Goal: Task Accomplishment & Management: Manage account settings

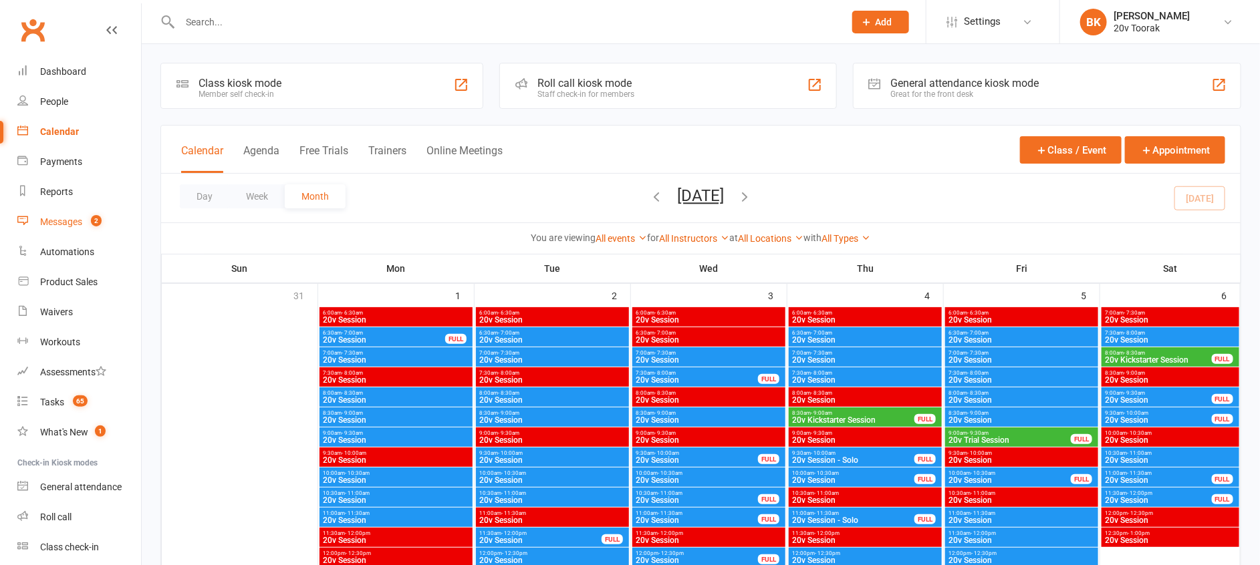
click at [60, 220] on div "Messages" at bounding box center [61, 222] width 42 height 11
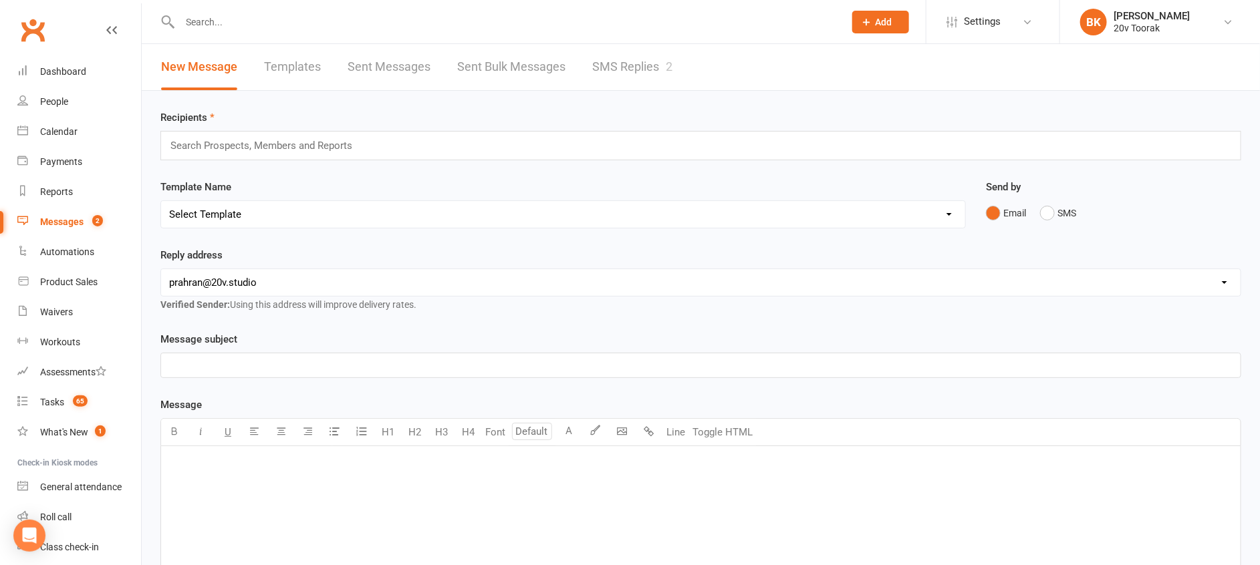
click at [683, 73] on div "New Message Templates Sent Messages Sent Bulk Messages SMS Replies 2" at bounding box center [417, 67] width 550 height 46
click at [614, 63] on link "SMS Replies 2" at bounding box center [632, 67] width 80 height 46
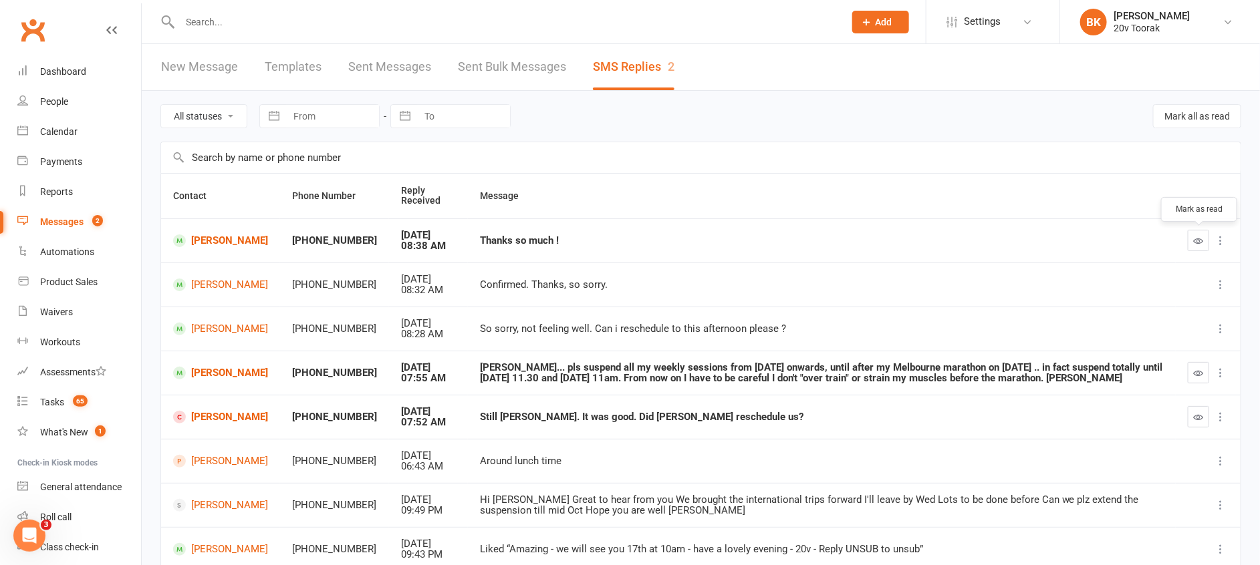
click at [1201, 239] on icon "button" at bounding box center [1199, 241] width 10 height 10
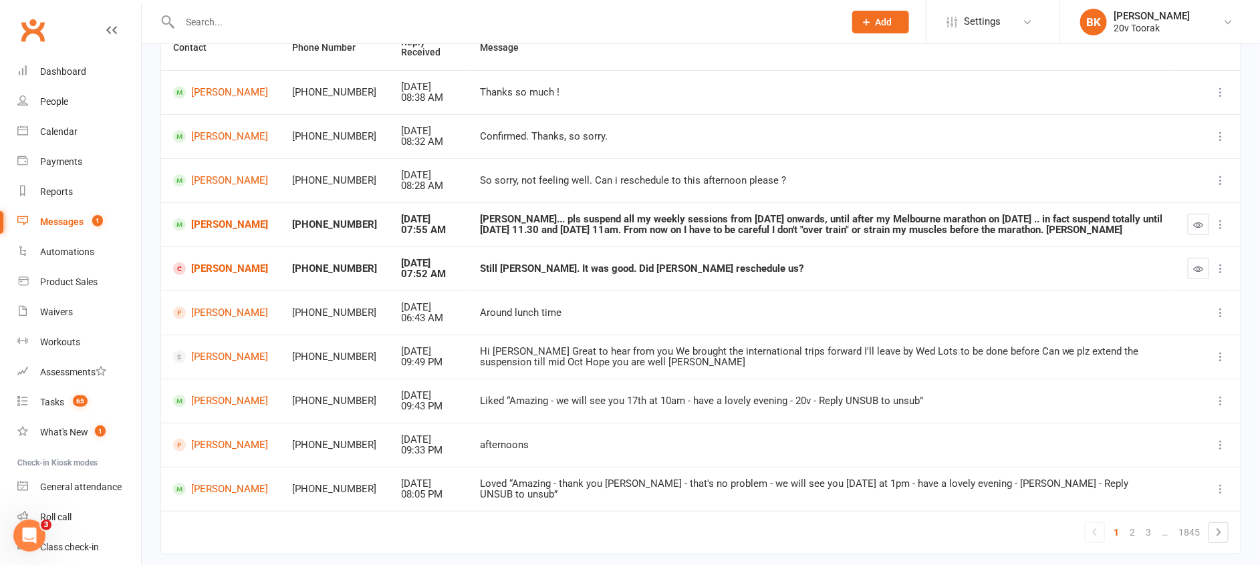
scroll to position [147, 0]
click at [214, 227] on link "Robert Kirby" at bounding box center [220, 226] width 95 height 13
click at [192, 229] on link "Robert Kirby" at bounding box center [220, 226] width 95 height 13
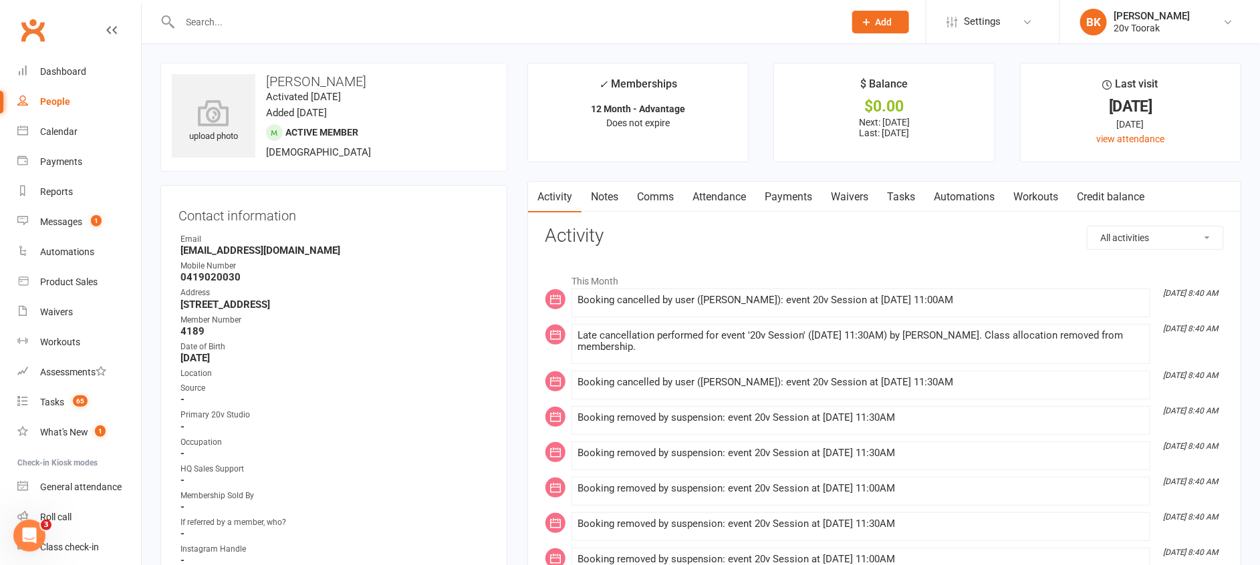
click at [672, 198] on link "Comms" at bounding box center [655, 197] width 55 height 31
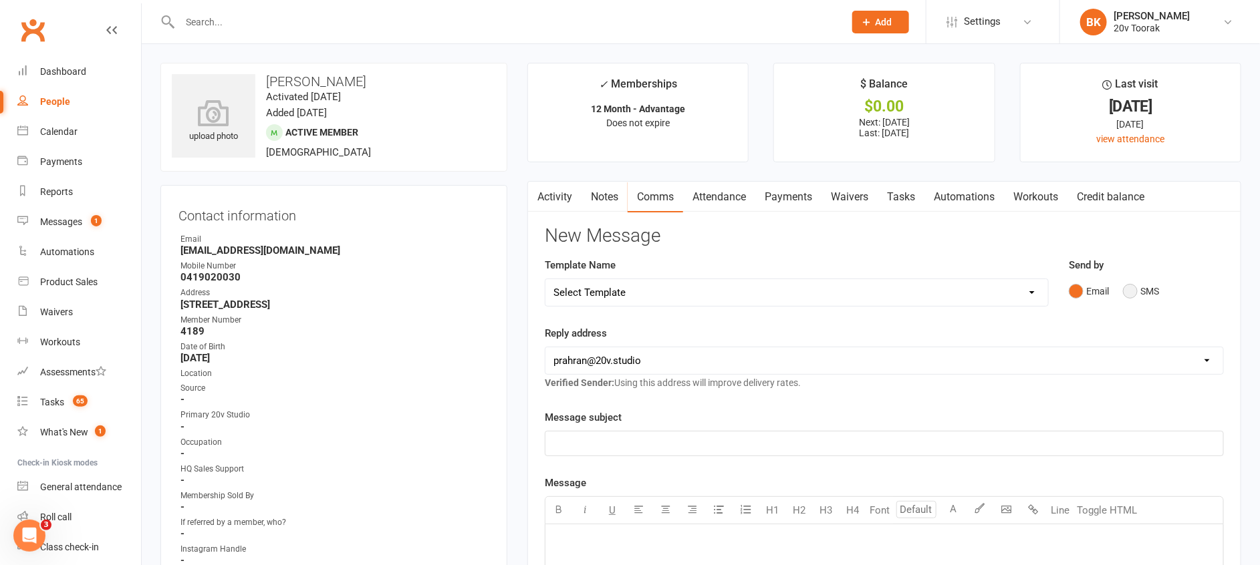
click at [1131, 295] on button "SMS" at bounding box center [1141, 291] width 36 height 25
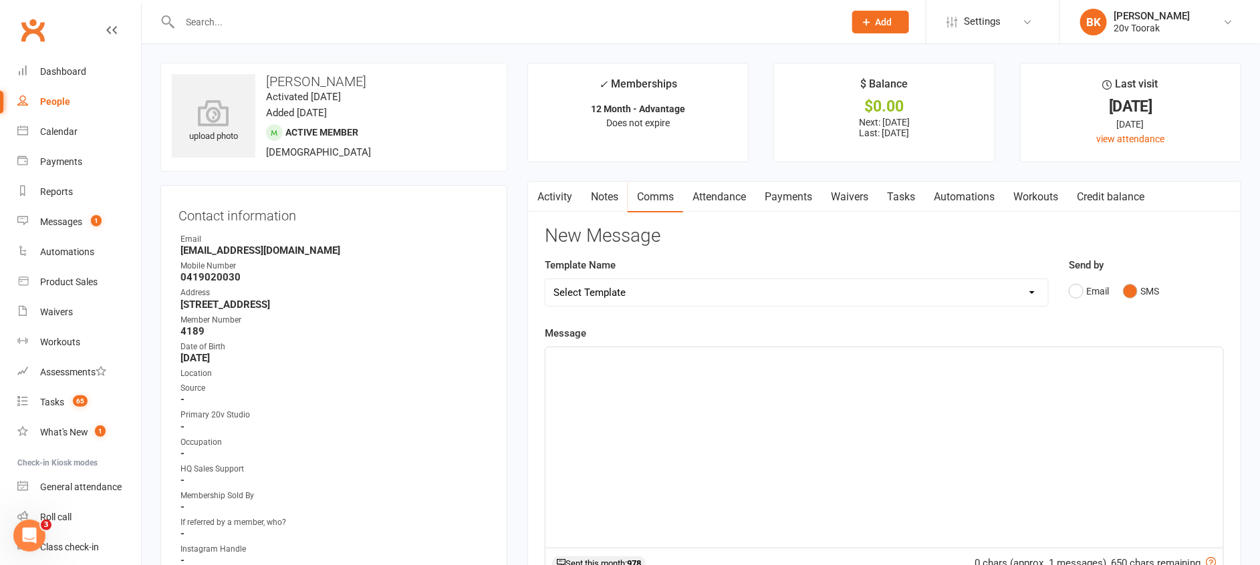
click at [1079, 376] on div "﻿" at bounding box center [884, 448] width 678 height 201
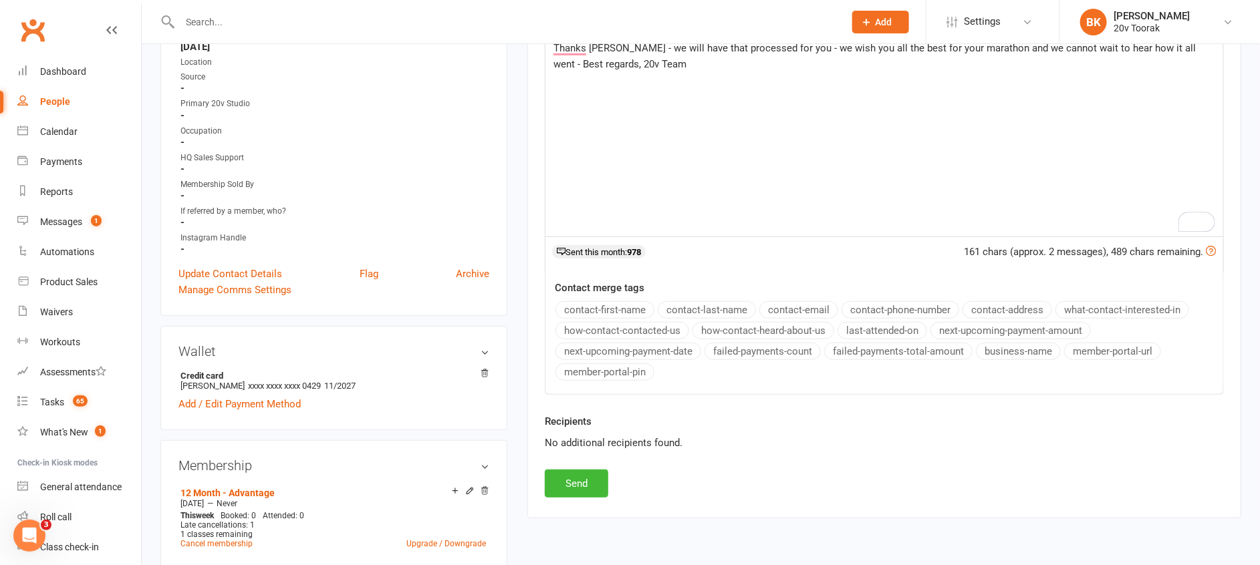
scroll to position [313, 0]
click at [583, 475] on button "Send" at bounding box center [576, 482] width 63 height 28
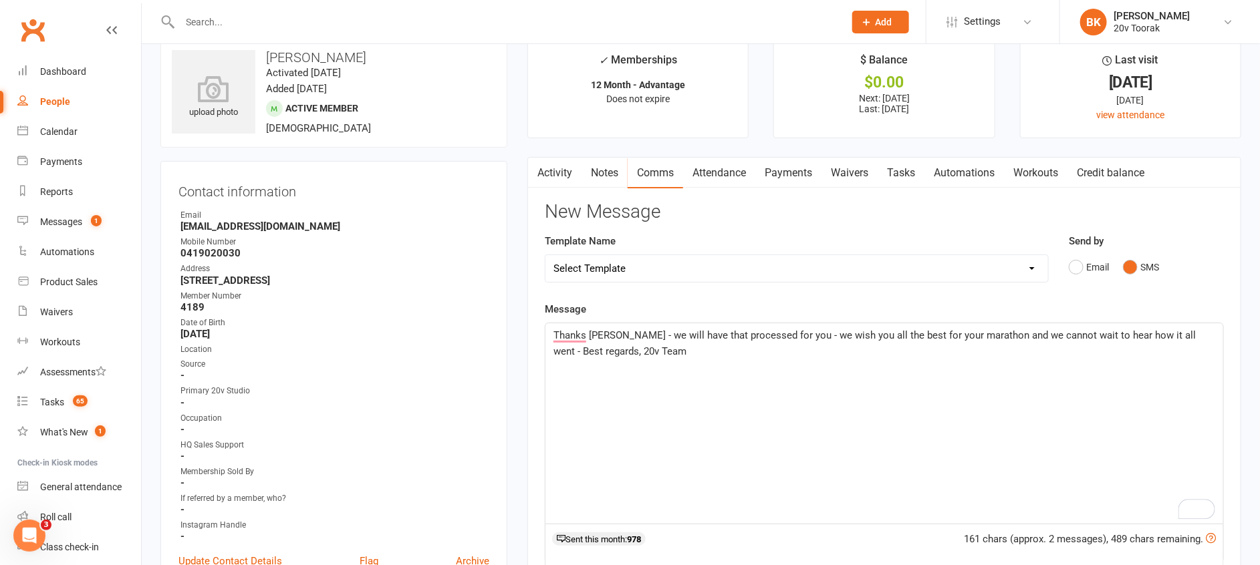
scroll to position [0, 0]
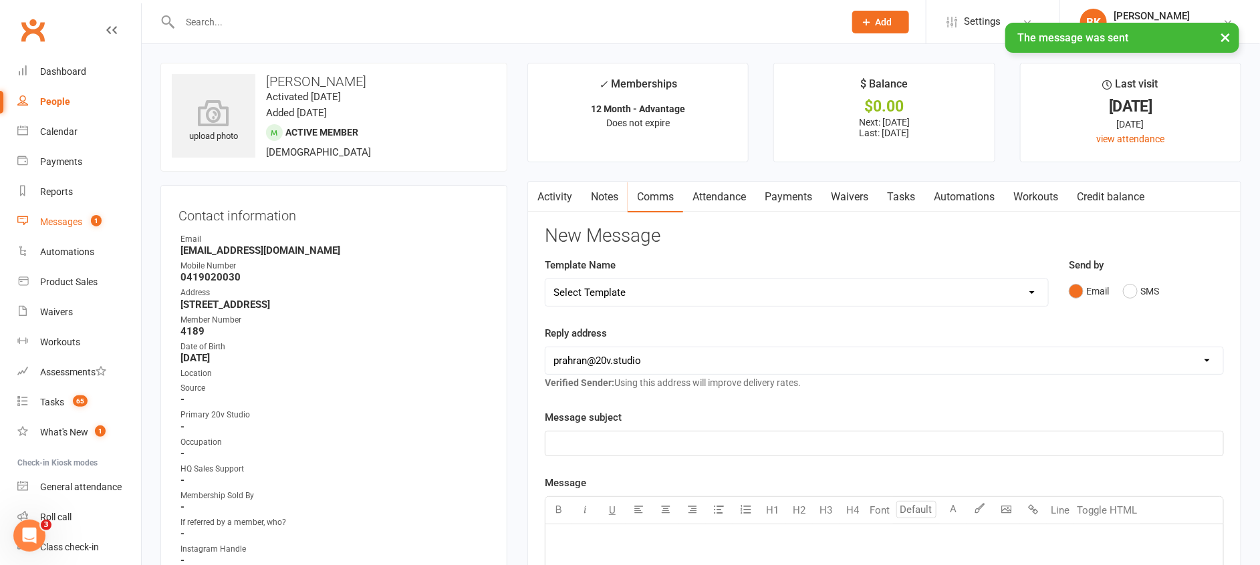
click at [88, 214] on link "Messages 1" at bounding box center [79, 222] width 124 height 30
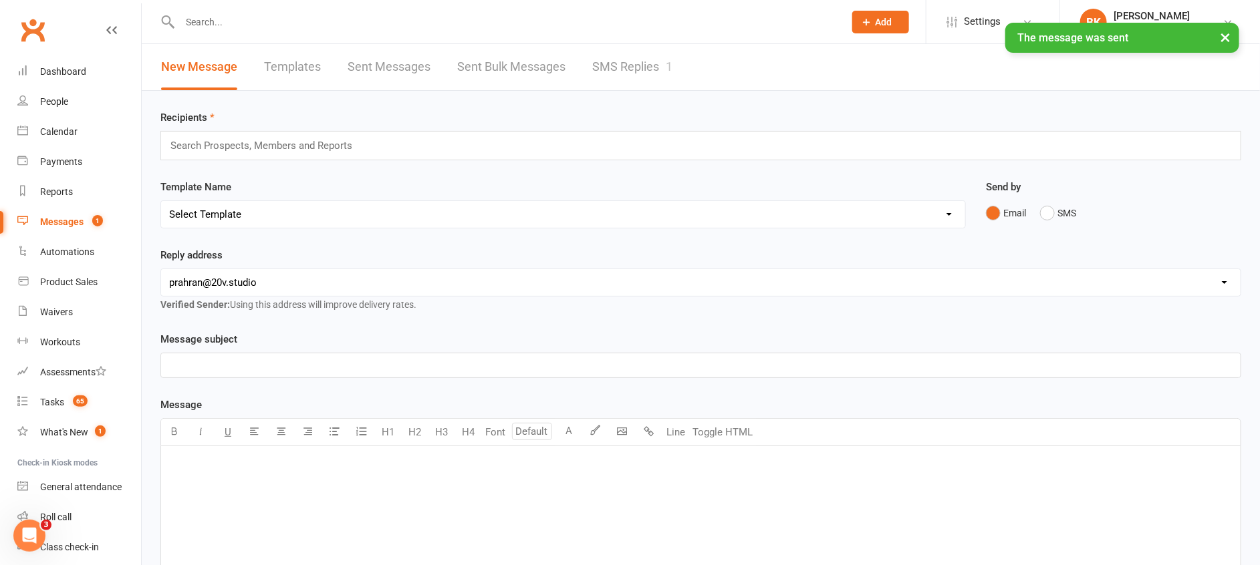
click at [613, 74] on link "SMS Replies 1" at bounding box center [632, 67] width 80 height 46
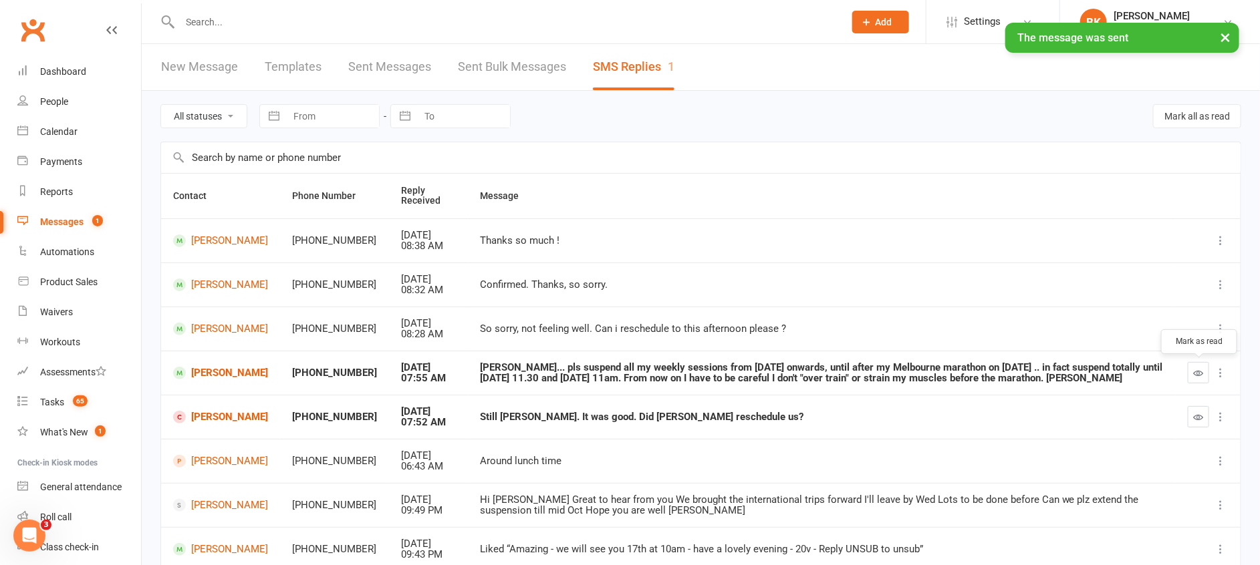
click at [1195, 374] on icon "button" at bounding box center [1199, 373] width 10 height 10
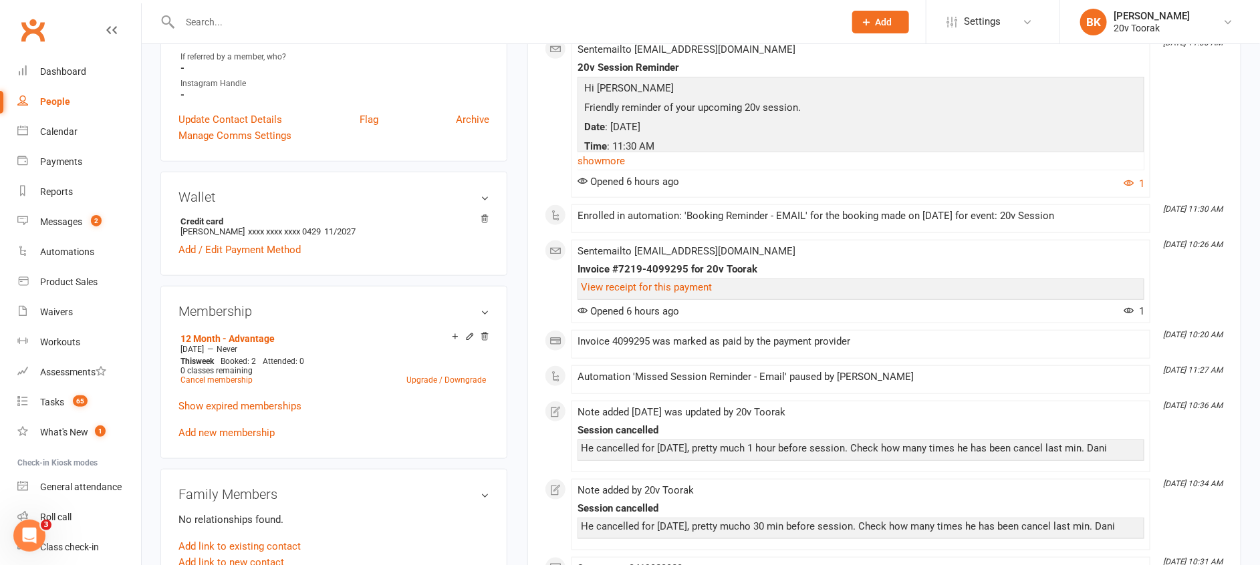
scroll to position [467, 0]
click at [247, 438] on link "Add new membership" at bounding box center [226, 432] width 96 height 12
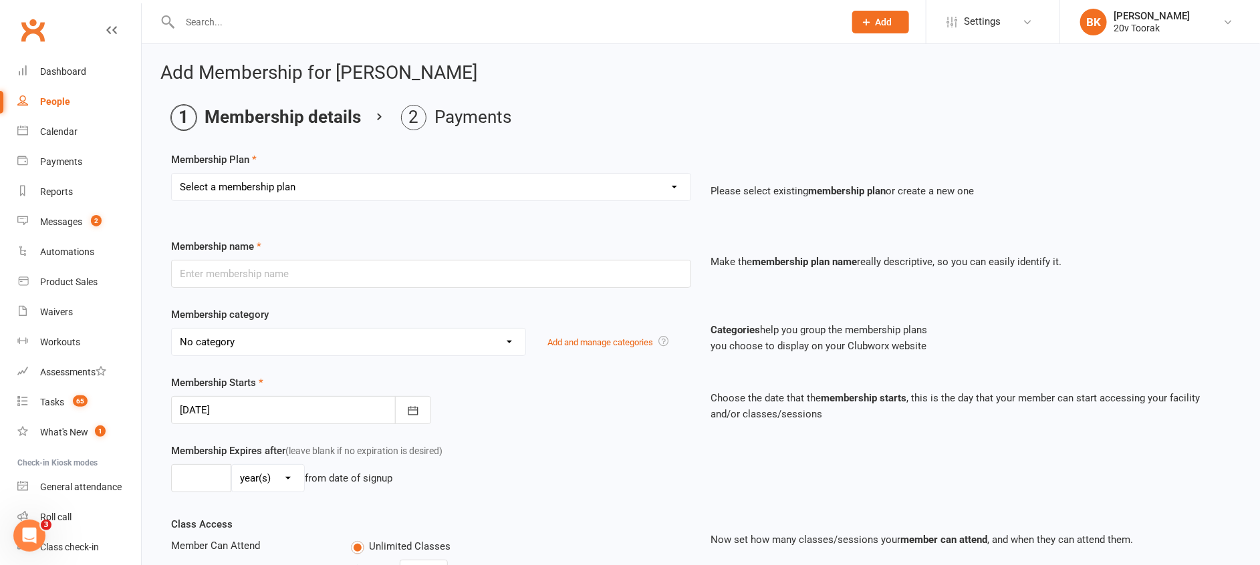
scroll to position [301, 0]
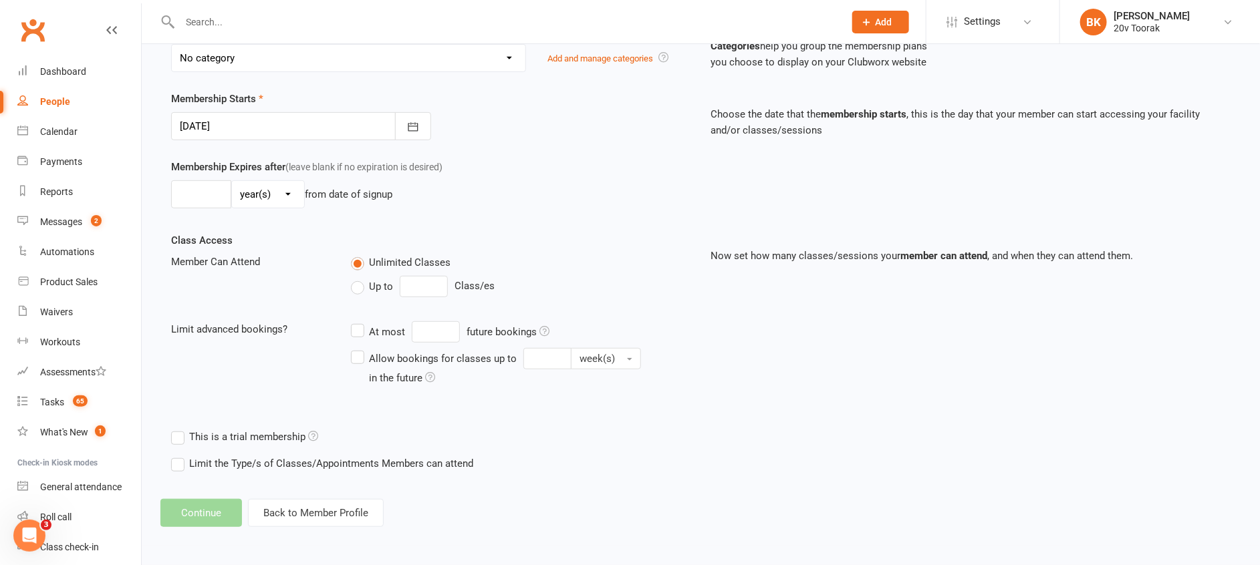
click at [312, 528] on div "Add Membership for Robert Kirby Membership details Payments Membership Plan Sel…" at bounding box center [701, 153] width 1118 height 786
click at [310, 520] on button "Back to Member Profile" at bounding box center [316, 513] width 136 height 28
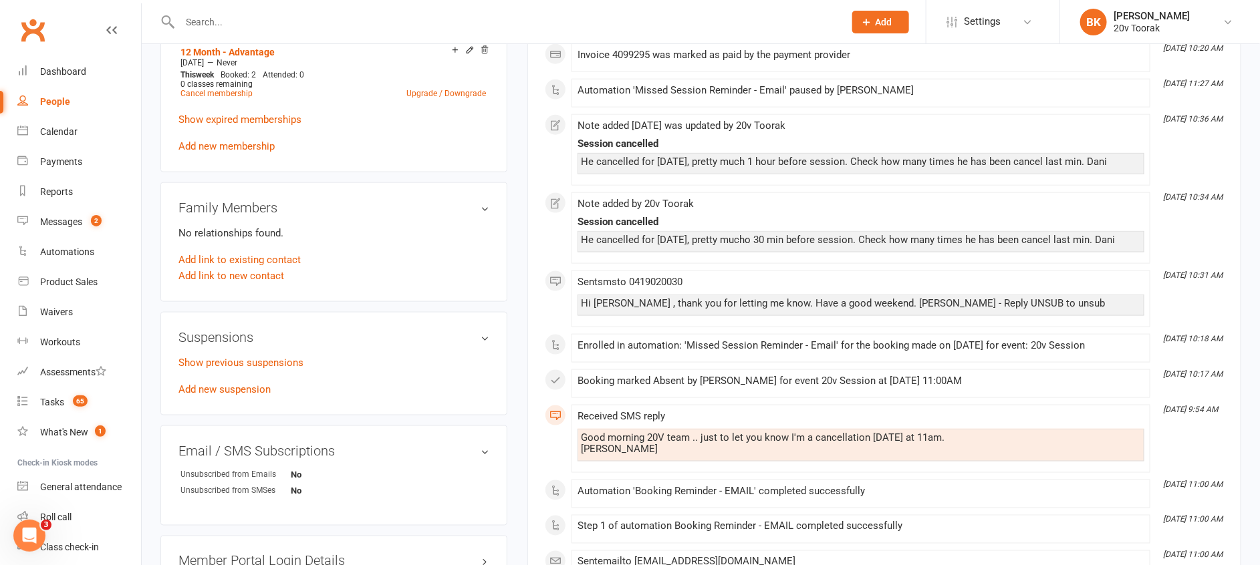
scroll to position [756, 0]
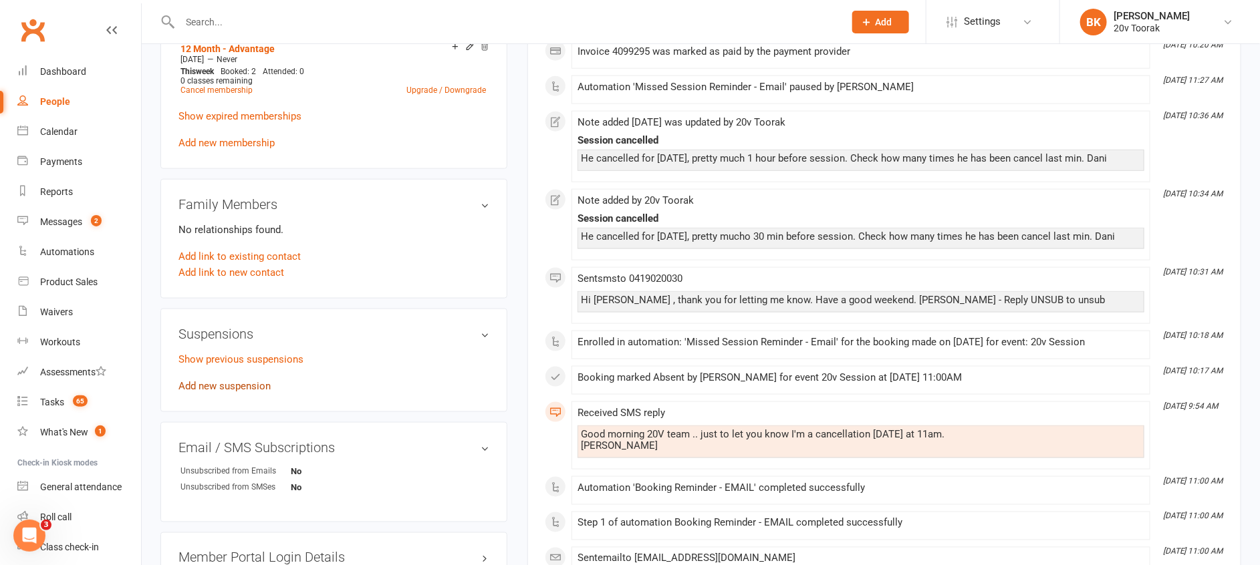
click at [234, 391] on link "Add new suspension" at bounding box center [224, 386] width 92 height 12
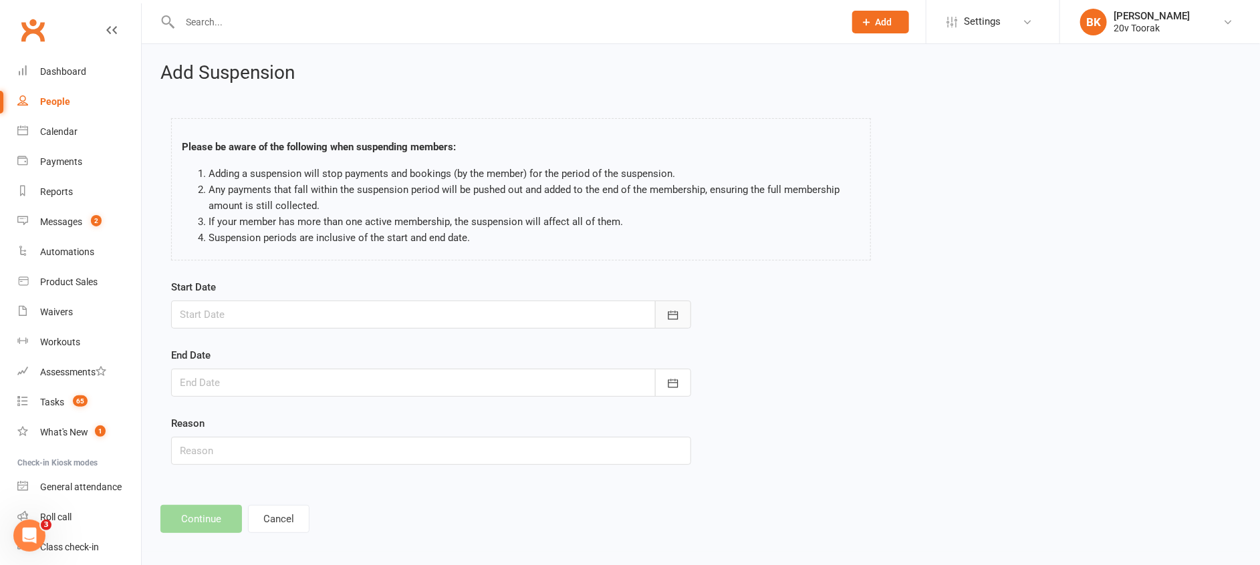
click at [673, 305] on button "button" at bounding box center [673, 315] width 36 height 28
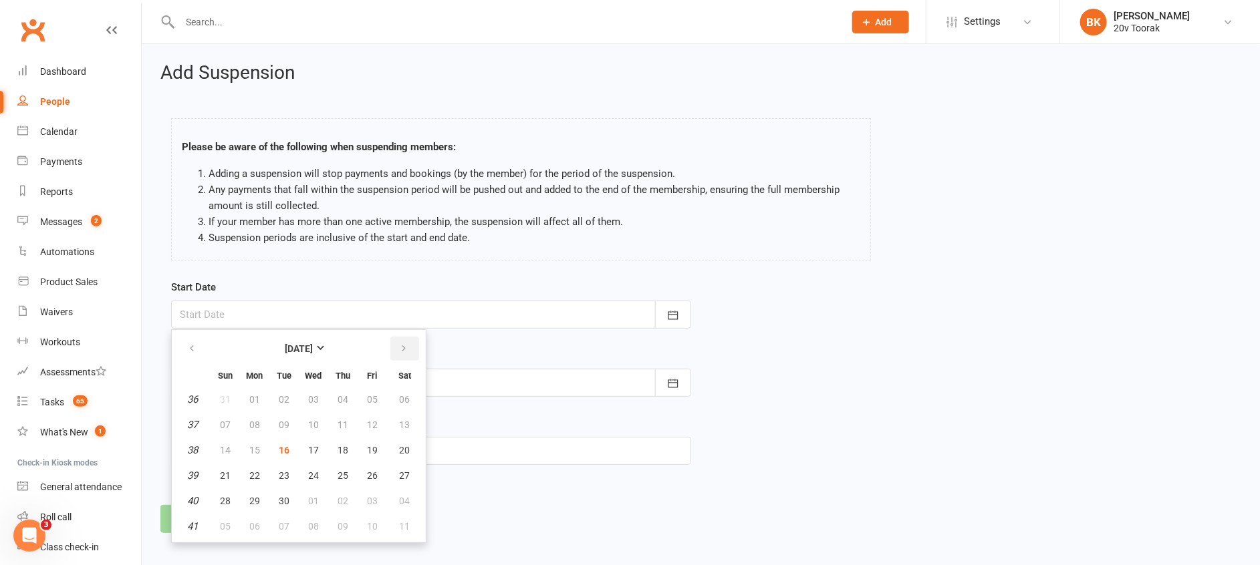
click at [398, 343] on button "button" at bounding box center [404, 349] width 29 height 24
click at [228, 497] on span "26" at bounding box center [225, 501] width 11 height 11
type input "26 Oct 2025"
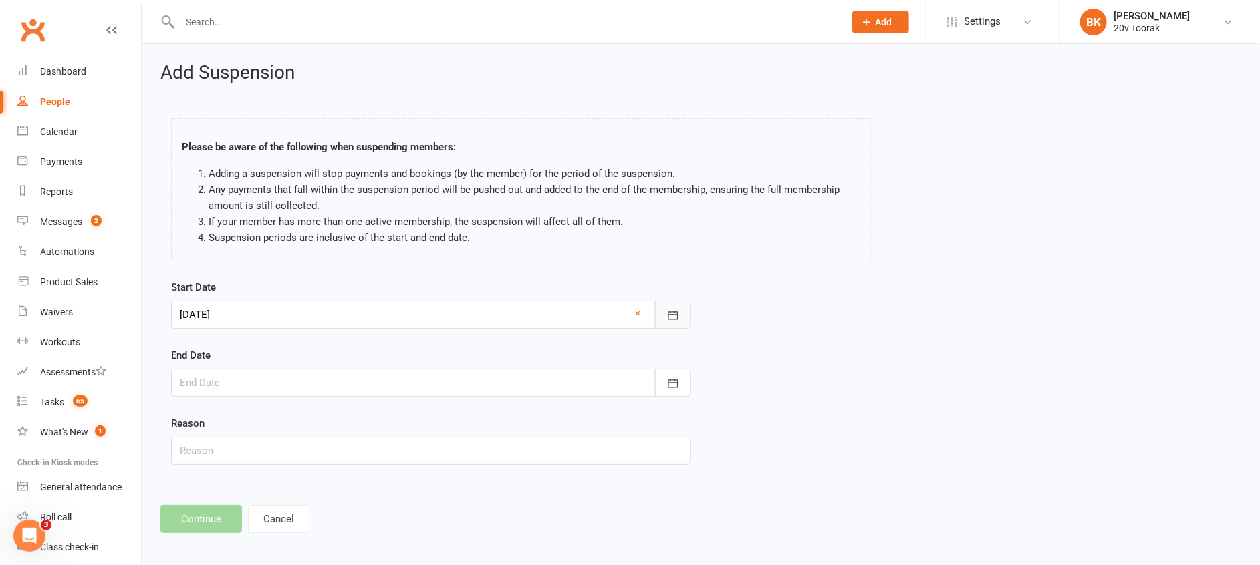
click at [683, 313] on button "button" at bounding box center [673, 315] width 36 height 28
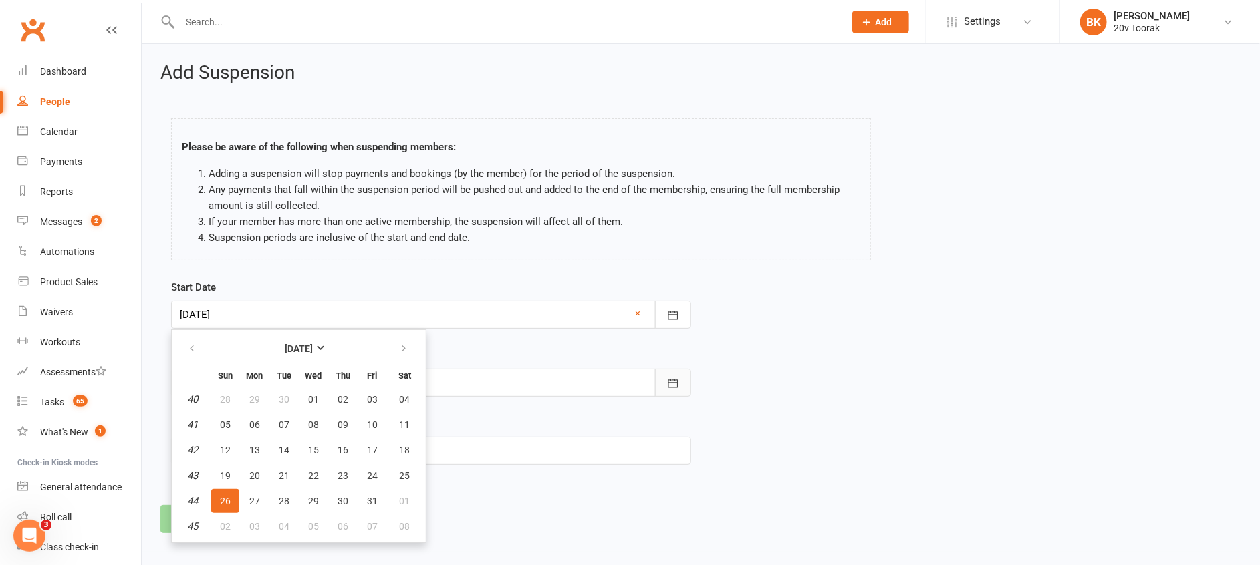
click at [680, 380] on button "button" at bounding box center [673, 383] width 36 height 28
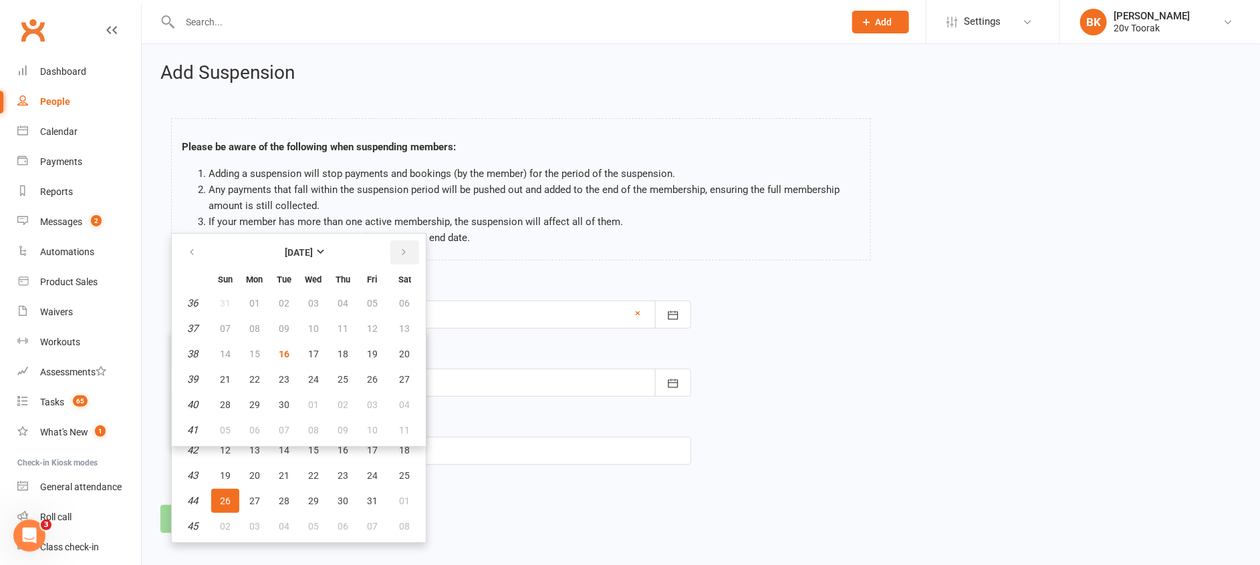
click at [410, 251] on button "button" at bounding box center [404, 253] width 29 height 24
click at [225, 404] on span "26" at bounding box center [225, 405] width 11 height 11
type input "26 Oct 2025"
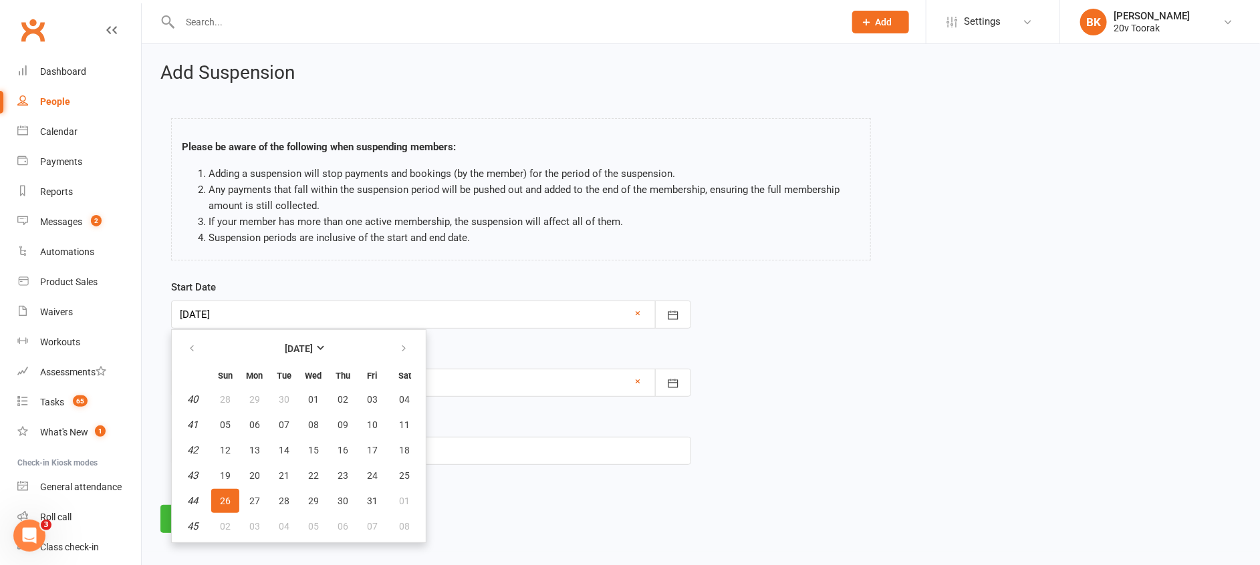
click at [634, 314] on div at bounding box center [431, 315] width 520 height 28
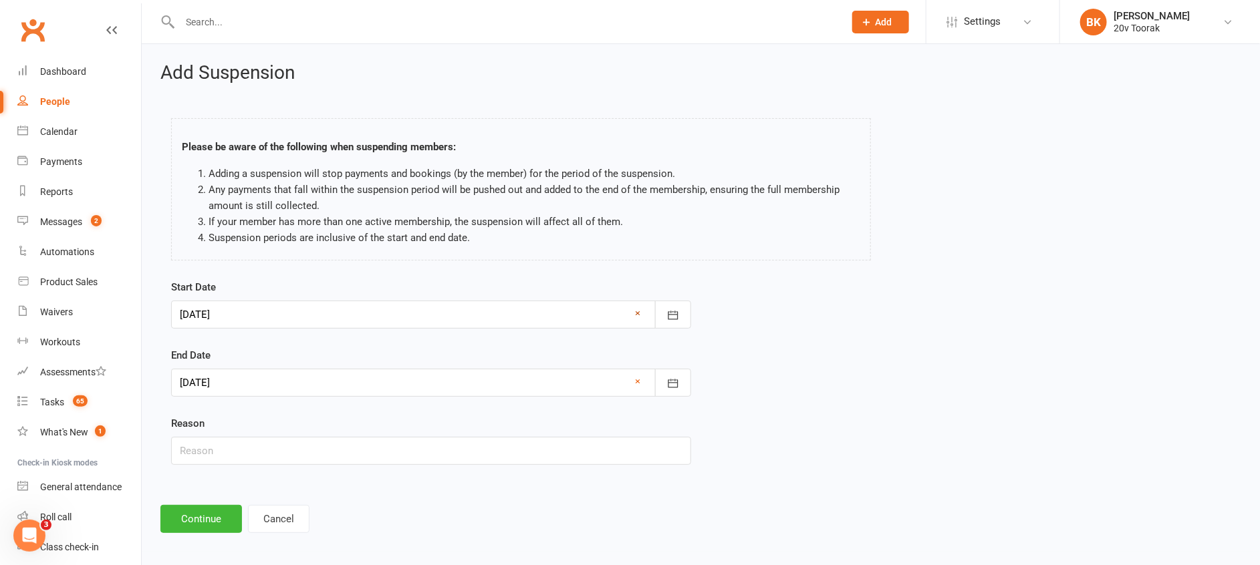
click at [636, 314] on link "×" at bounding box center [638, 313] width 5 height 16
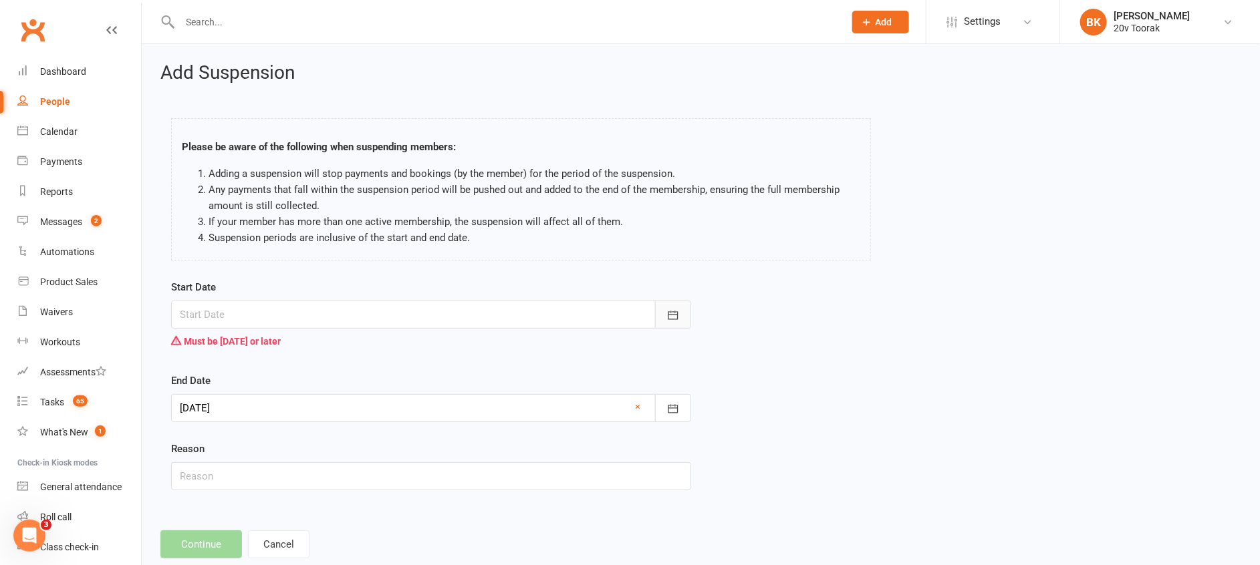
click at [682, 314] on button "button" at bounding box center [673, 315] width 36 height 28
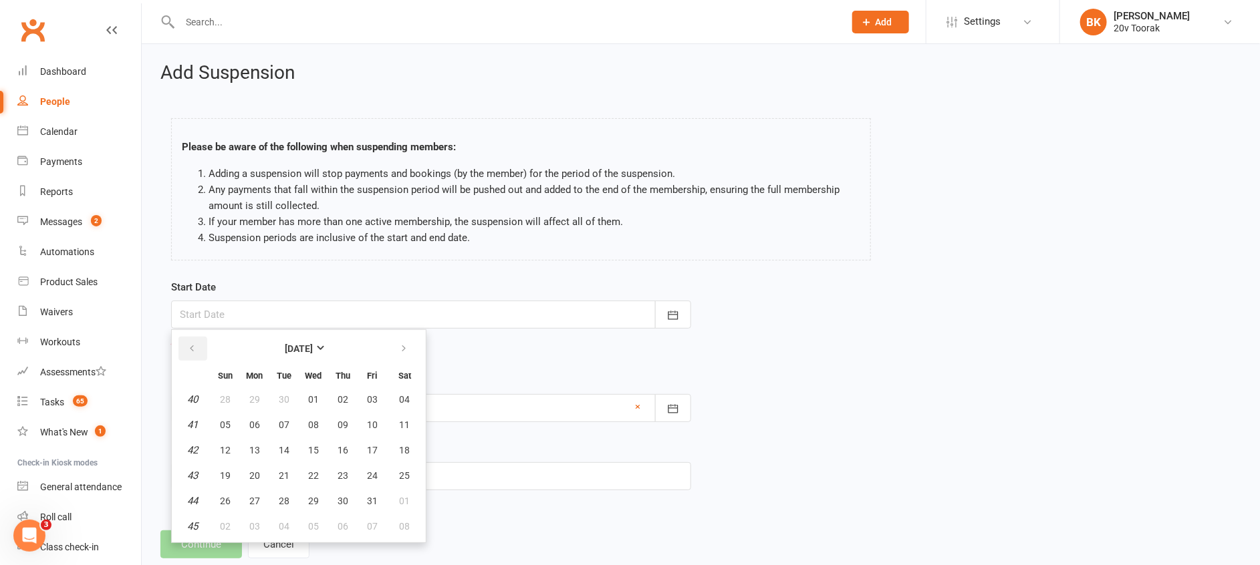
click at [192, 346] on icon "button" at bounding box center [191, 349] width 9 height 11
click at [222, 480] on span "21" at bounding box center [225, 476] width 11 height 11
type input "21 Sep 2025"
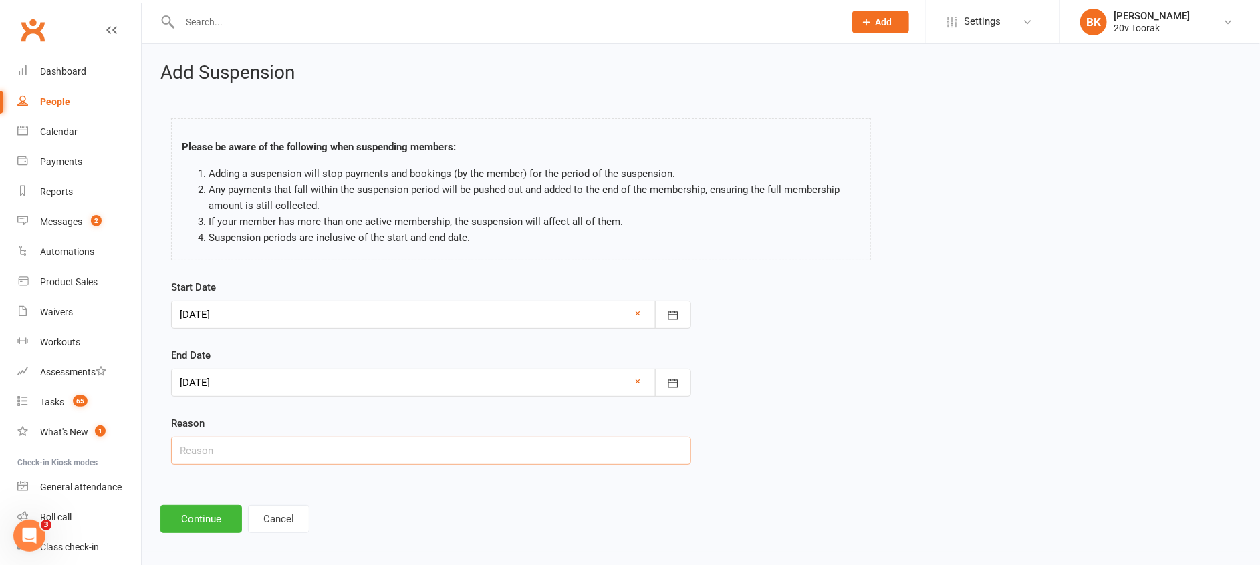
click at [335, 465] on input "text" at bounding box center [431, 451] width 520 height 28
type input "Marathon Preparation"
click at [194, 509] on button "Continue" at bounding box center [201, 519] width 82 height 28
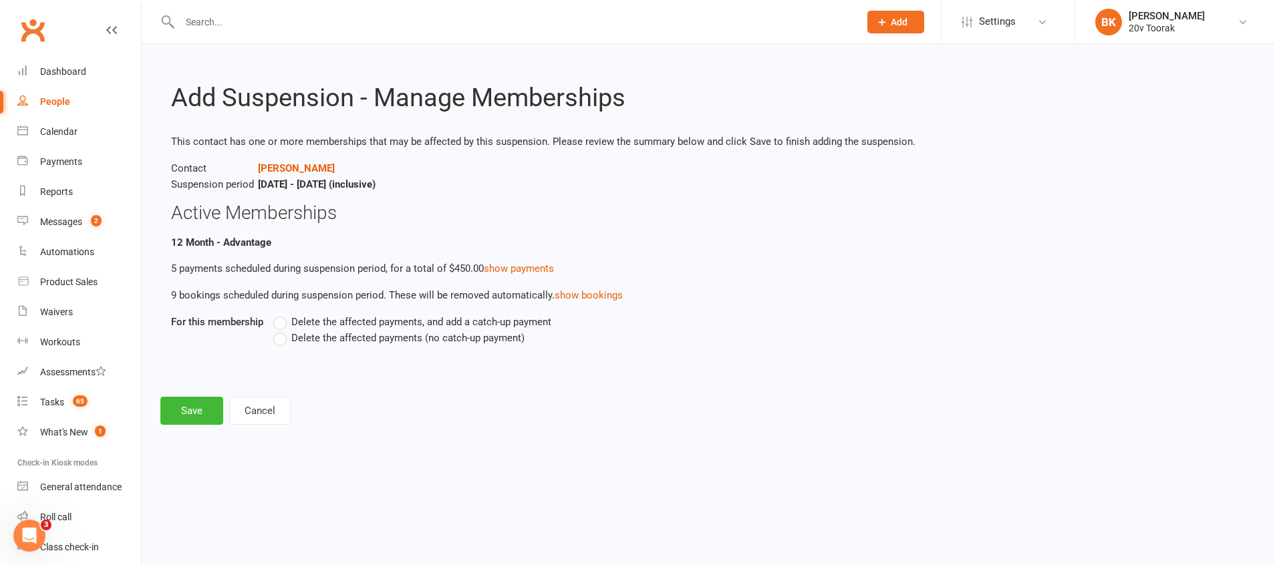
click at [311, 337] on span "Delete the affected payments (no catch-up payment)" at bounding box center [407, 337] width 233 height 14
click at [282, 330] on input "Delete the affected payments (no catch-up payment)" at bounding box center [277, 330] width 9 height 0
click at [188, 410] on button "Save" at bounding box center [191, 411] width 63 height 28
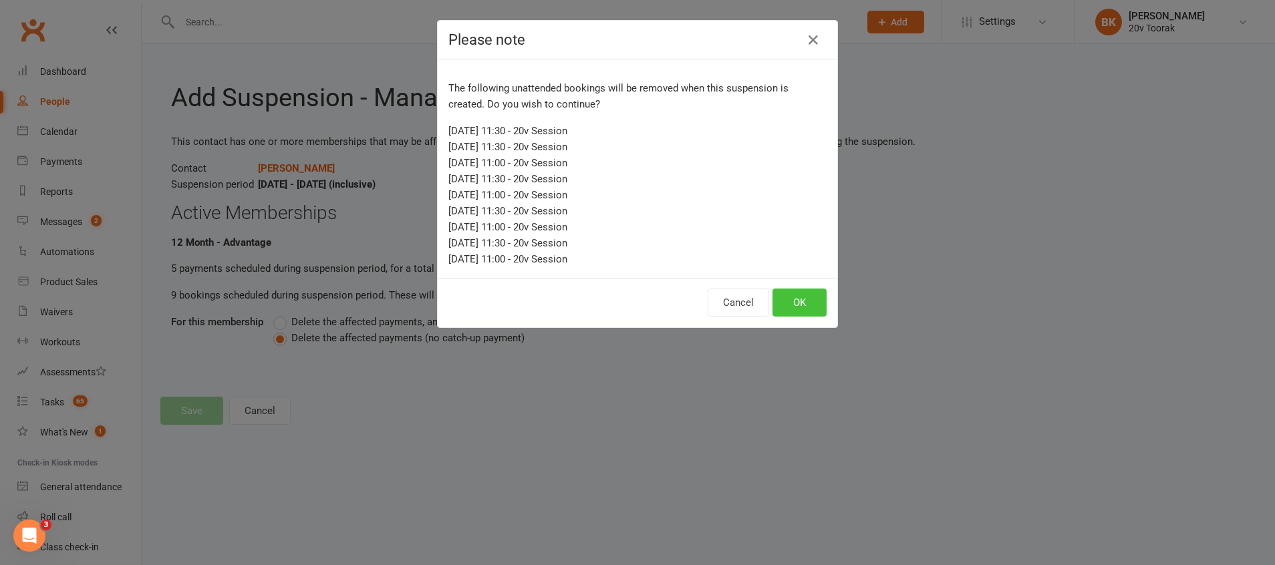
click at [795, 301] on button "OK" at bounding box center [800, 303] width 54 height 28
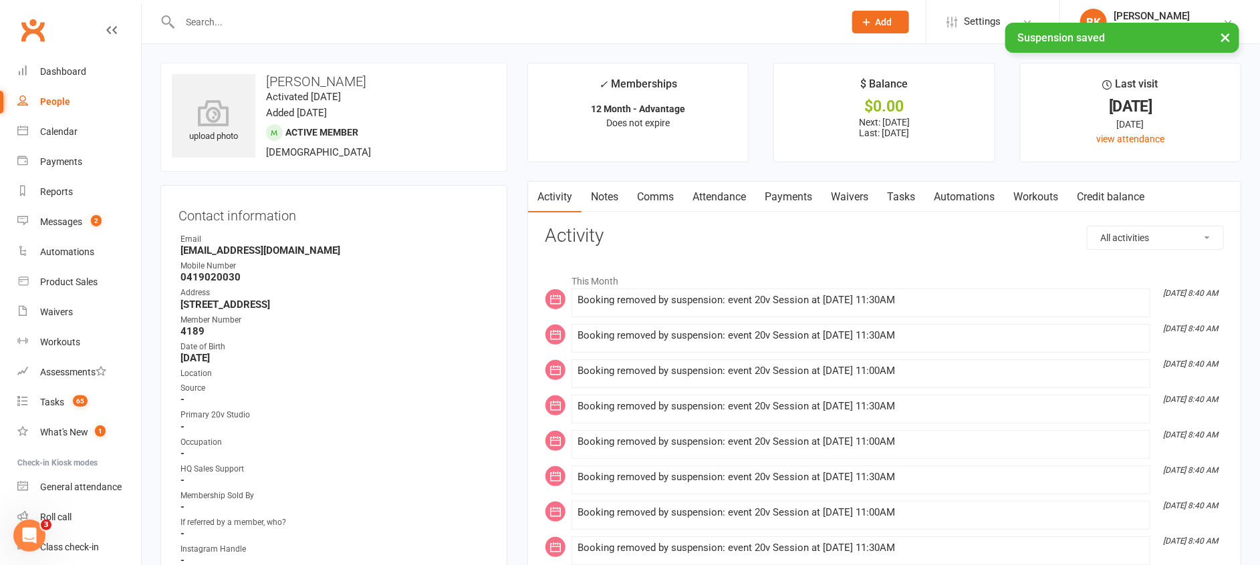
click at [725, 199] on link "Attendance" at bounding box center [719, 197] width 72 height 31
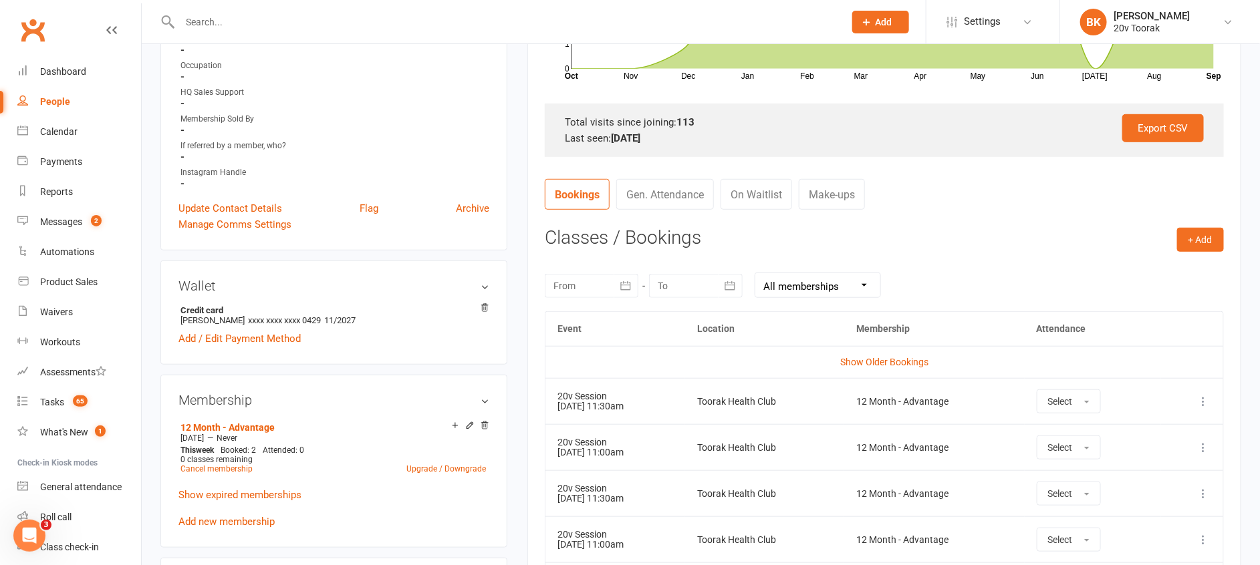
scroll to position [442, 0]
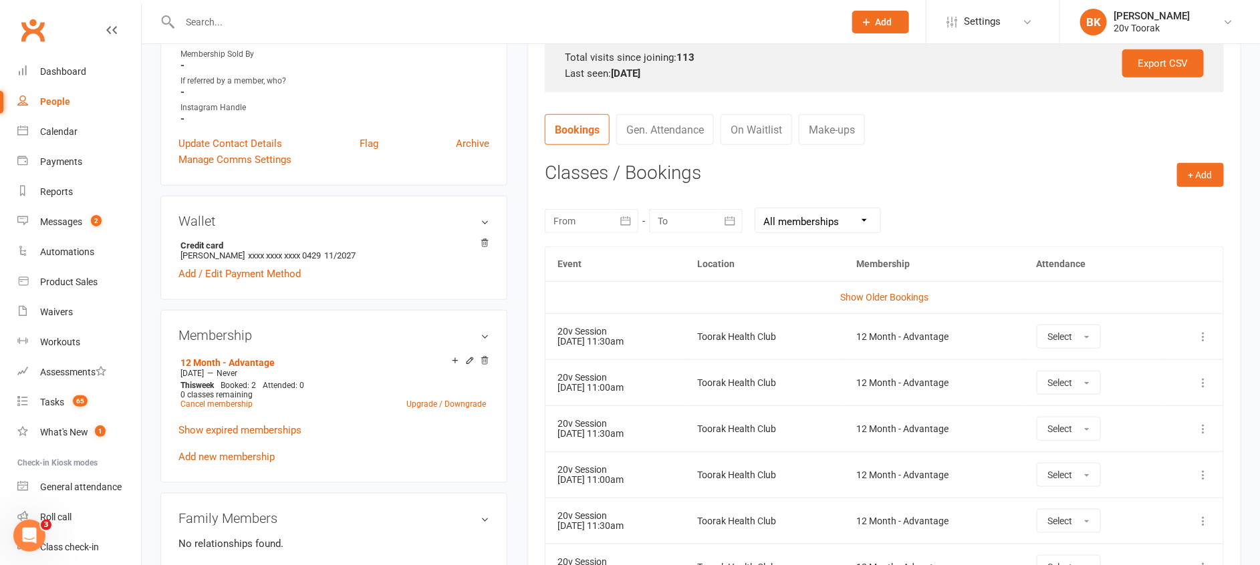
click at [1202, 329] on button at bounding box center [1203, 337] width 16 height 16
click at [1156, 415] on link "Remove booking" at bounding box center [1144, 416] width 132 height 27
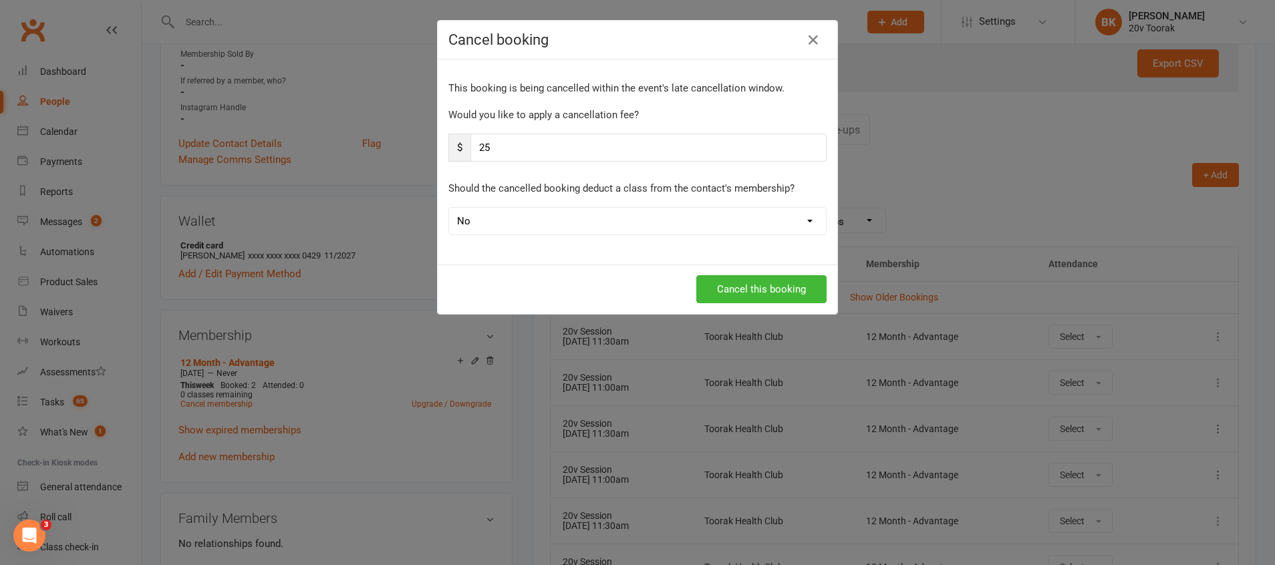
click at [686, 148] on input "25" at bounding box center [649, 148] width 356 height 28
type input "2"
type input "0"
click at [777, 219] on select "Yes No" at bounding box center [637, 221] width 377 height 27
select select "0"
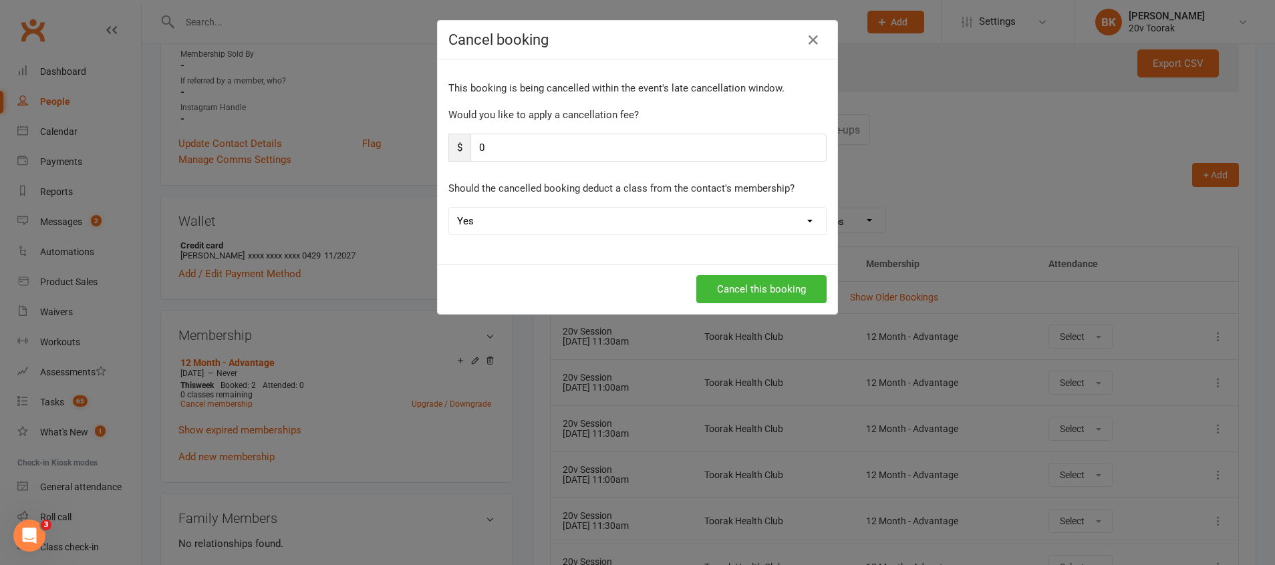
click at [449, 208] on select "Yes No" at bounding box center [637, 221] width 377 height 27
click at [762, 301] on button "Cancel this booking" at bounding box center [761, 289] width 130 height 28
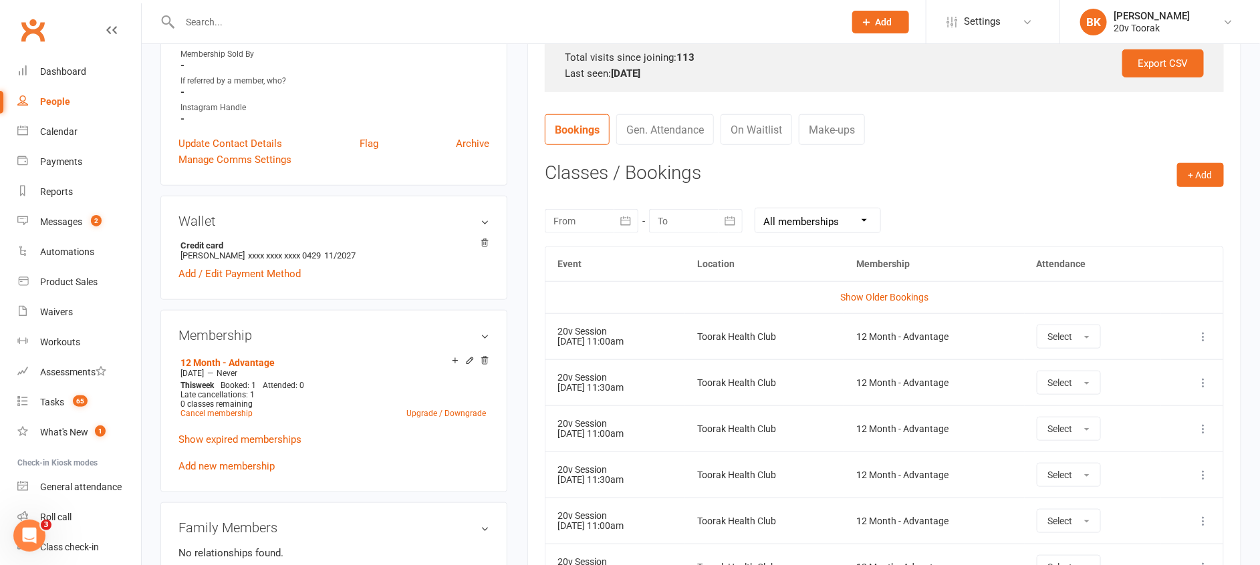
click at [1206, 337] on icon at bounding box center [1202, 336] width 13 height 13
click at [1148, 410] on link "Remove booking" at bounding box center [1144, 416] width 132 height 27
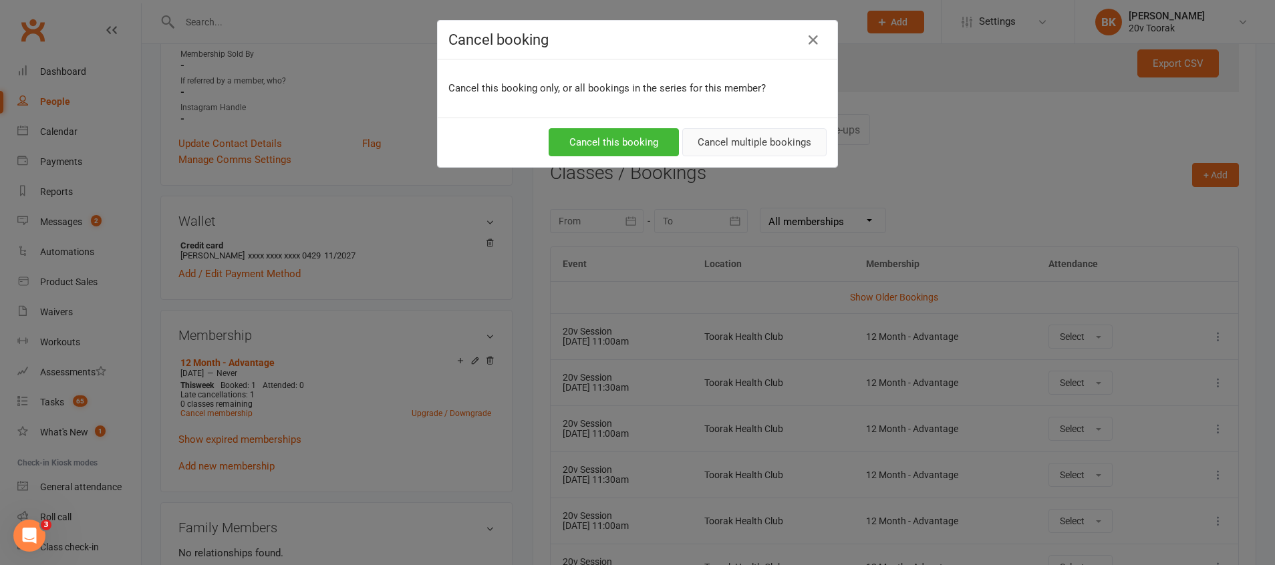
click at [736, 136] on button "Cancel multiple bookings" at bounding box center [754, 142] width 144 height 28
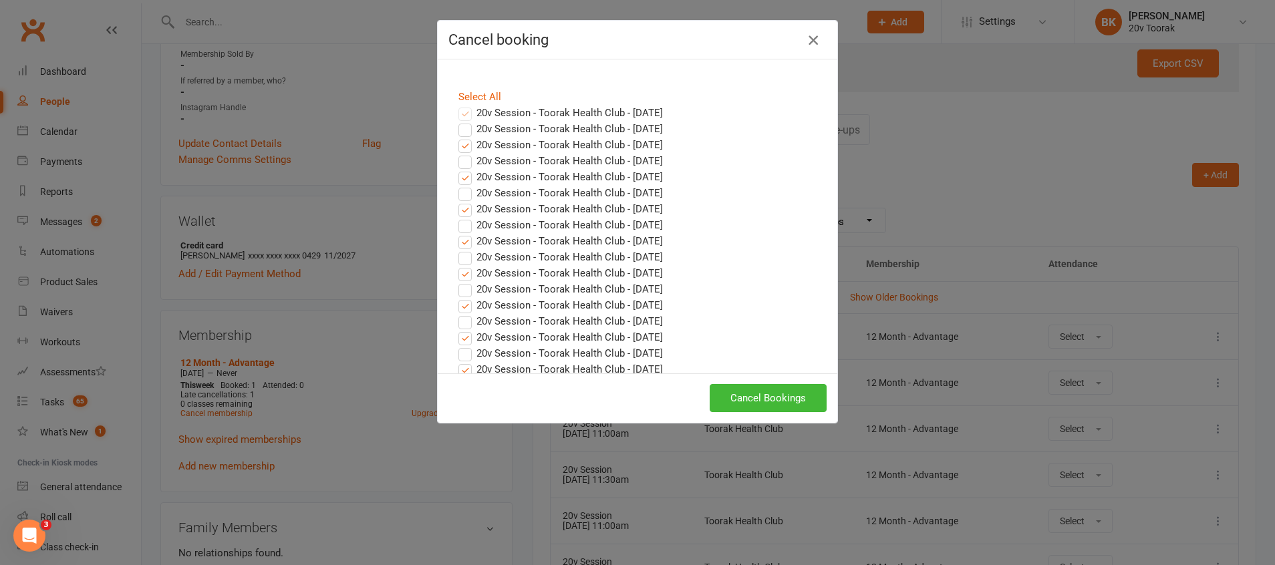
click at [807, 43] on icon "button" at bounding box center [813, 40] width 16 height 16
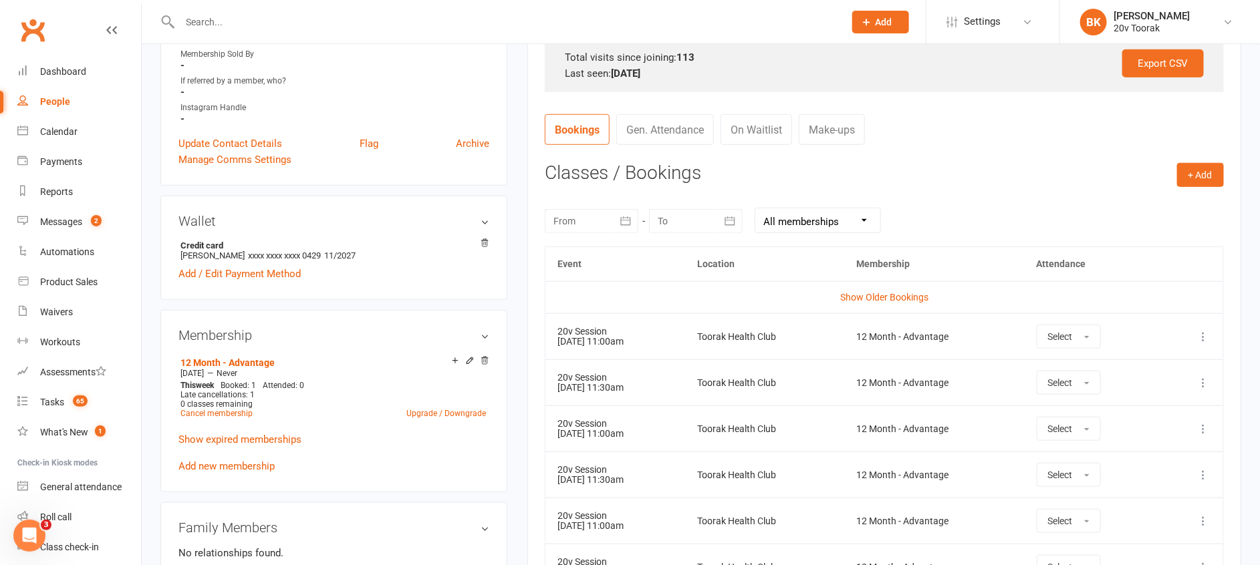
click at [1193, 332] on td "More info View event Remove booking" at bounding box center [1192, 336] width 62 height 46
click at [1200, 335] on icon at bounding box center [1202, 336] width 13 height 13
click at [1126, 412] on link "Remove booking" at bounding box center [1144, 416] width 132 height 27
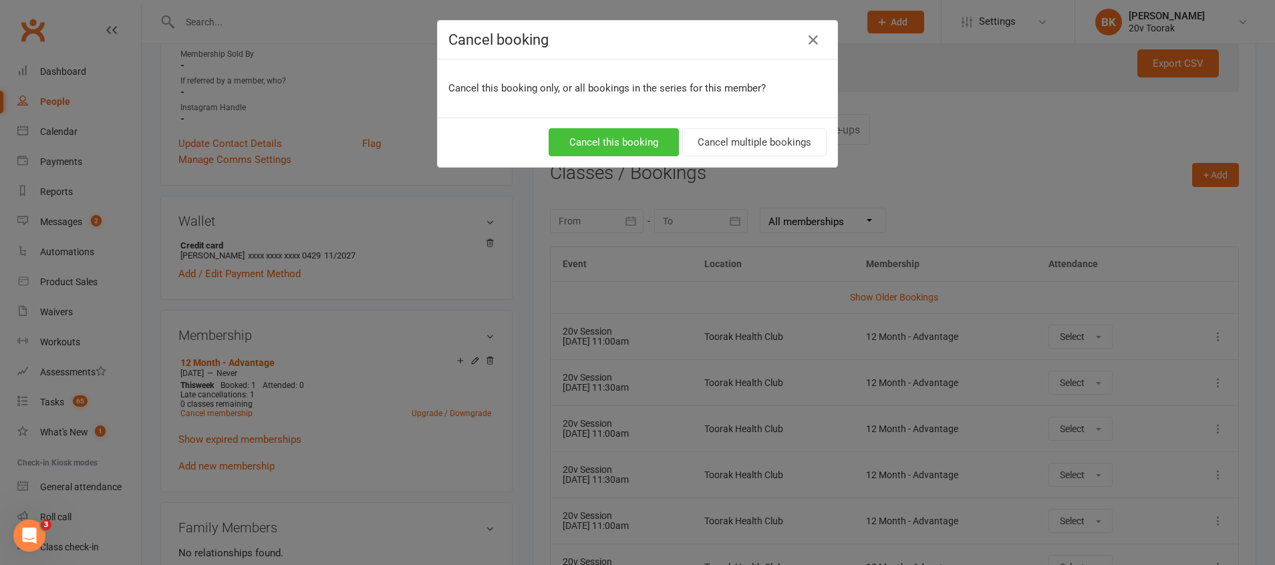
click at [630, 145] on button "Cancel this booking" at bounding box center [614, 142] width 130 height 28
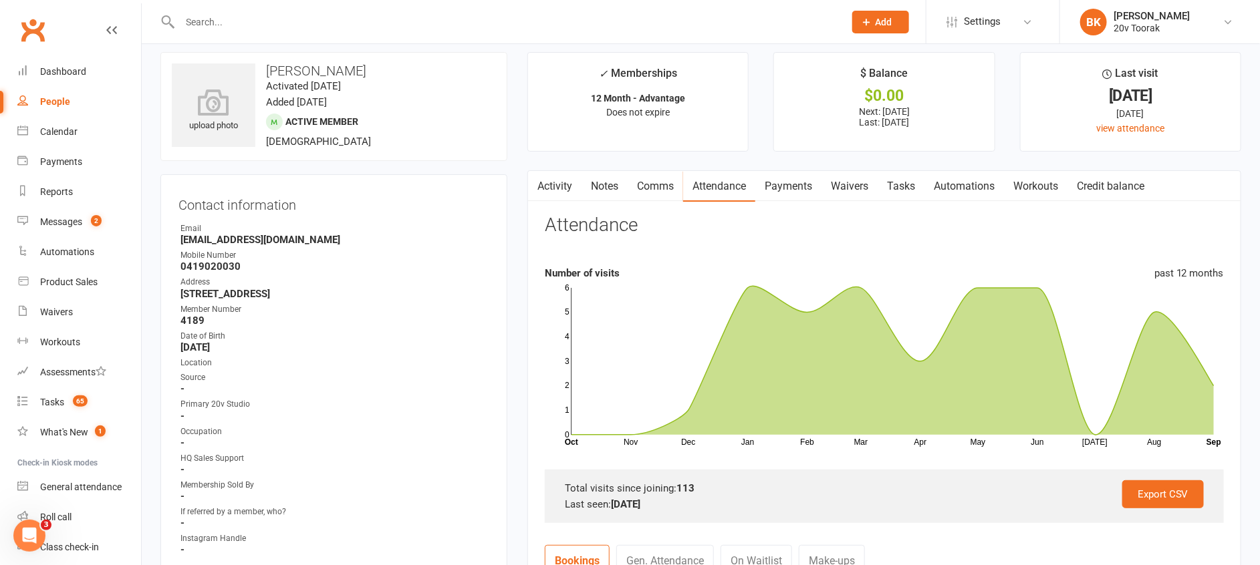
scroll to position [0, 0]
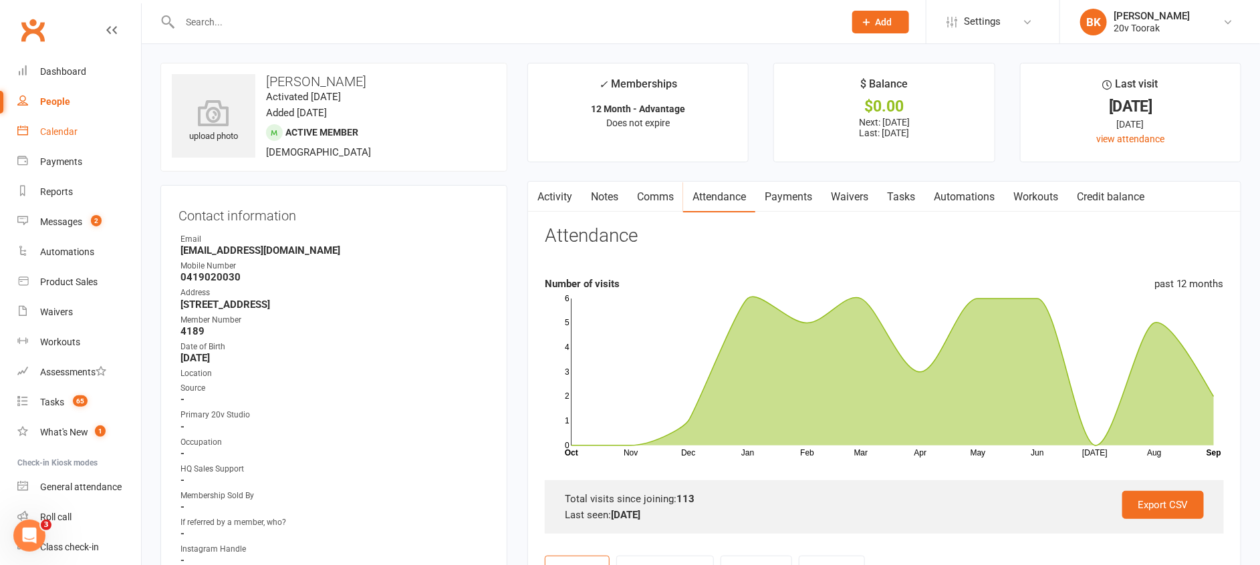
click at [78, 133] on link "Calendar" at bounding box center [79, 132] width 124 height 30
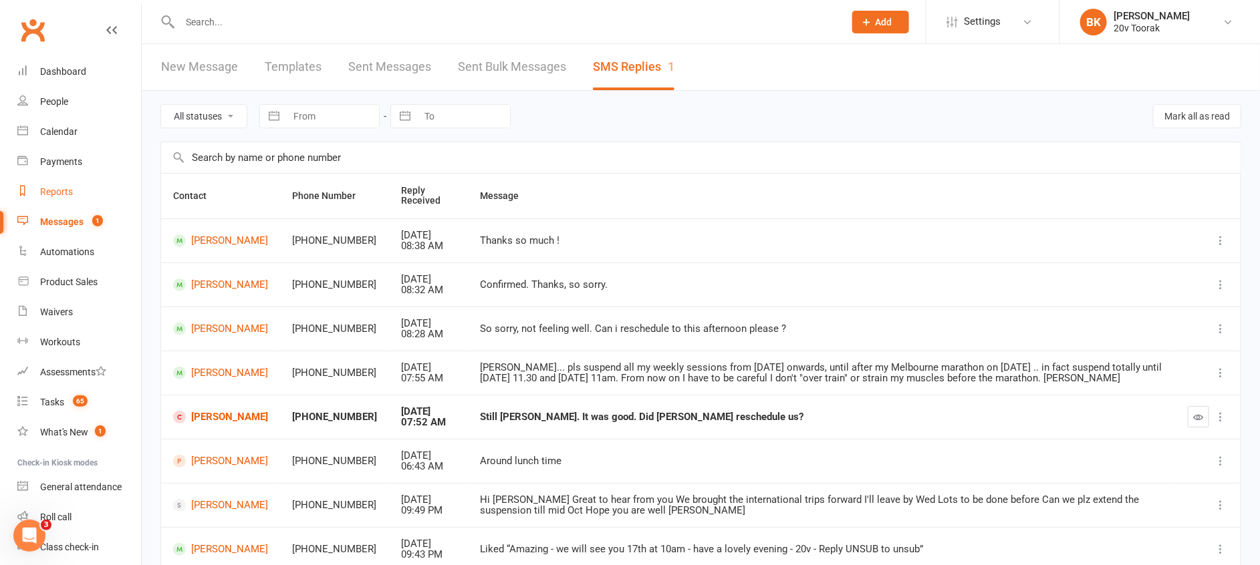
click at [57, 192] on div "Reports" at bounding box center [56, 191] width 33 height 11
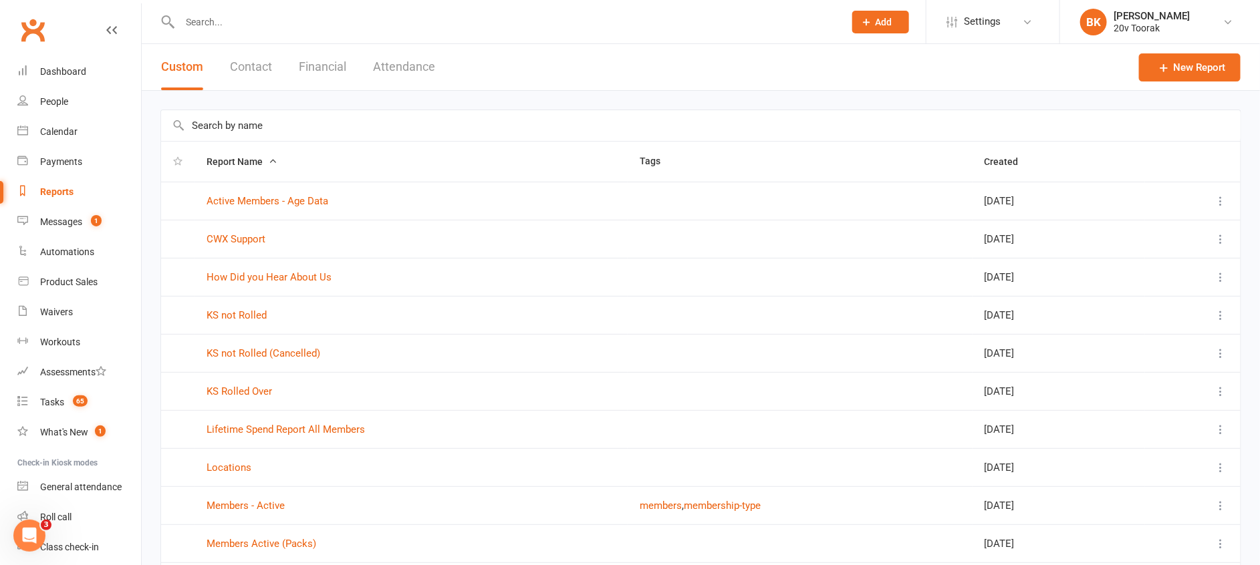
scroll to position [101, 0]
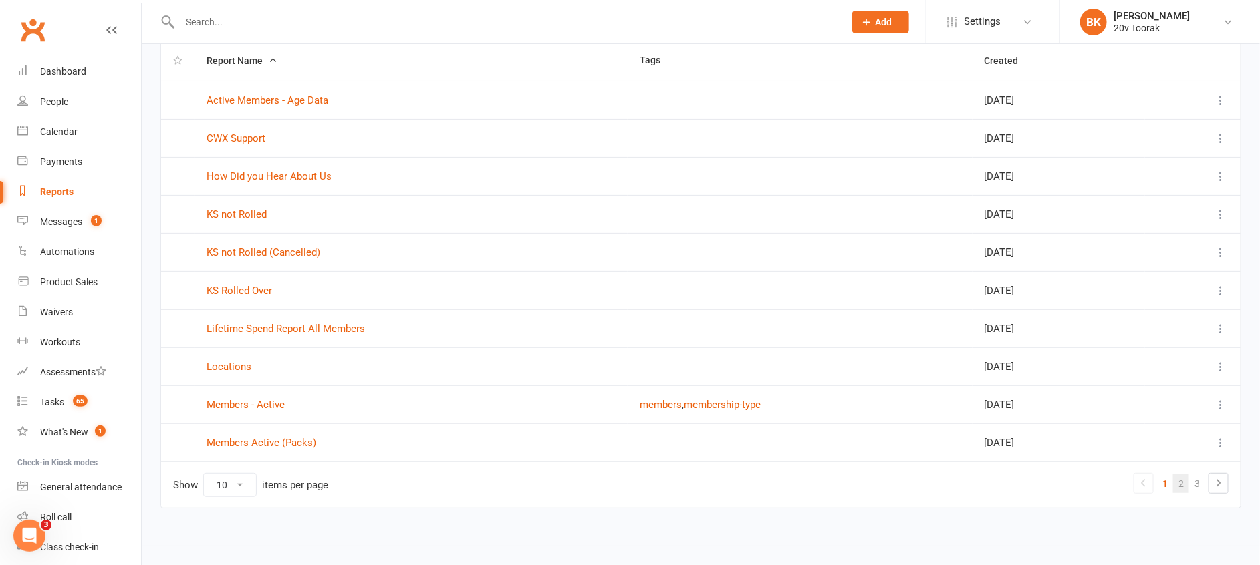
click at [1181, 481] on link "2" at bounding box center [1181, 484] width 16 height 19
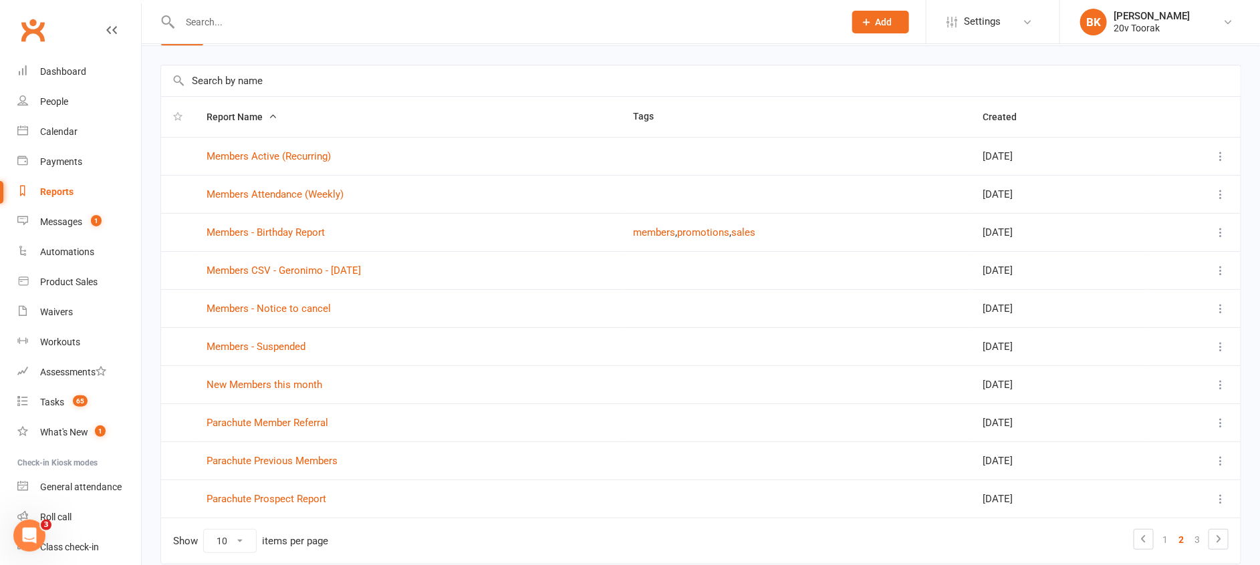
scroll to position [41, 0]
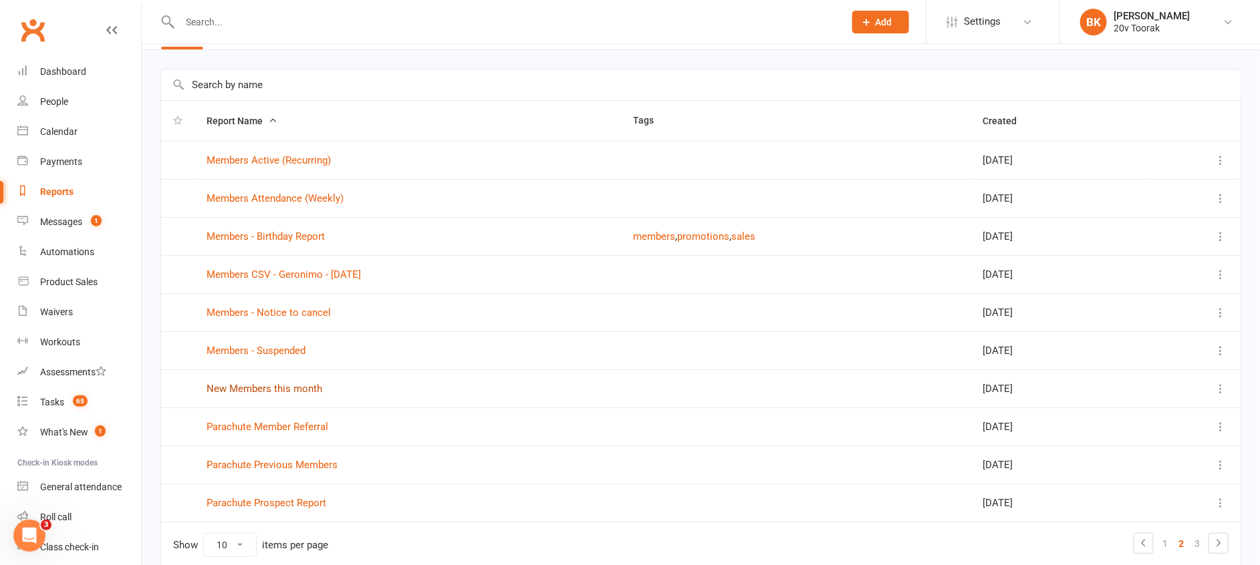
click at [275, 391] on link "New Members this month" at bounding box center [265, 389] width 116 height 12
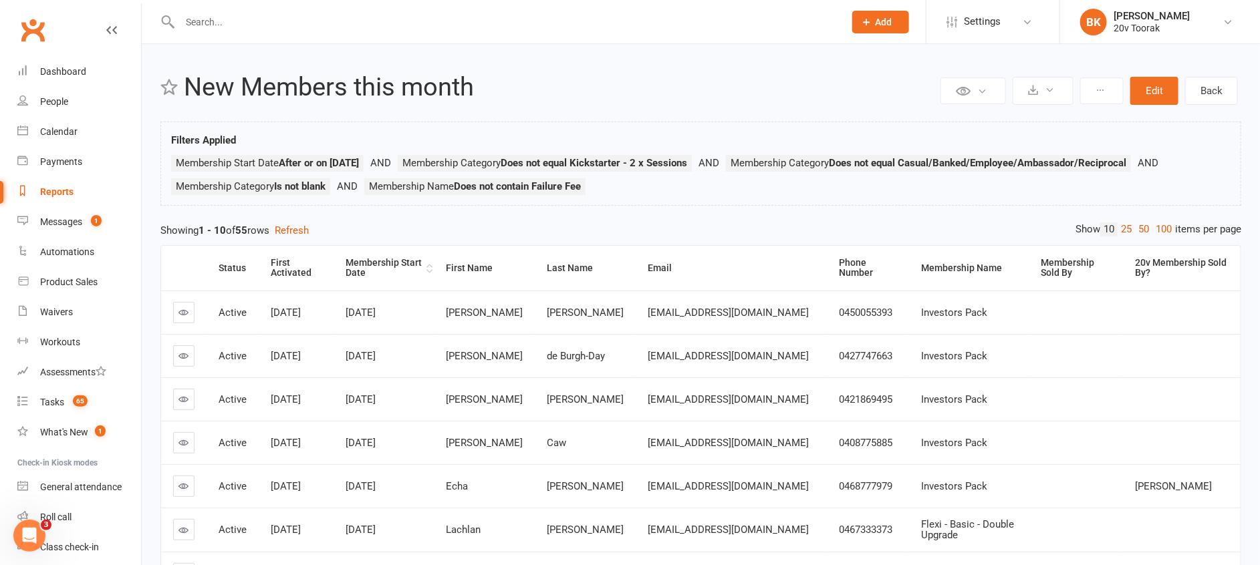
click at [390, 279] on th "Membership Start Date" at bounding box center [384, 268] width 100 height 45
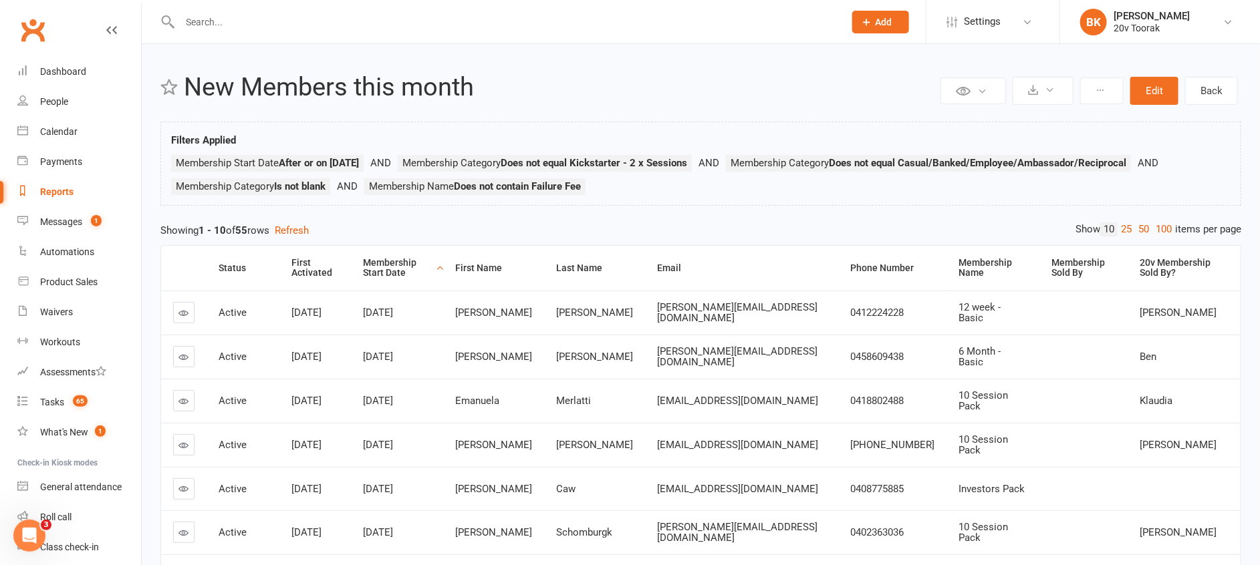
click at [390, 279] on div "Membership Start Date" at bounding box center [398, 268] width 70 height 21
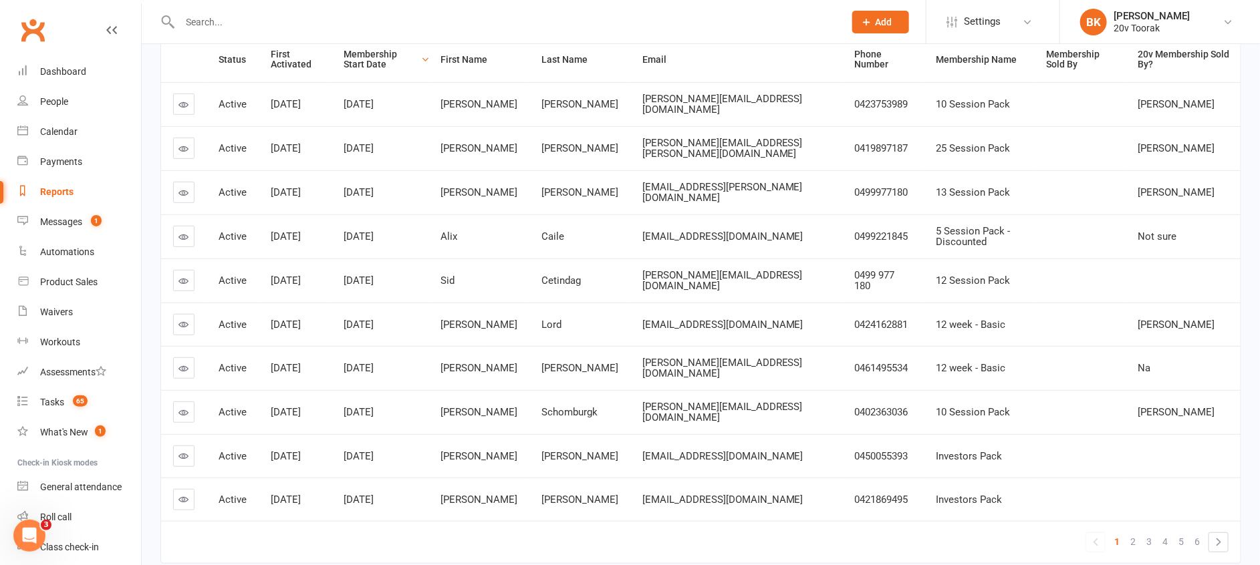
scroll to position [105, 0]
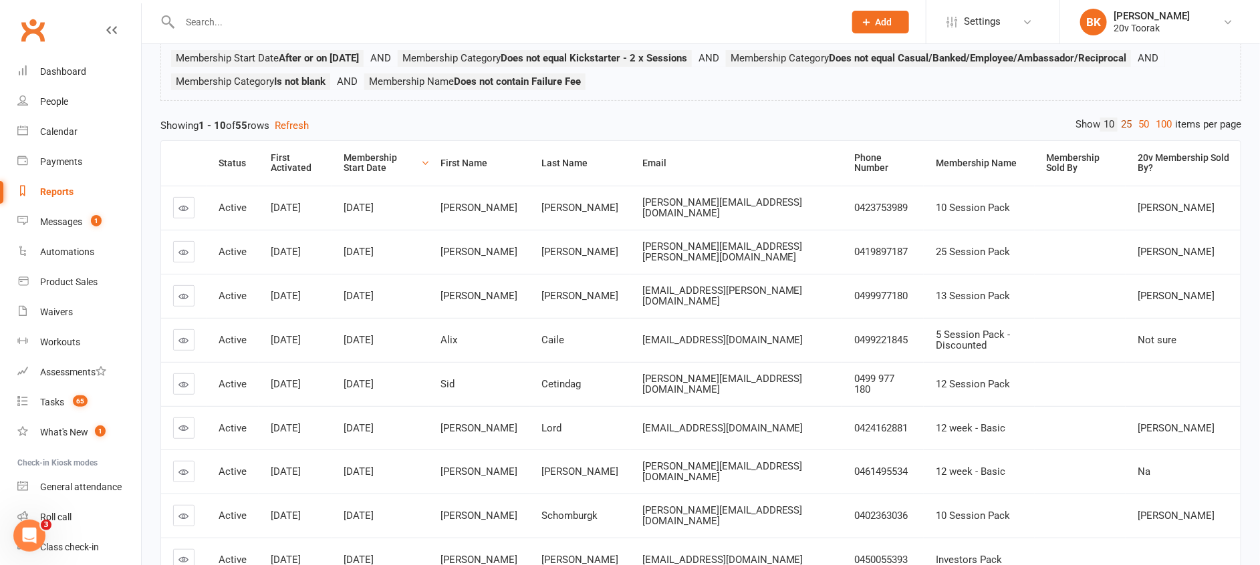
click at [1126, 125] on link "25" at bounding box center [1126, 125] width 17 height 14
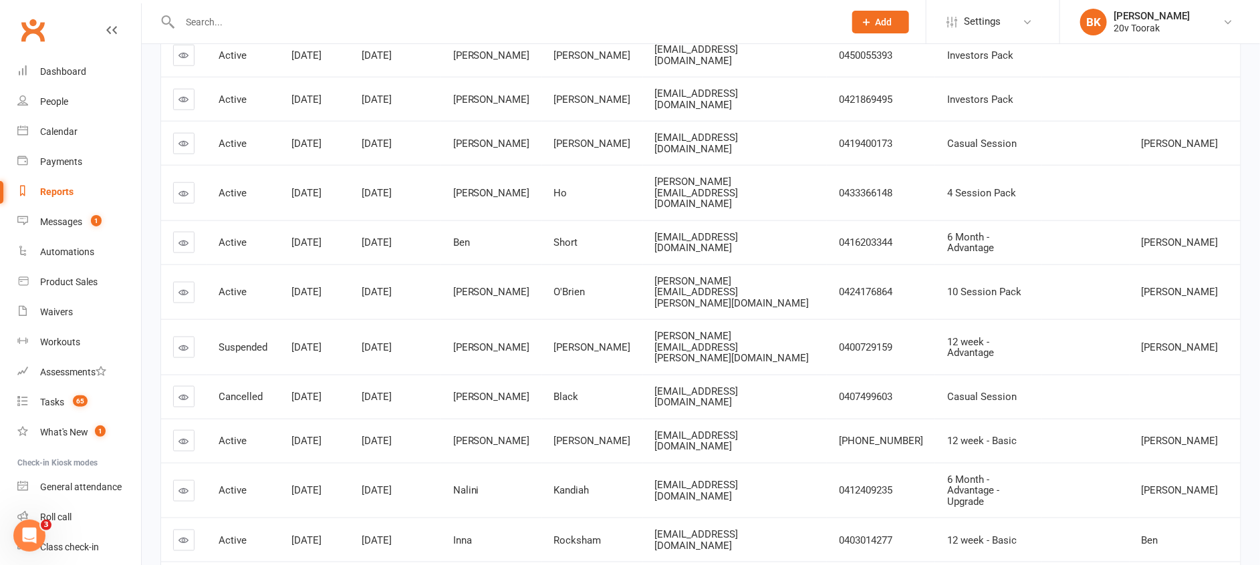
scroll to position [660, 0]
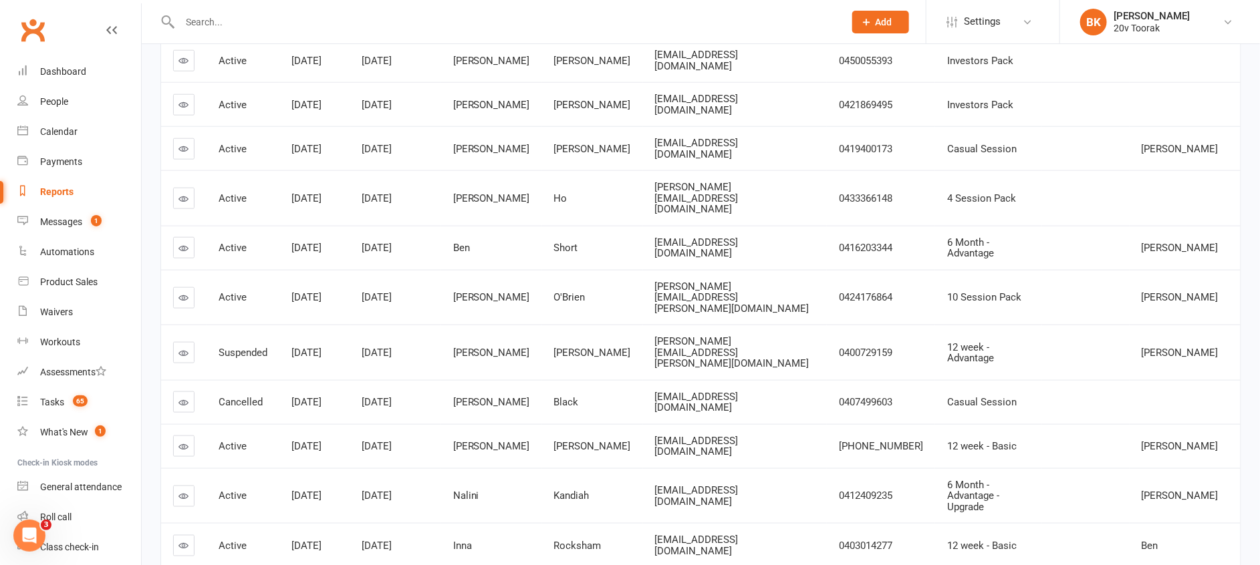
click at [465, 523] on td "Inna" at bounding box center [491, 545] width 101 height 44
click at [462, 523] on td "Inna" at bounding box center [491, 545] width 101 height 44
click at [429, 541] on div "Aug 3, 2025" at bounding box center [395, 546] width 67 height 11
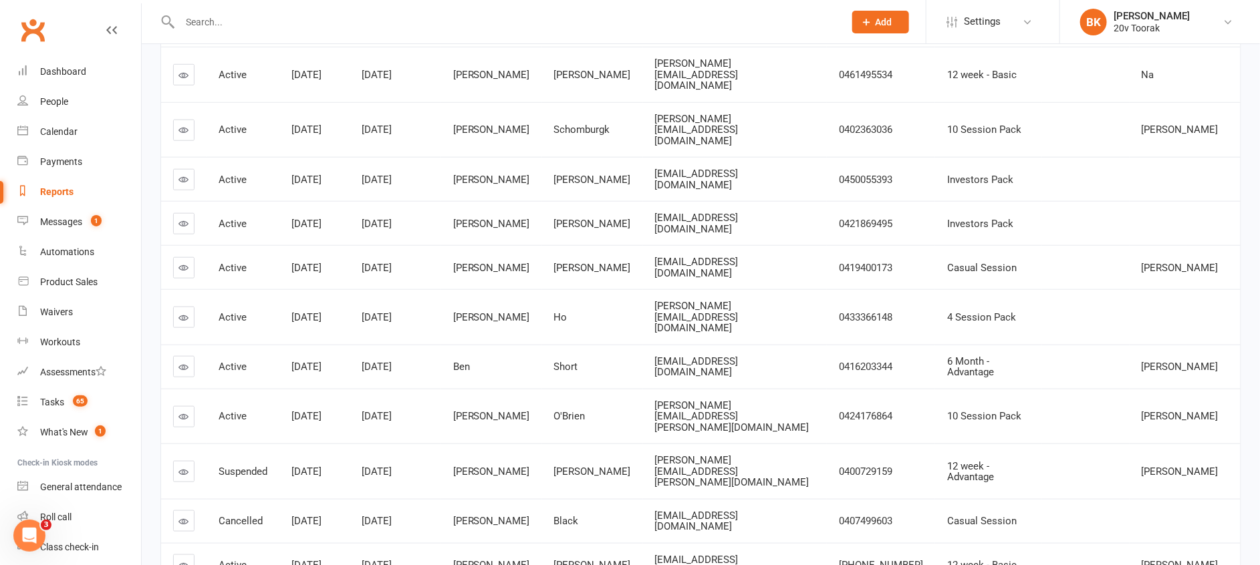
scroll to position [540, 0]
click at [48, 140] on link "Calendar" at bounding box center [79, 132] width 124 height 30
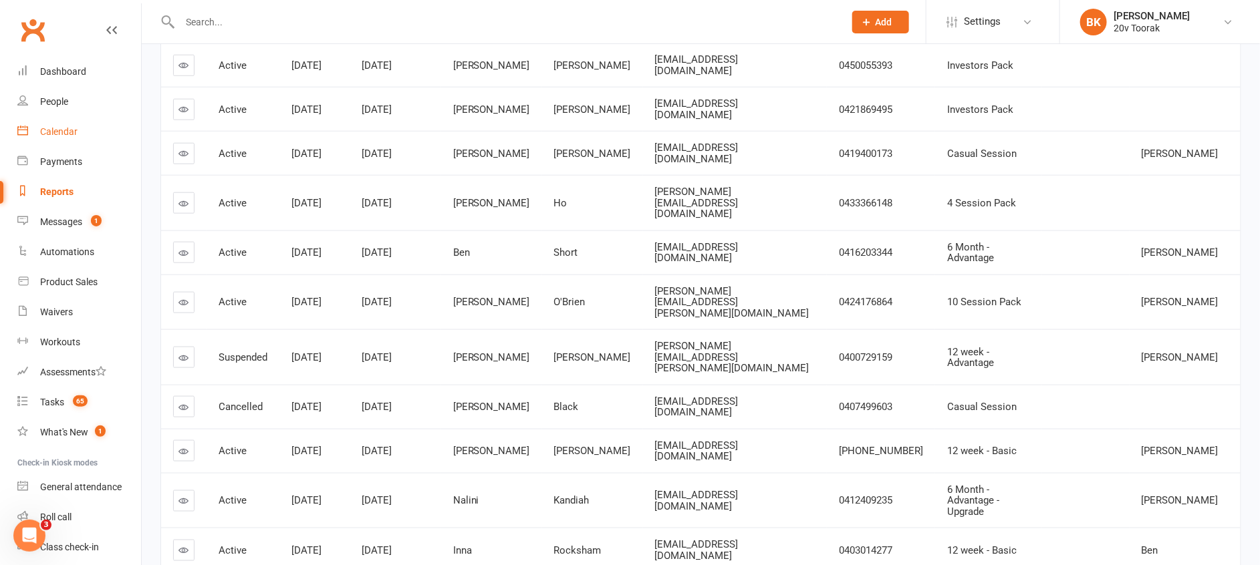
scroll to position [692, 0]
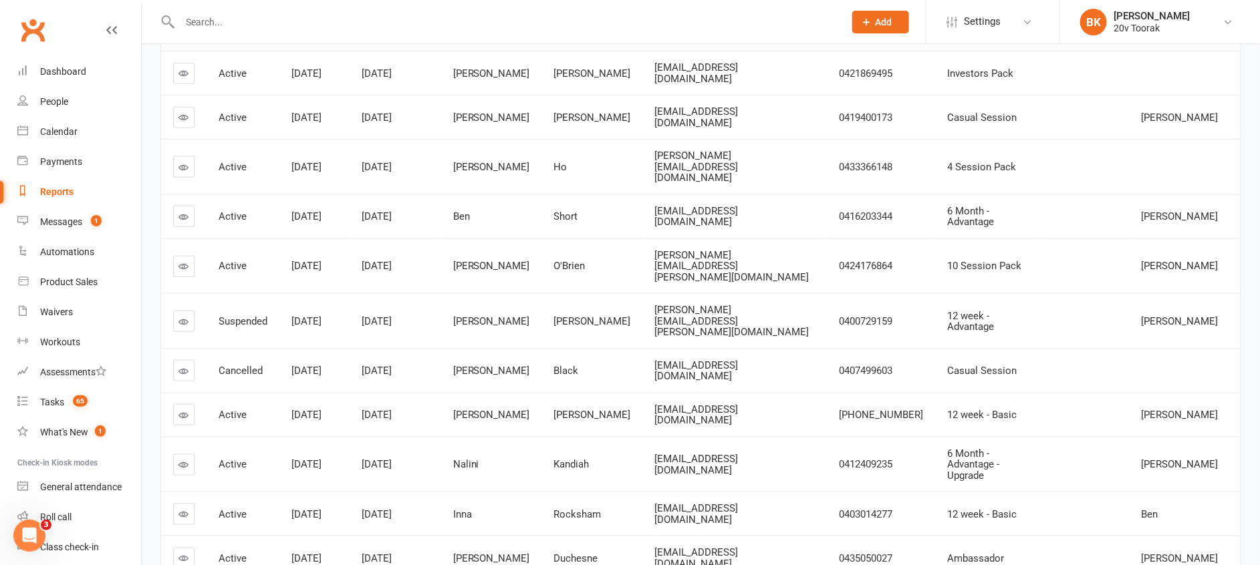
click at [182, 509] on icon at bounding box center [184, 514] width 10 height 10
click at [182, 410] on icon at bounding box center [184, 415] width 10 height 10
click at [182, 317] on icon at bounding box center [184, 322] width 10 height 10
click at [182, 261] on icon at bounding box center [184, 266] width 10 height 10
click at [186, 212] on icon at bounding box center [184, 217] width 10 height 10
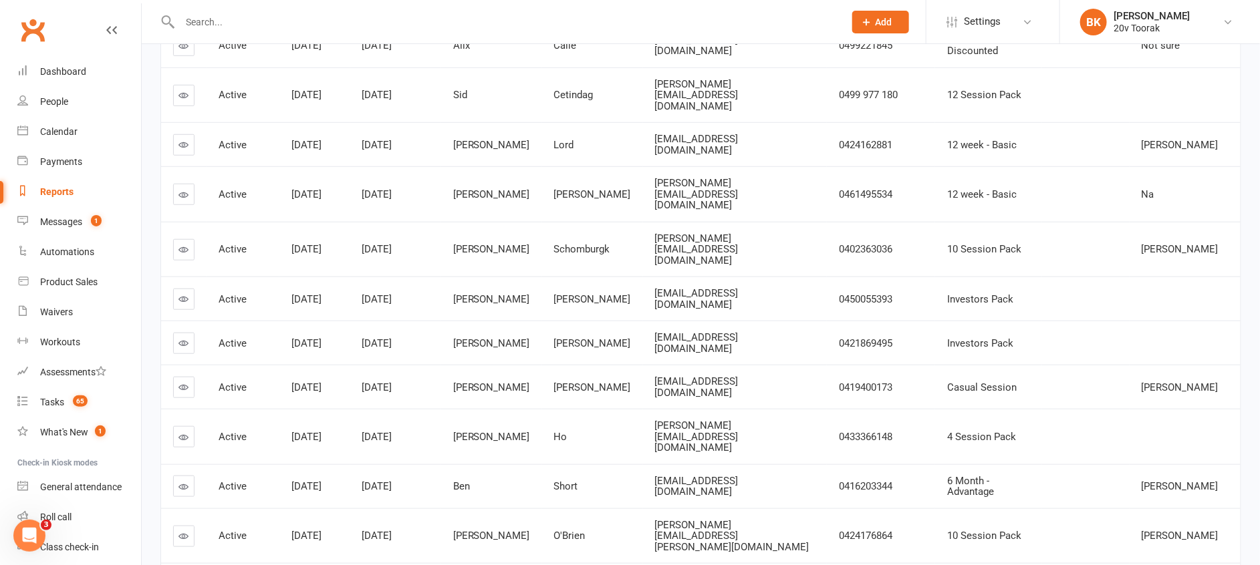
scroll to position [419, 0]
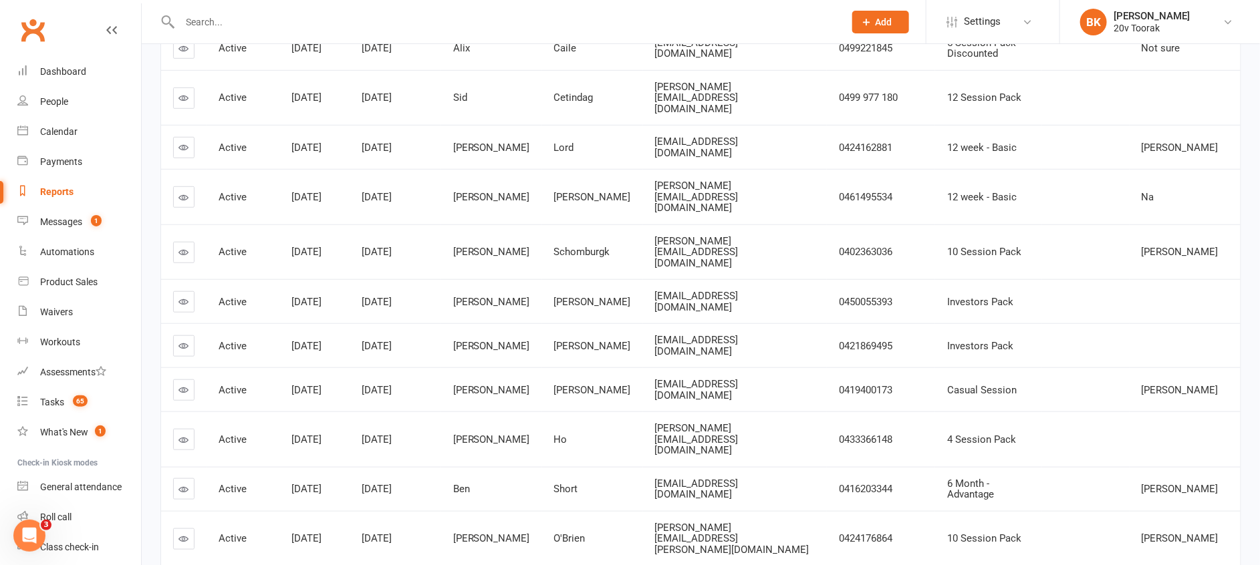
click at [183, 192] on icon at bounding box center [184, 197] width 10 height 10
click at [1183, 17] on link "BK Byron Kruger 20v Toorak" at bounding box center [1160, 22] width 160 height 27
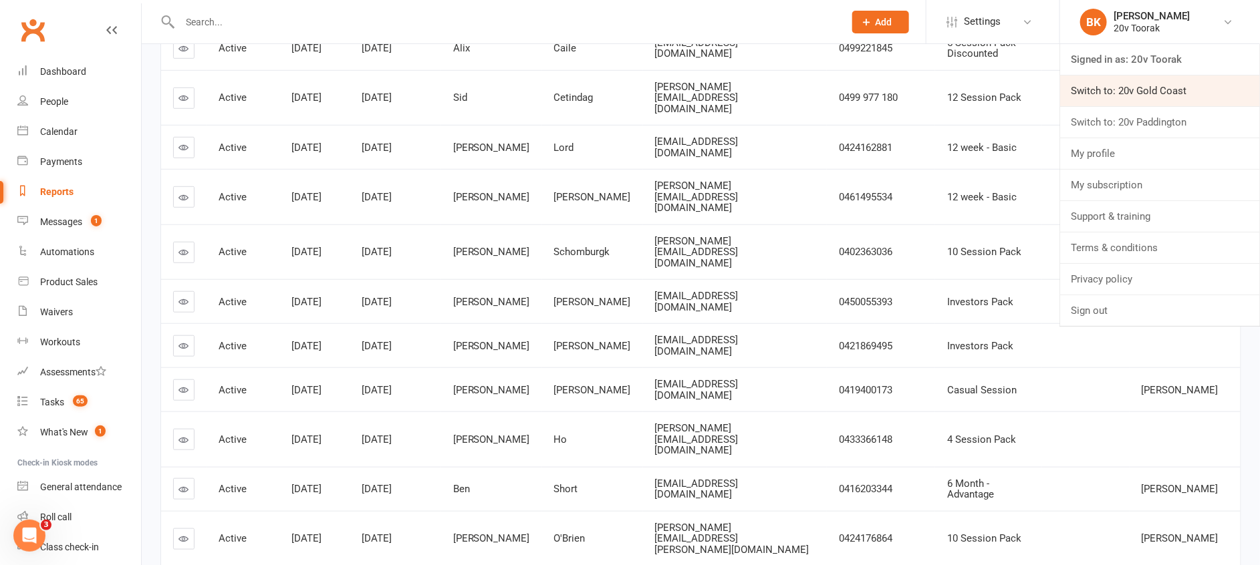
click at [1160, 86] on link "Switch to: 20v Gold Coast" at bounding box center [1160, 91] width 200 height 31
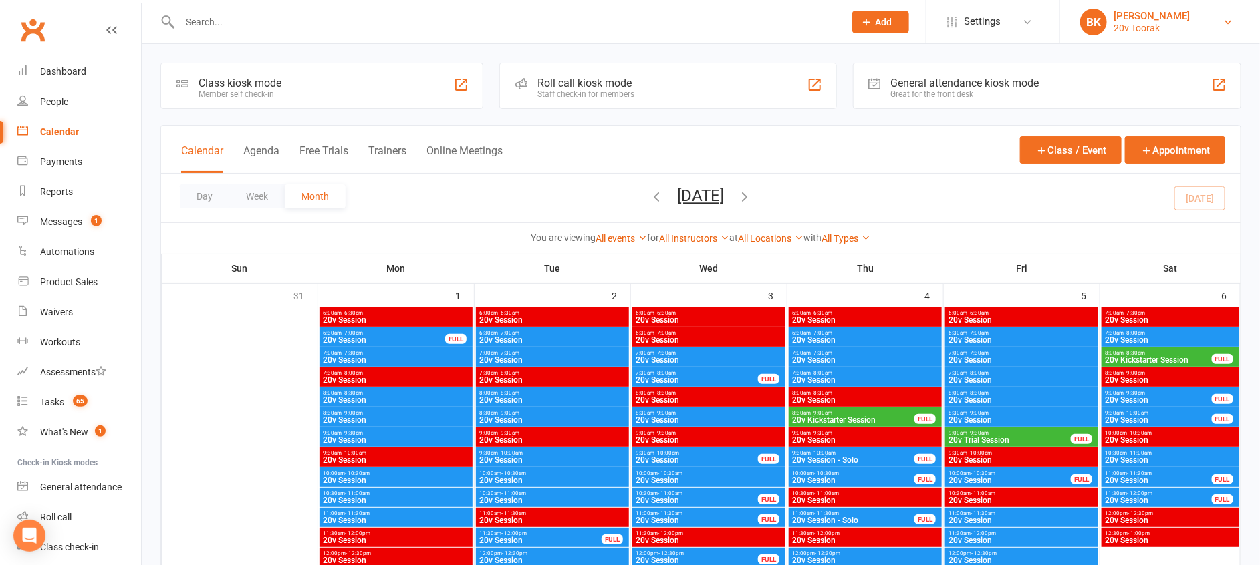
click at [1160, 19] on div "[PERSON_NAME]" at bounding box center [1151, 16] width 76 height 12
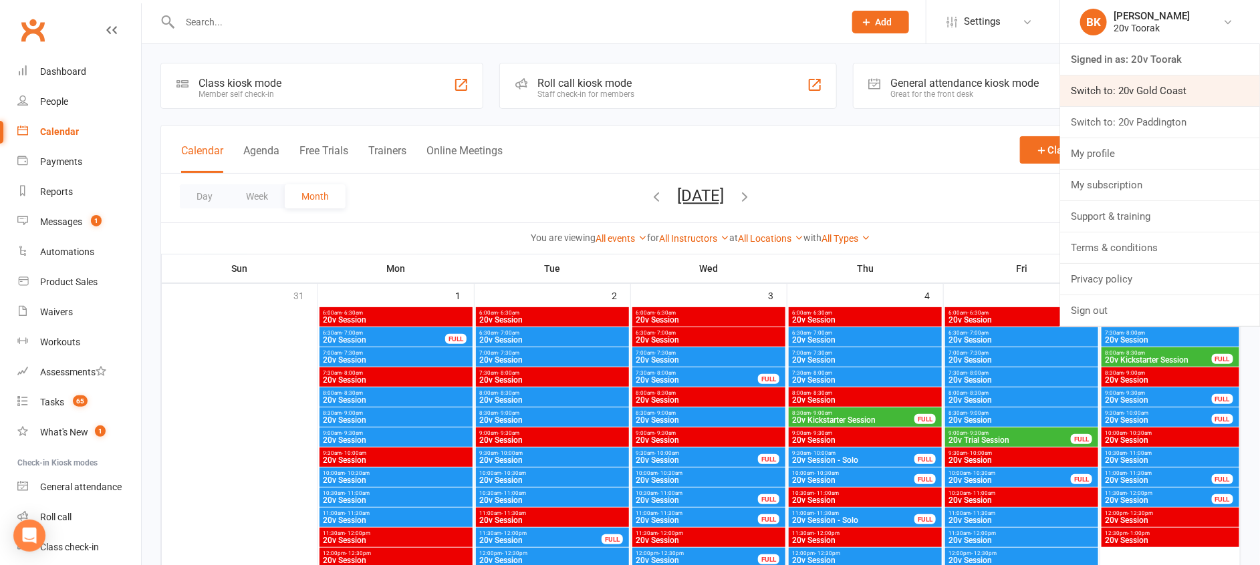
click at [1128, 90] on link "Switch to: 20v Gold Coast" at bounding box center [1160, 91] width 200 height 31
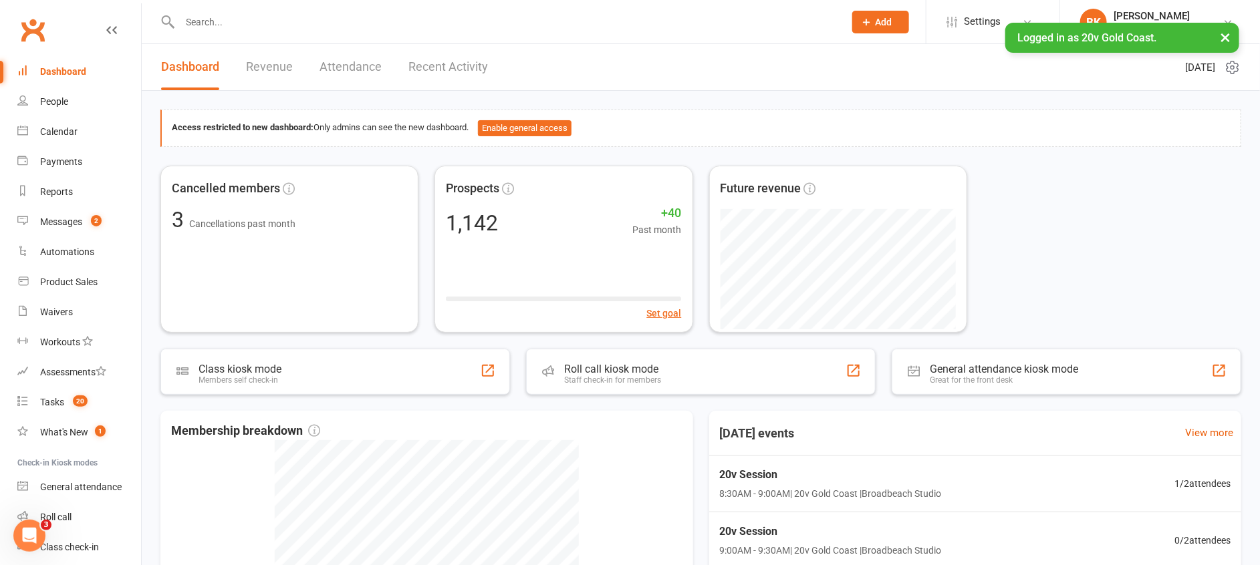
click at [215, 21] on input "text" at bounding box center [505, 22] width 659 height 19
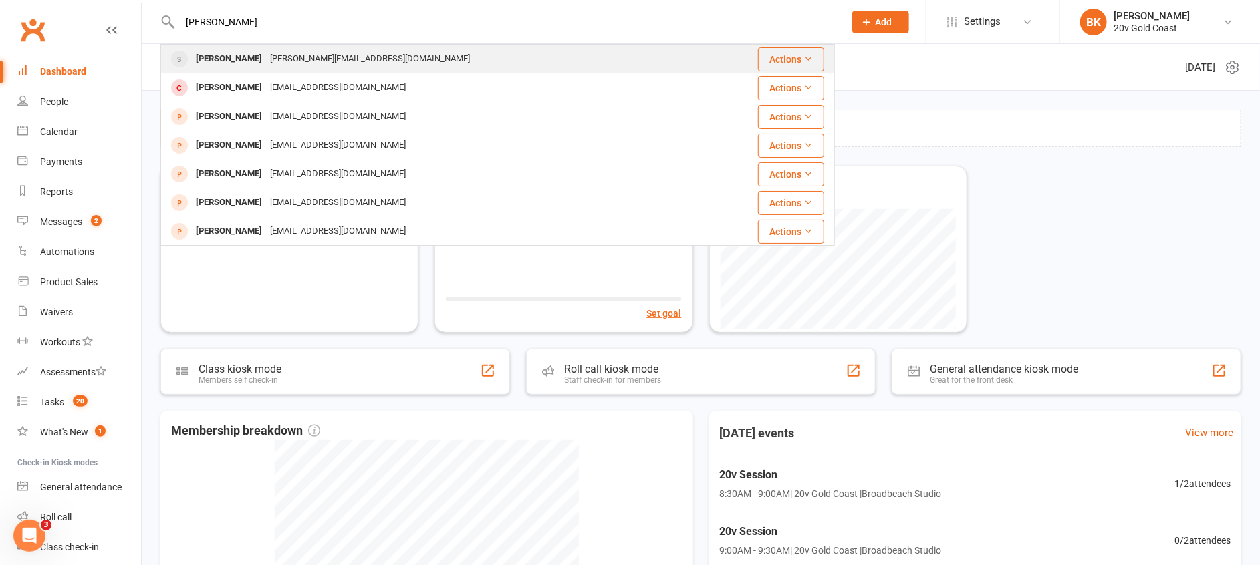
type input "[PERSON_NAME]"
click at [213, 62] on div "Charlie Ralph" at bounding box center [229, 58] width 74 height 19
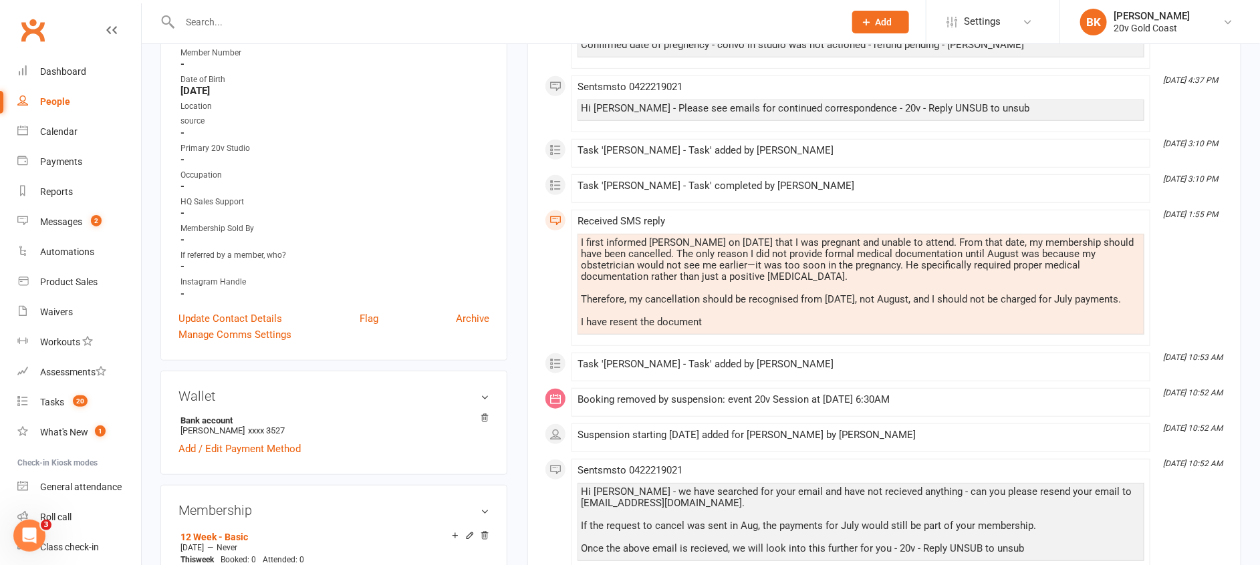
scroll to position [291, 0]
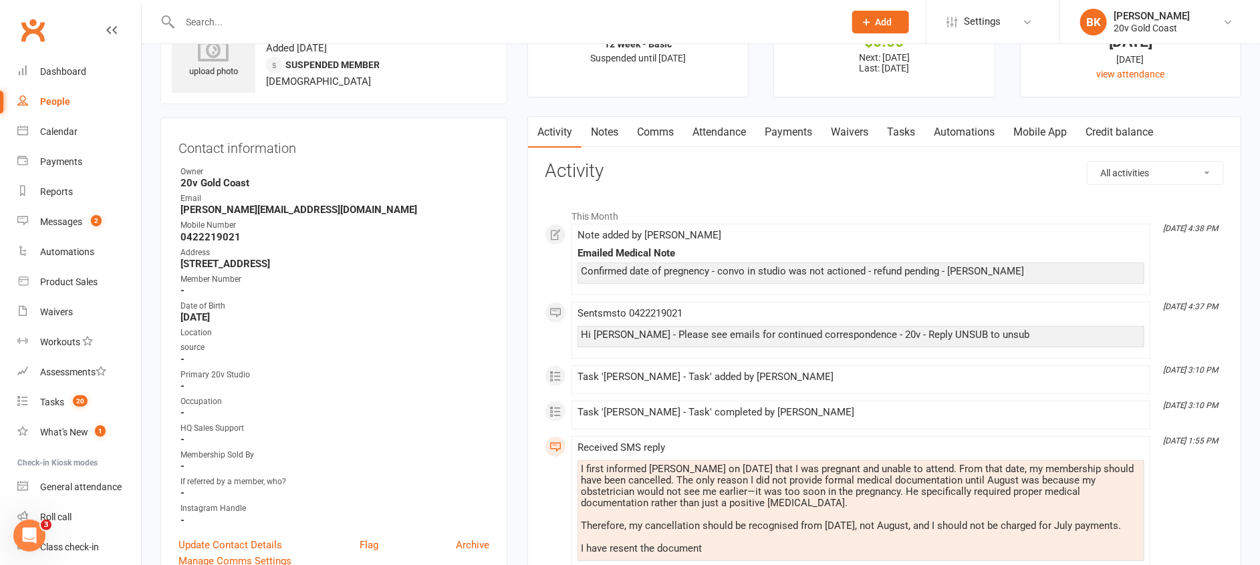
scroll to position [0, 0]
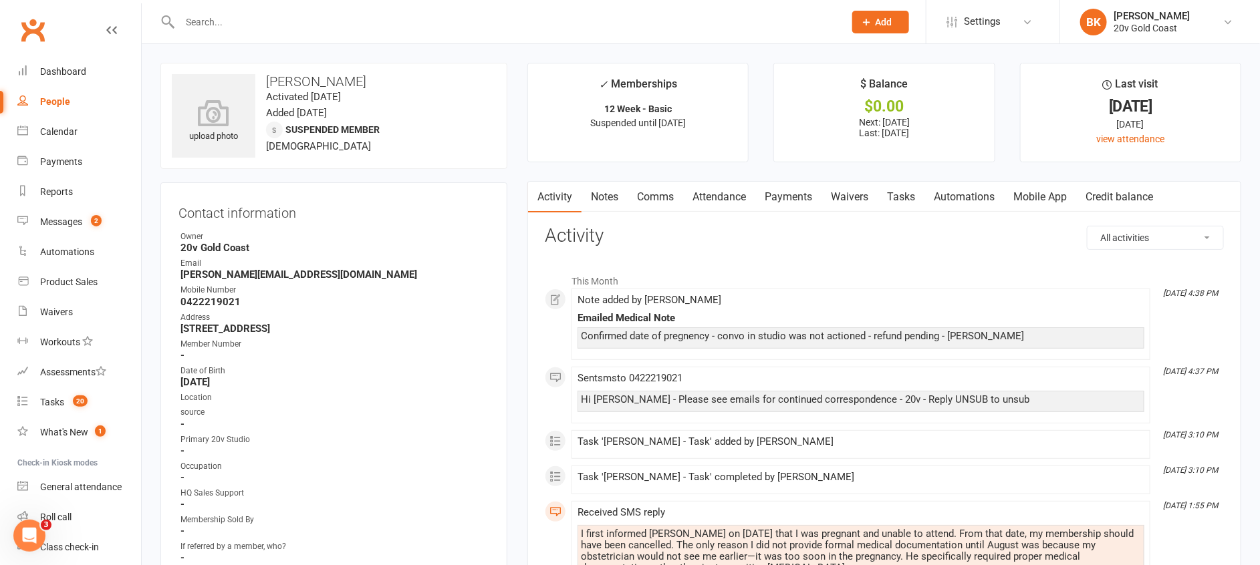
click at [599, 204] on link "Notes" at bounding box center [604, 197] width 46 height 31
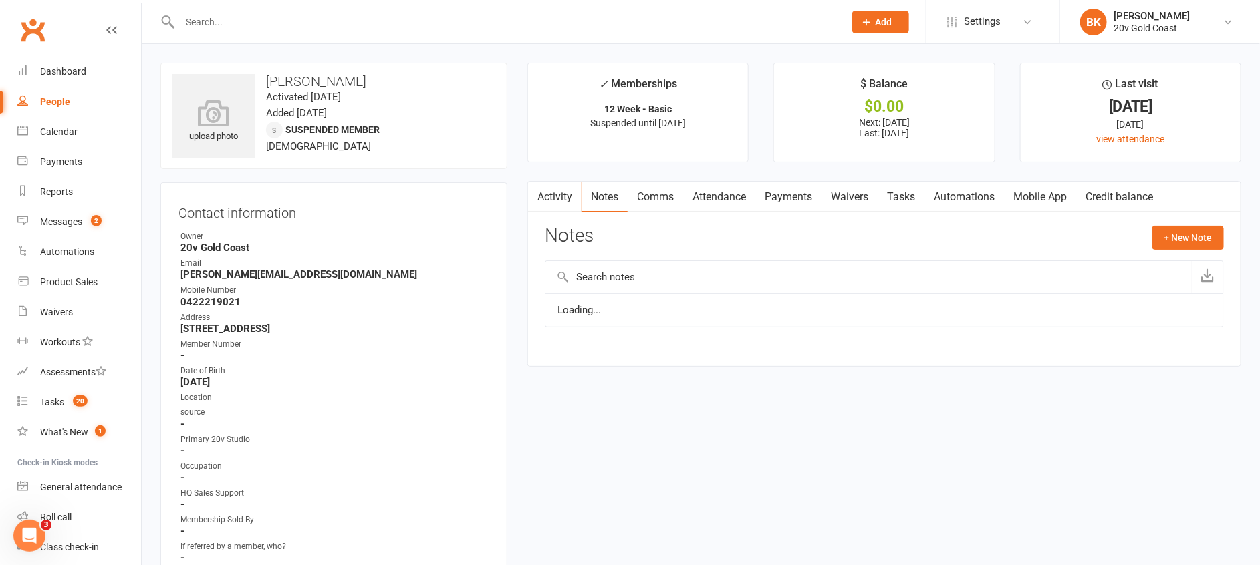
click at [558, 194] on link "Activity" at bounding box center [554, 197] width 53 height 31
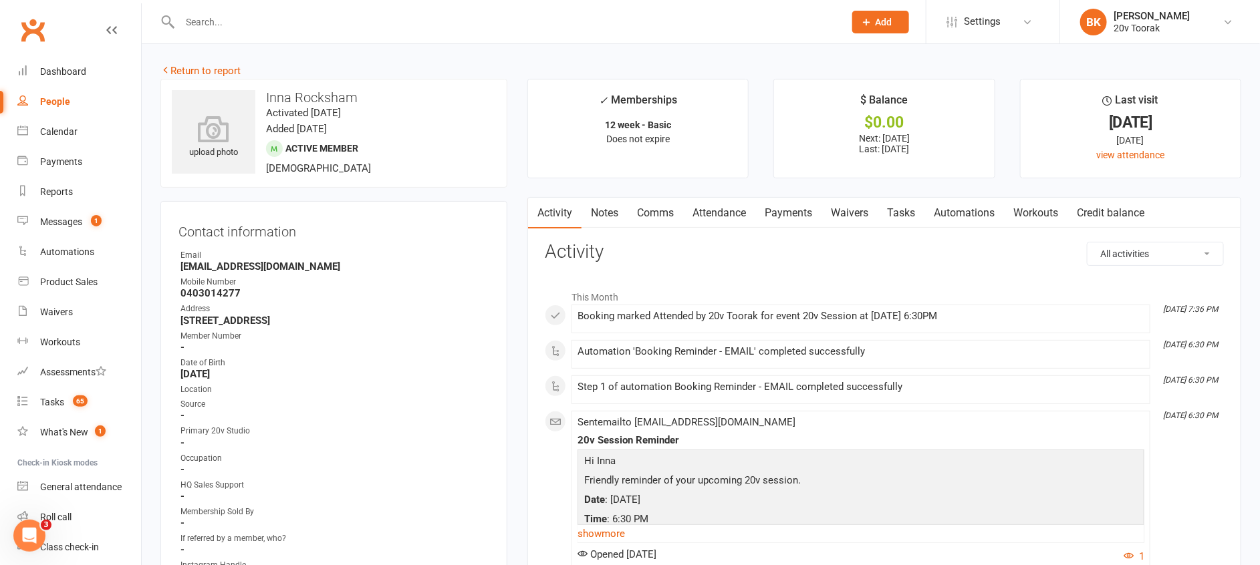
click at [604, 215] on link "Notes" at bounding box center [604, 213] width 46 height 31
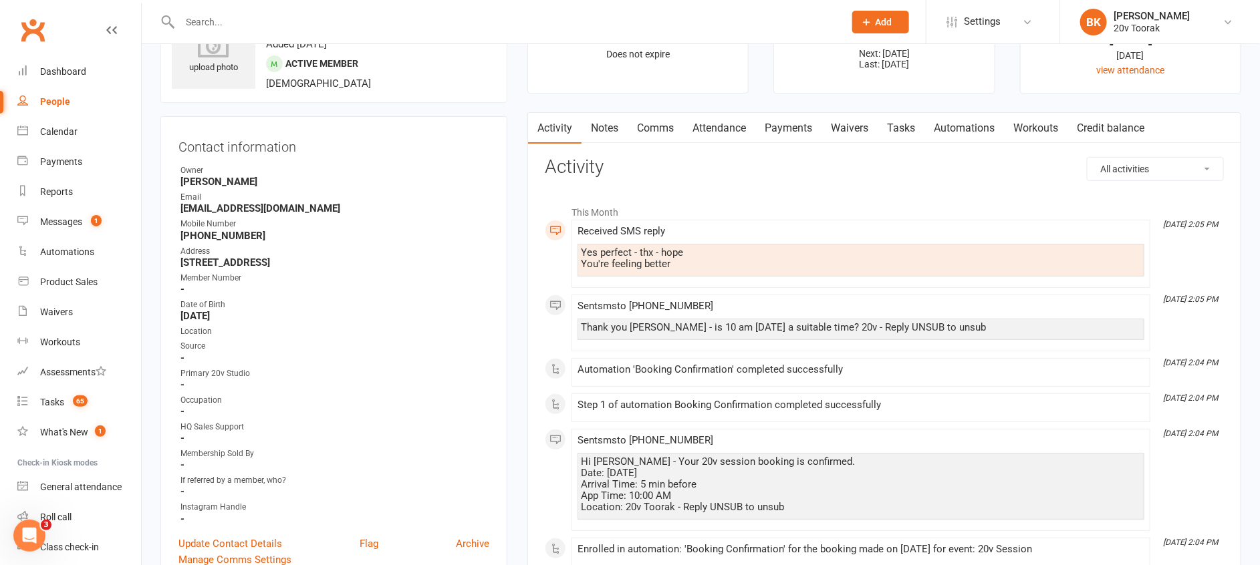
scroll to position [38, 0]
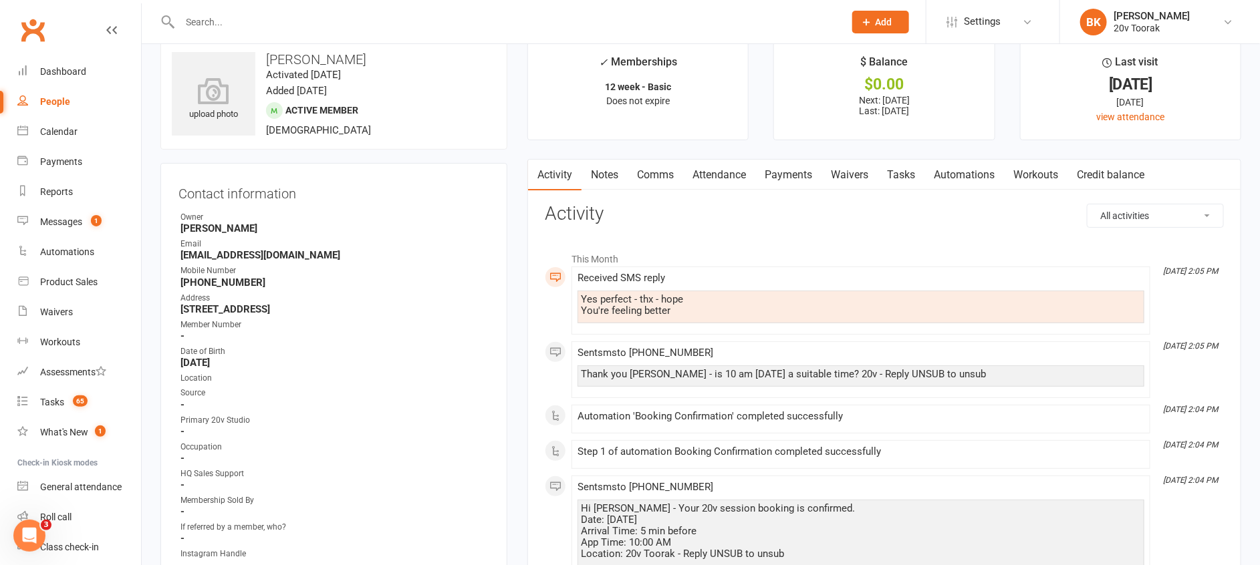
click at [604, 166] on link "Notes" at bounding box center [604, 175] width 46 height 31
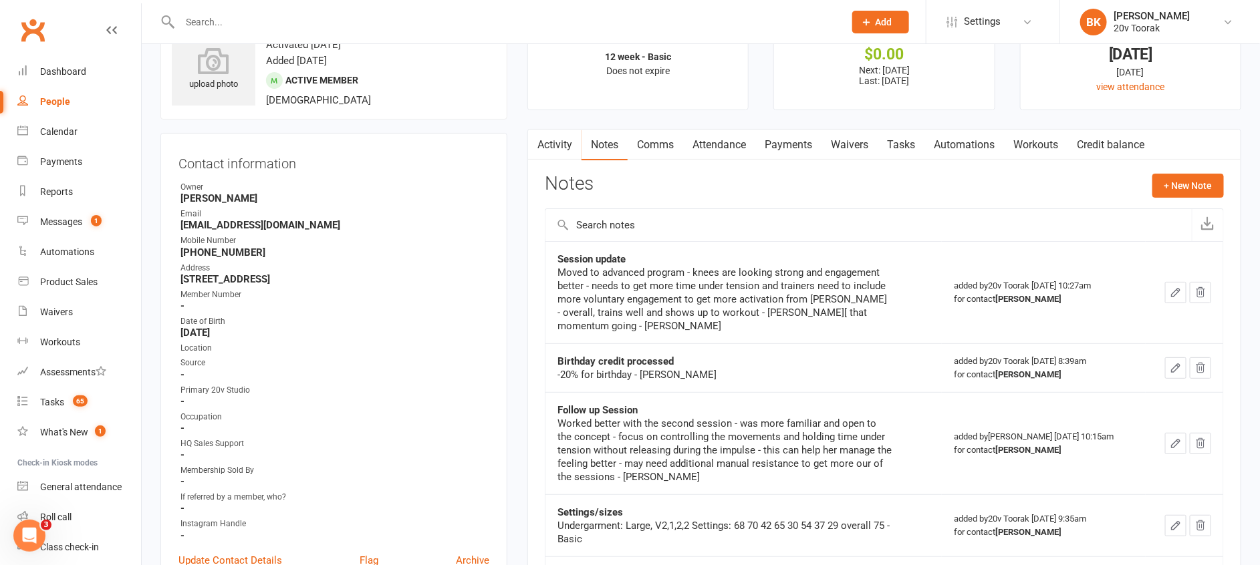
scroll to position [50, 0]
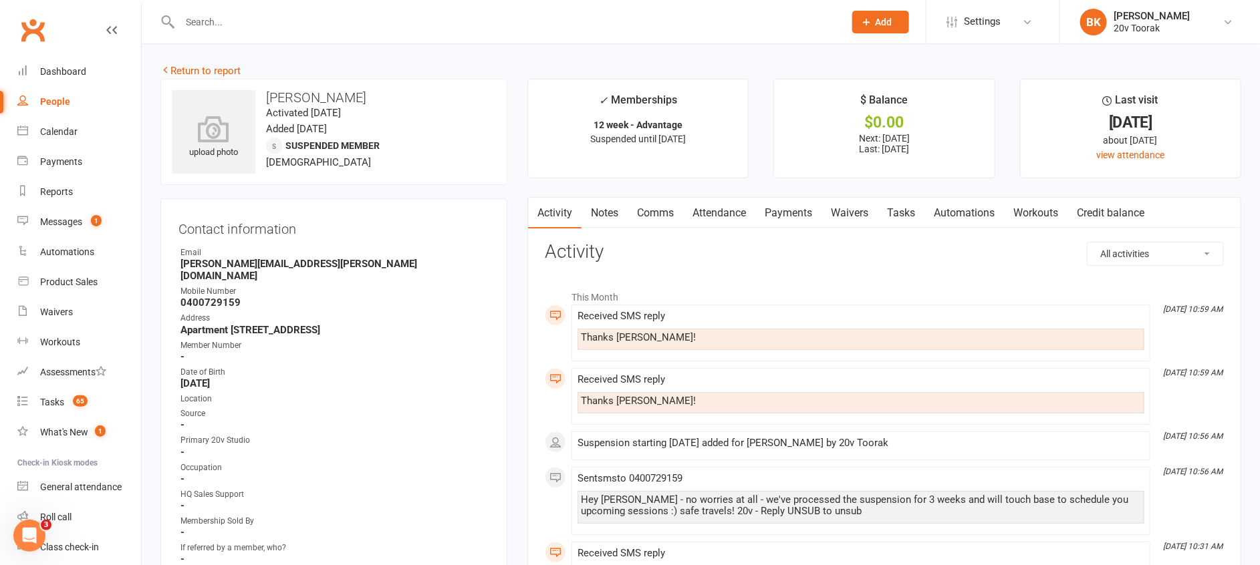
click at [624, 205] on link "Notes" at bounding box center [604, 213] width 46 height 31
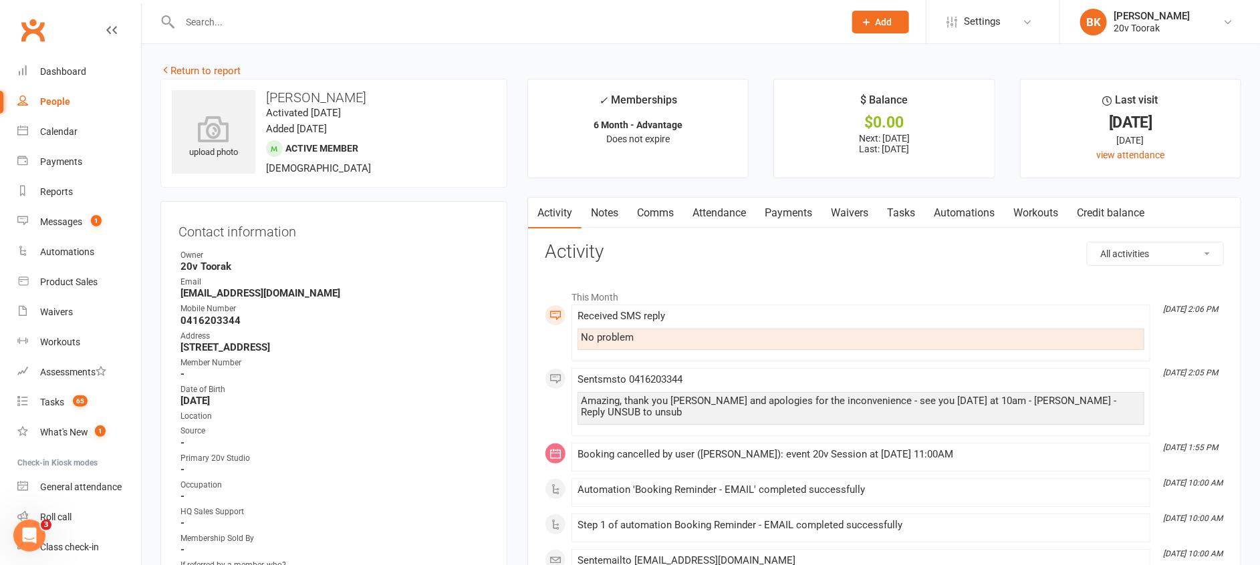
click at [599, 209] on link "Notes" at bounding box center [604, 213] width 46 height 31
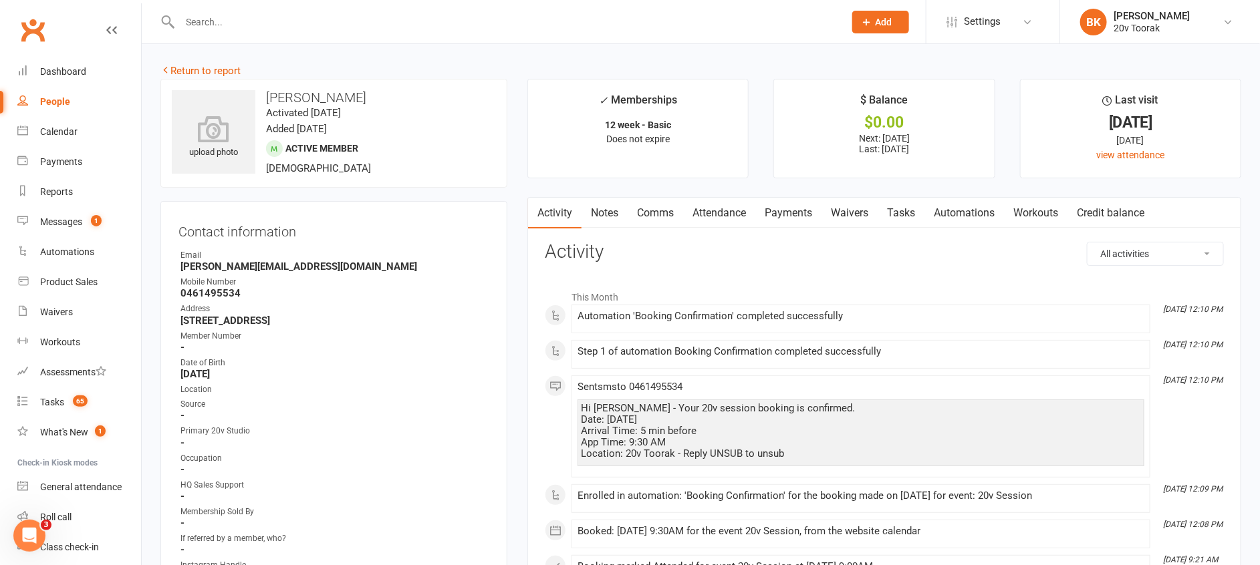
click at [598, 211] on link "Notes" at bounding box center [604, 213] width 46 height 31
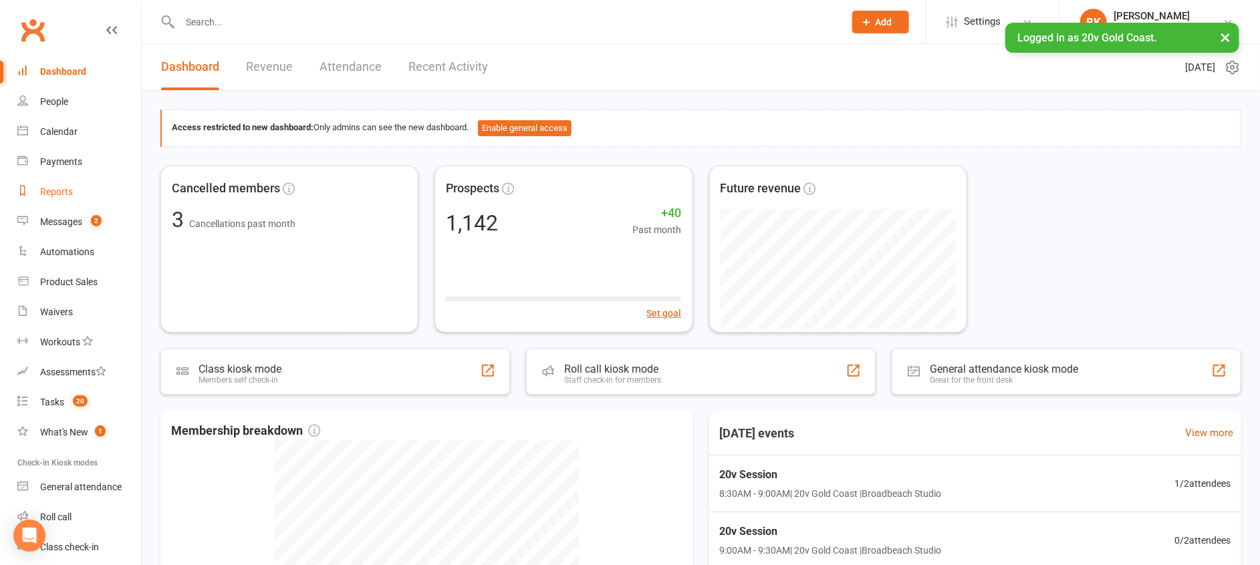
click at [87, 195] on link "Reports" at bounding box center [79, 192] width 124 height 30
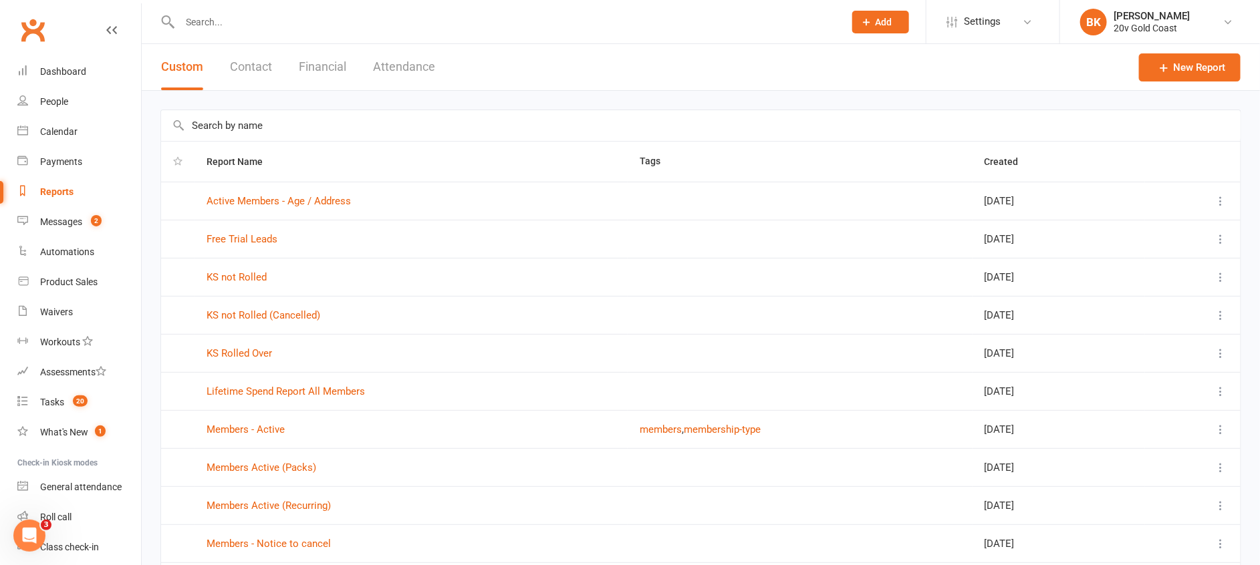
scroll to position [101, 0]
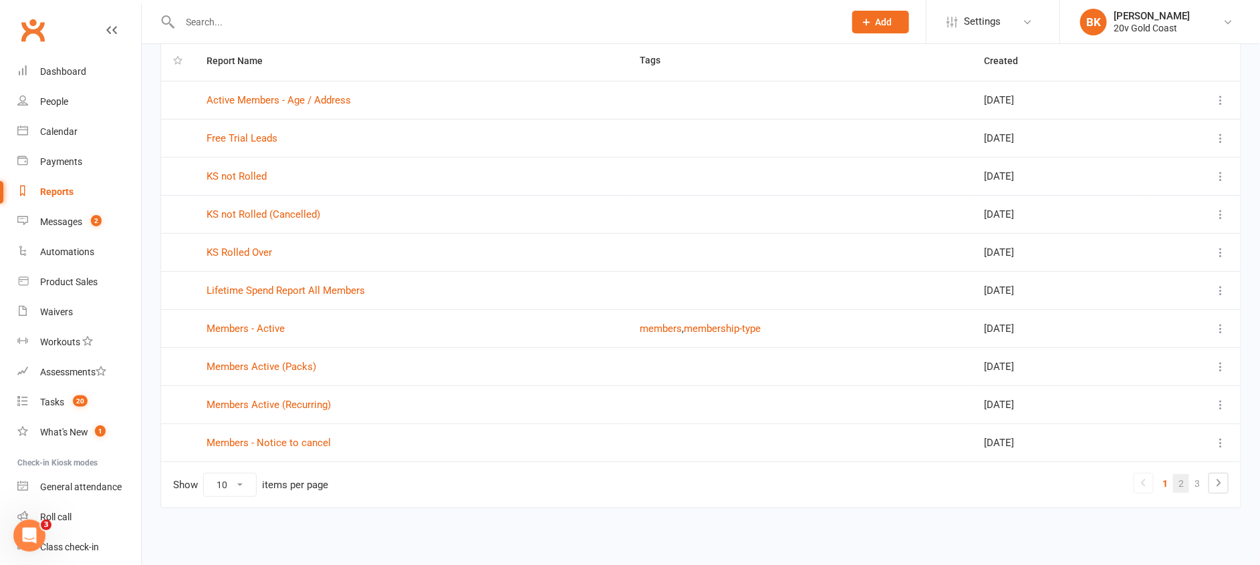
click at [1181, 491] on link "2" at bounding box center [1181, 484] width 16 height 19
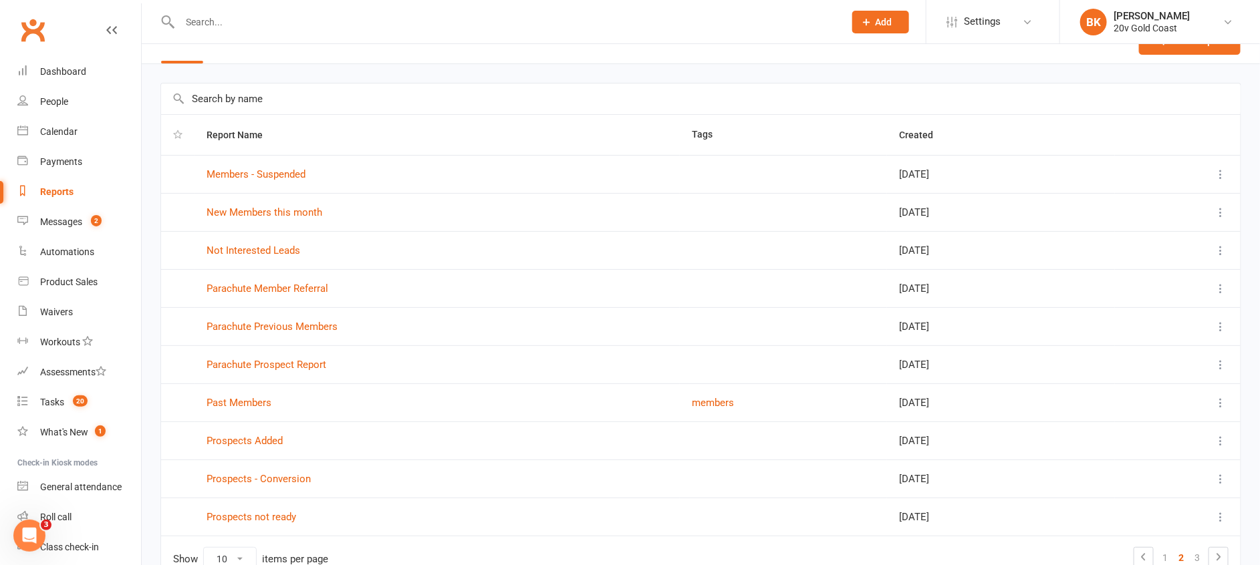
scroll to position [0, 0]
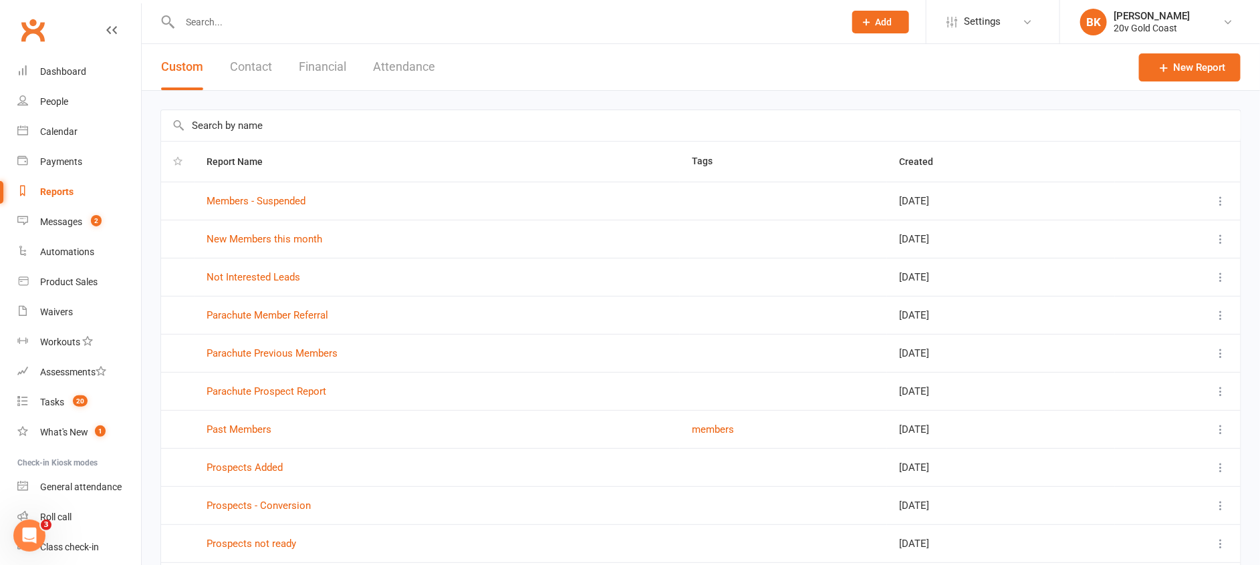
click at [313, 250] on td "New Members this month" at bounding box center [436, 239] width 485 height 38
click at [311, 246] on td "New Members this month" at bounding box center [436, 239] width 485 height 38
click at [305, 237] on link "New Members this month" at bounding box center [265, 239] width 116 height 12
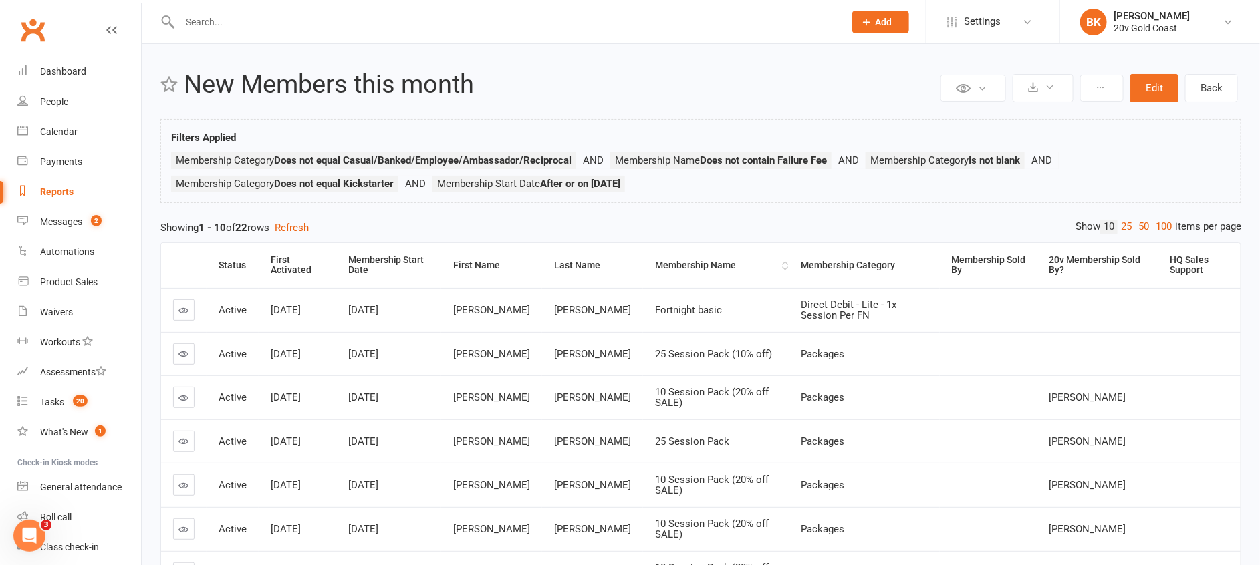
scroll to position [2, 0]
click at [1120, 231] on link "25" at bounding box center [1126, 228] width 17 height 14
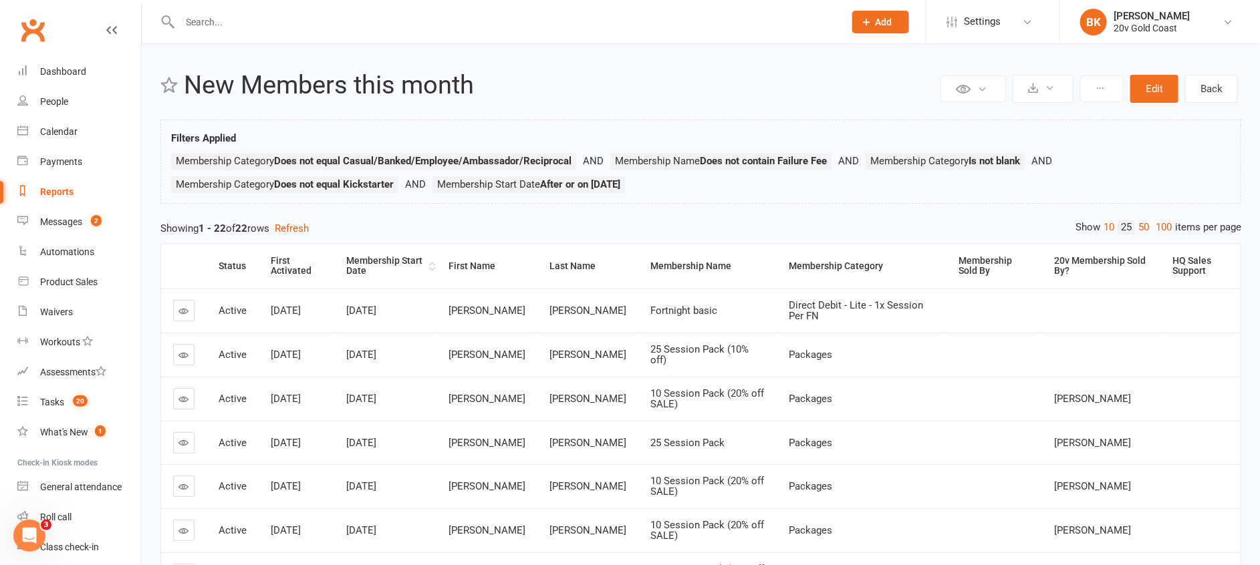
click at [396, 272] on div "Membership Start Date" at bounding box center [386, 266] width 80 height 21
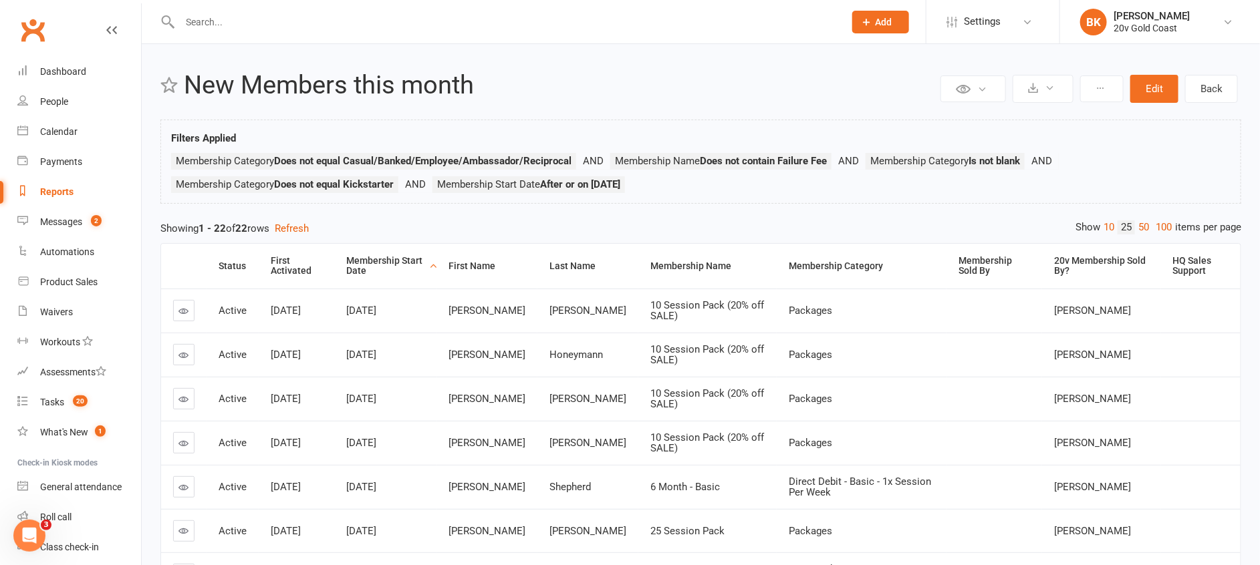
click at [396, 272] on div "Membership Start Date" at bounding box center [386, 266] width 80 height 21
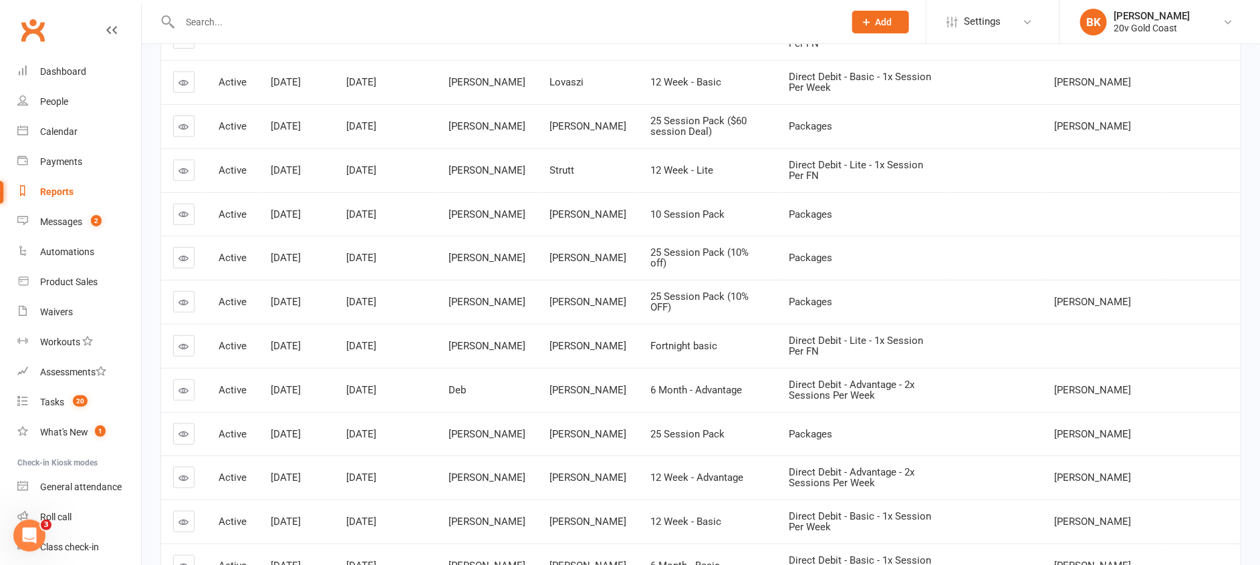
scroll to position [366, 0]
click at [184, 476] on icon at bounding box center [184, 476] width 10 height 10
click at [184, 430] on icon at bounding box center [184, 431] width 10 height 10
click at [184, 390] on icon at bounding box center [184, 388] width 10 height 10
click at [183, 348] on icon at bounding box center [184, 344] width 10 height 10
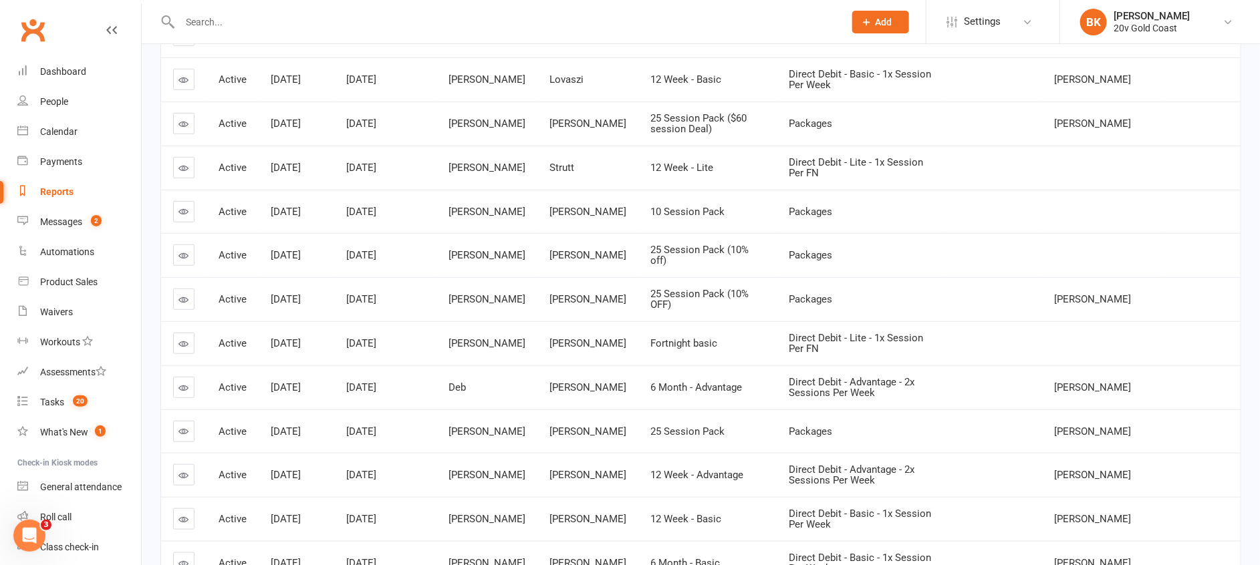
click at [183, 299] on icon at bounding box center [184, 300] width 10 height 10
click at [183, 258] on icon at bounding box center [184, 256] width 10 height 10
click at [183, 215] on icon at bounding box center [184, 212] width 10 height 10
click at [182, 172] on icon at bounding box center [184, 168] width 10 height 10
click at [182, 131] on link at bounding box center [183, 123] width 21 height 21
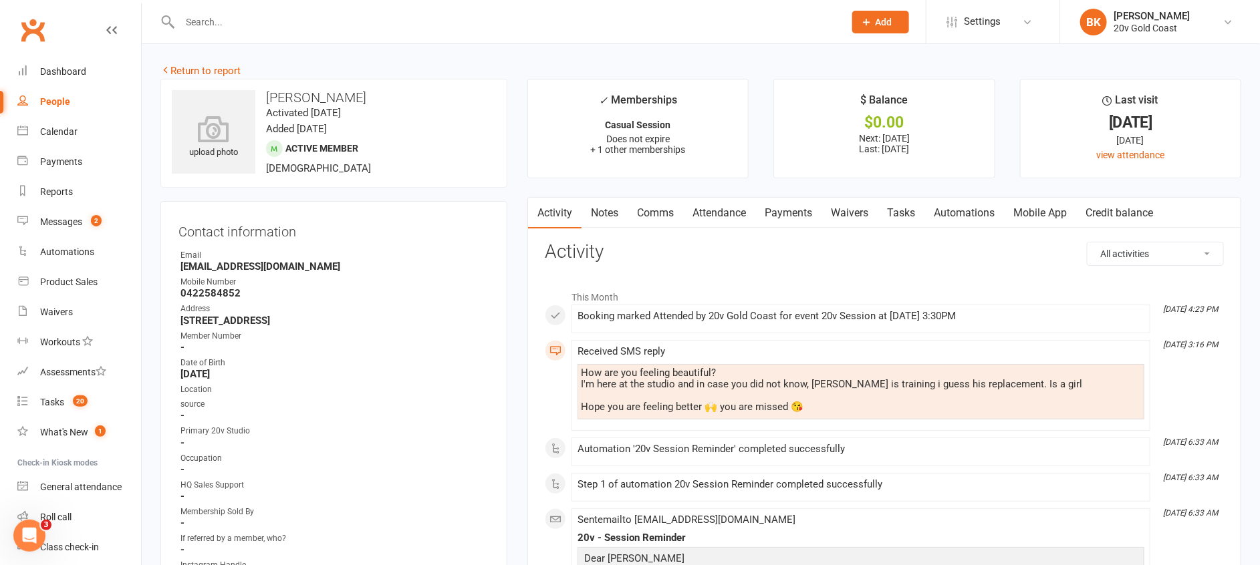
click at [610, 218] on link "Notes" at bounding box center [604, 213] width 46 height 31
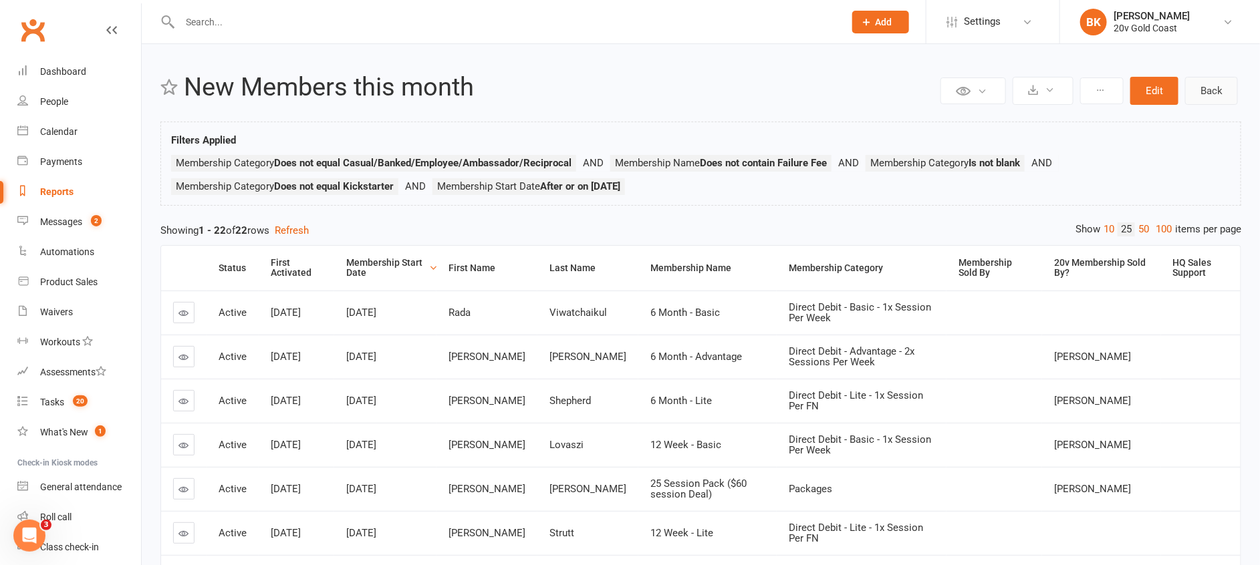
click at [1224, 95] on link "Back" at bounding box center [1211, 91] width 53 height 28
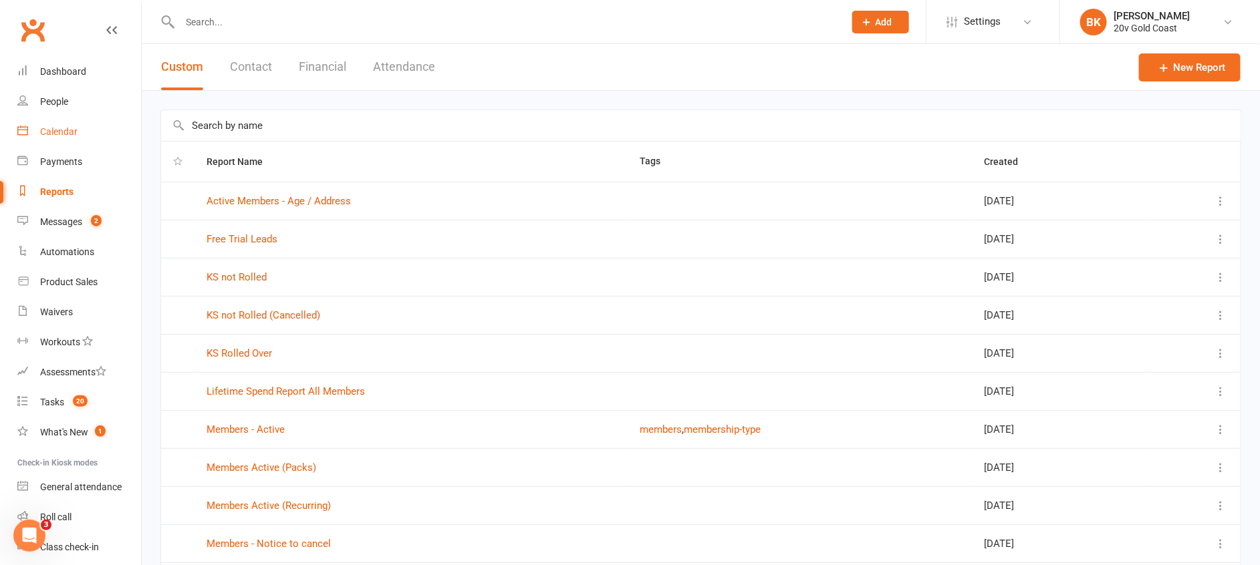
click at [45, 129] on div "Calendar" at bounding box center [58, 131] width 37 height 11
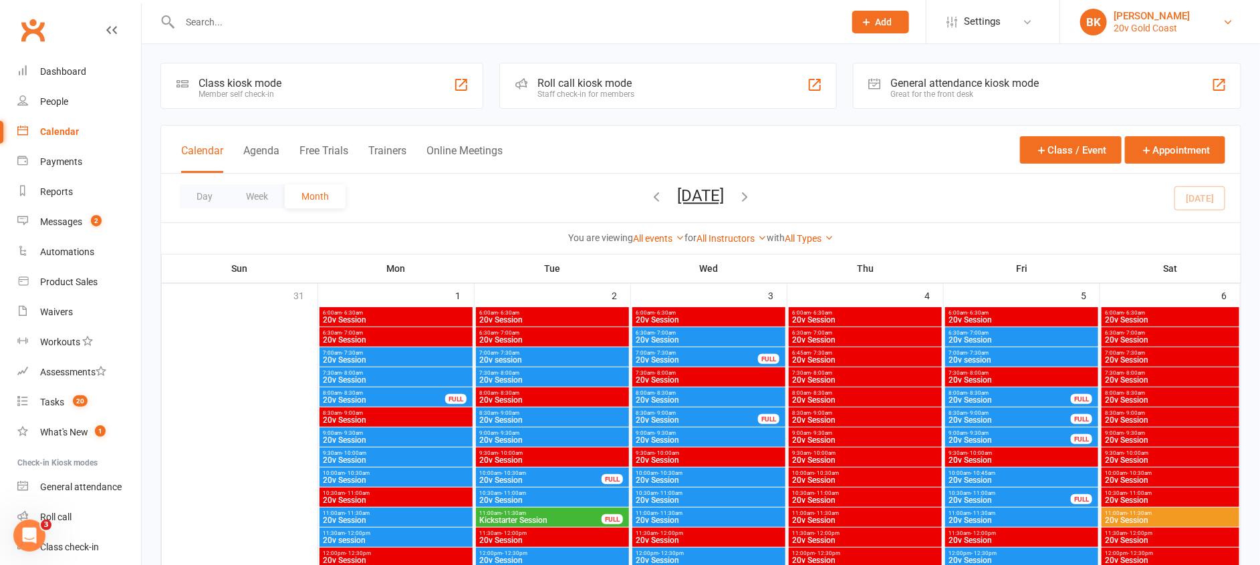
click at [1135, 13] on div "[PERSON_NAME]" at bounding box center [1151, 16] width 76 height 12
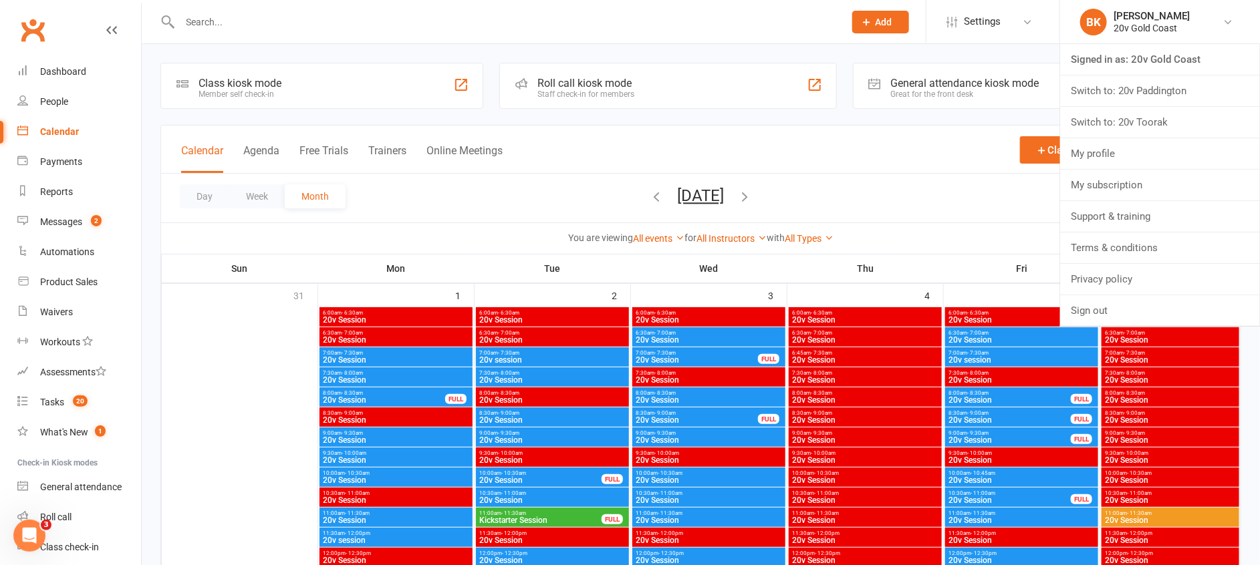
click at [912, 130] on div "Calendar Agenda Free Trials Trainers Online Meetings Class / Event Appointment" at bounding box center [700, 150] width 1079 height 48
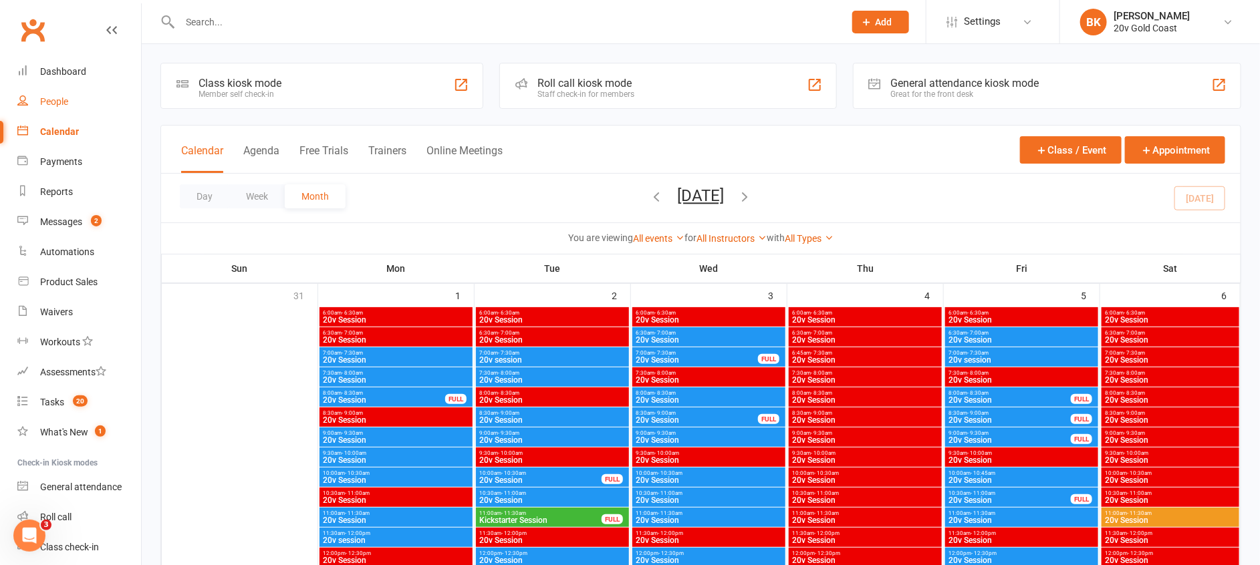
click at [51, 106] on div "People" at bounding box center [54, 101] width 28 height 11
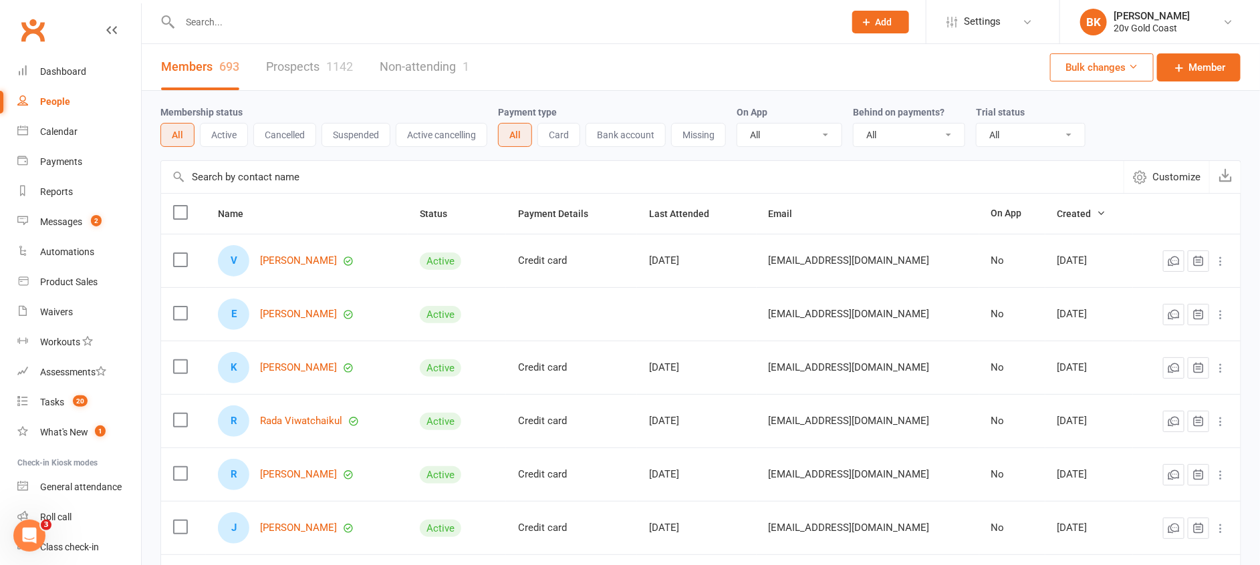
click at [213, 146] on button "Active" at bounding box center [224, 135] width 48 height 24
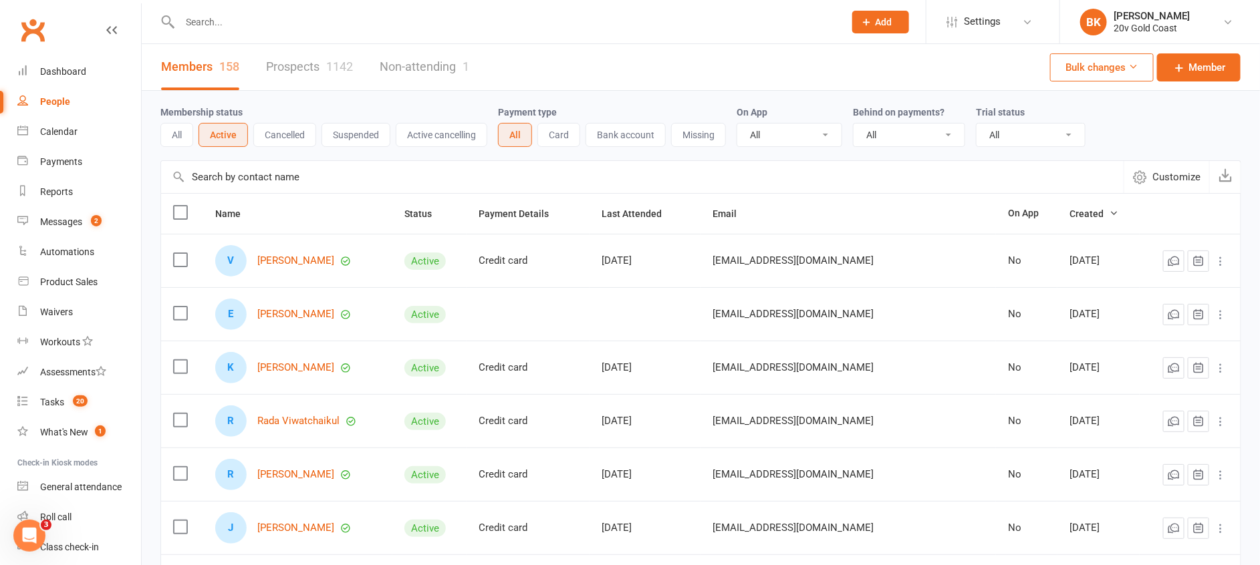
click at [287, 141] on button "Cancelled" at bounding box center [284, 135] width 63 height 24
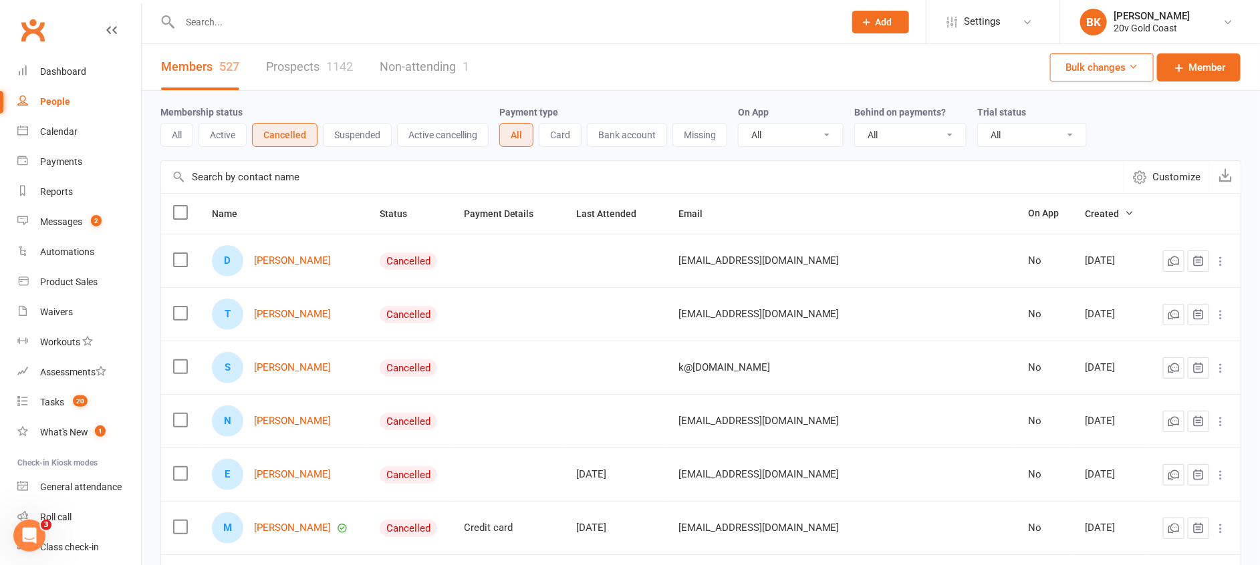
click at [373, 139] on button "Suspended" at bounding box center [357, 135] width 69 height 24
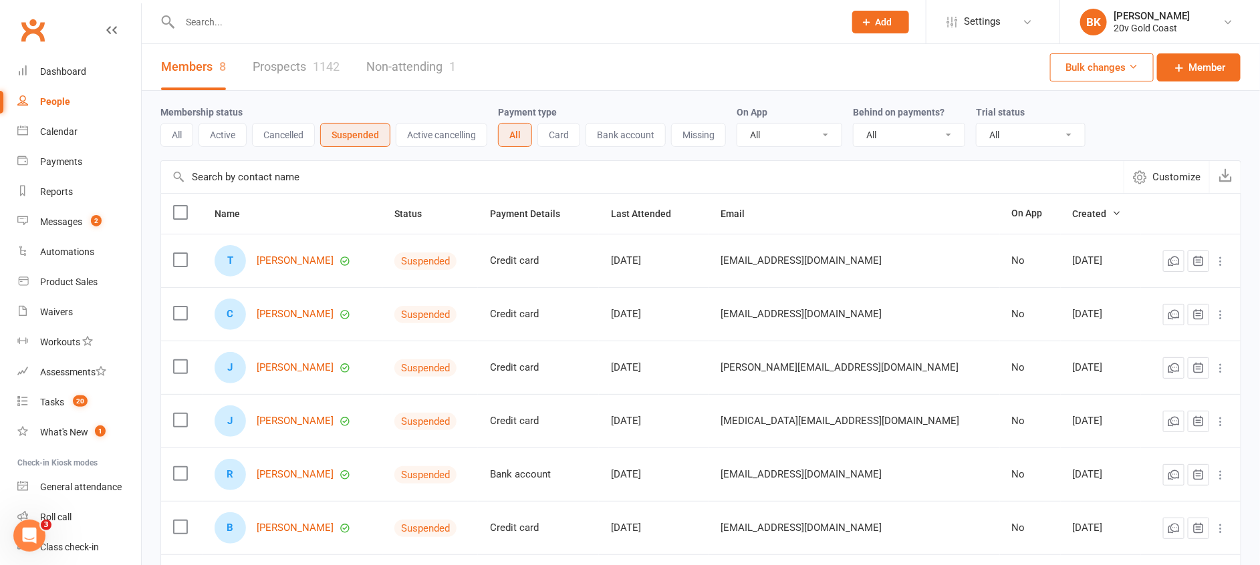
click at [164, 132] on button "All" at bounding box center [176, 135] width 33 height 24
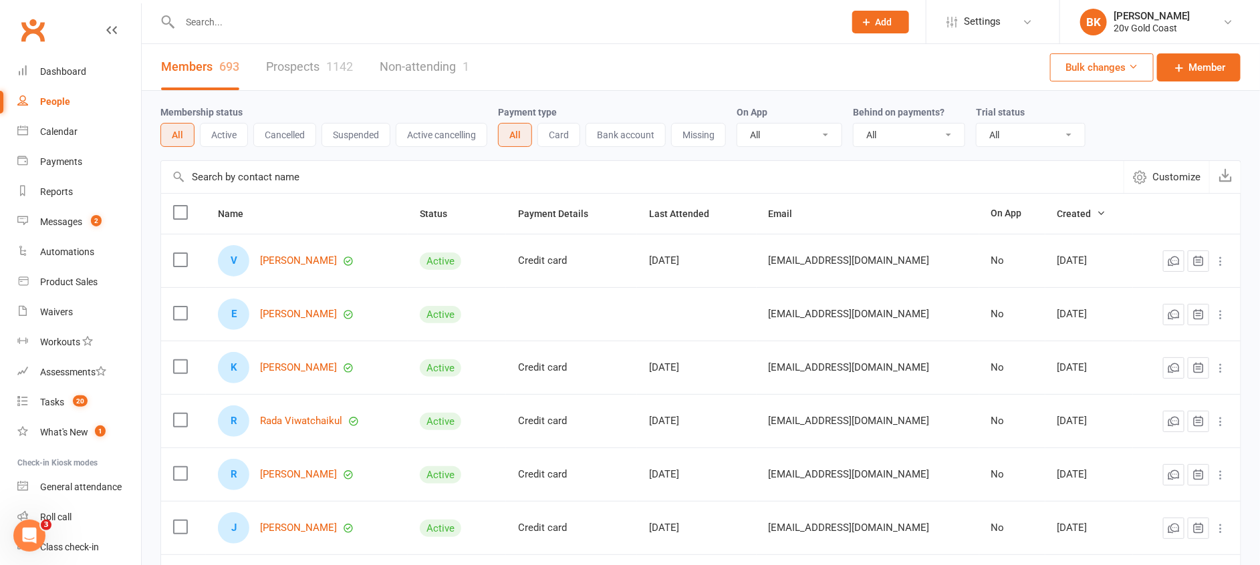
click at [325, 76] on link "Prospects 1142" at bounding box center [309, 67] width 87 height 46
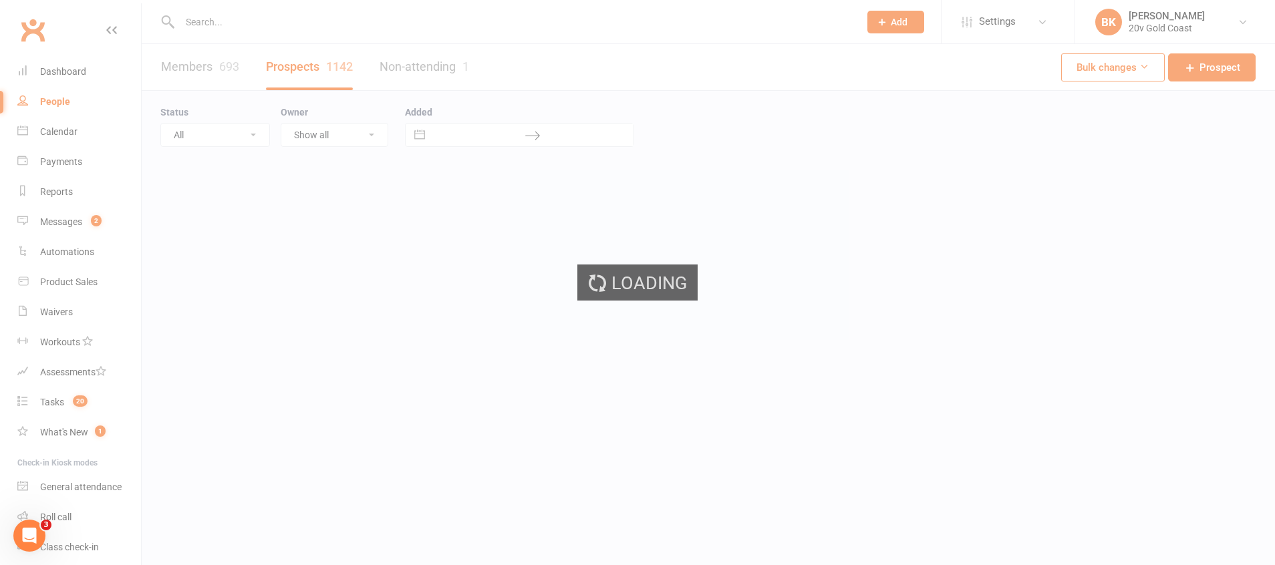
select select "100"
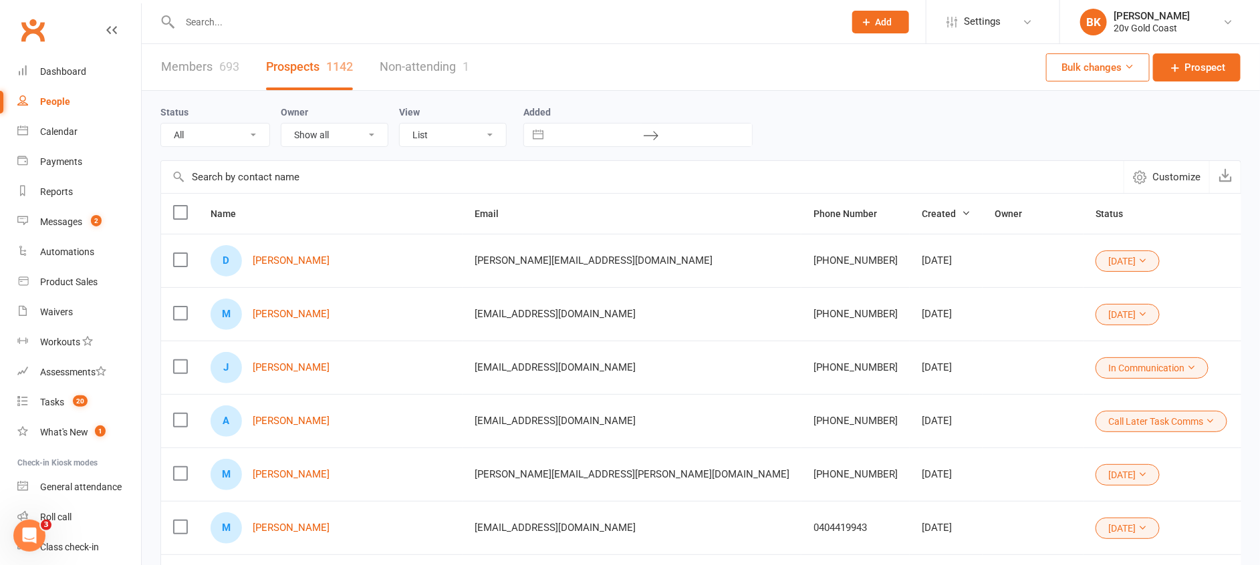
click at [239, 140] on select "All (No status set) (Invalid status) Parachute Referrals In Communication Call …" at bounding box center [215, 135] width 108 height 23
drag, startPoint x: 158, startPoint y: 108, endPoint x: 195, endPoint y: 116, distance: 37.6
drag, startPoint x: 195, startPoint y: 116, endPoint x: 194, endPoint y: 110, distance: 6.8
click at [194, 110] on div "Status All (No status set) (Invalid status) Parachute Referrals In Communicatio…" at bounding box center [220, 125] width 120 height 43
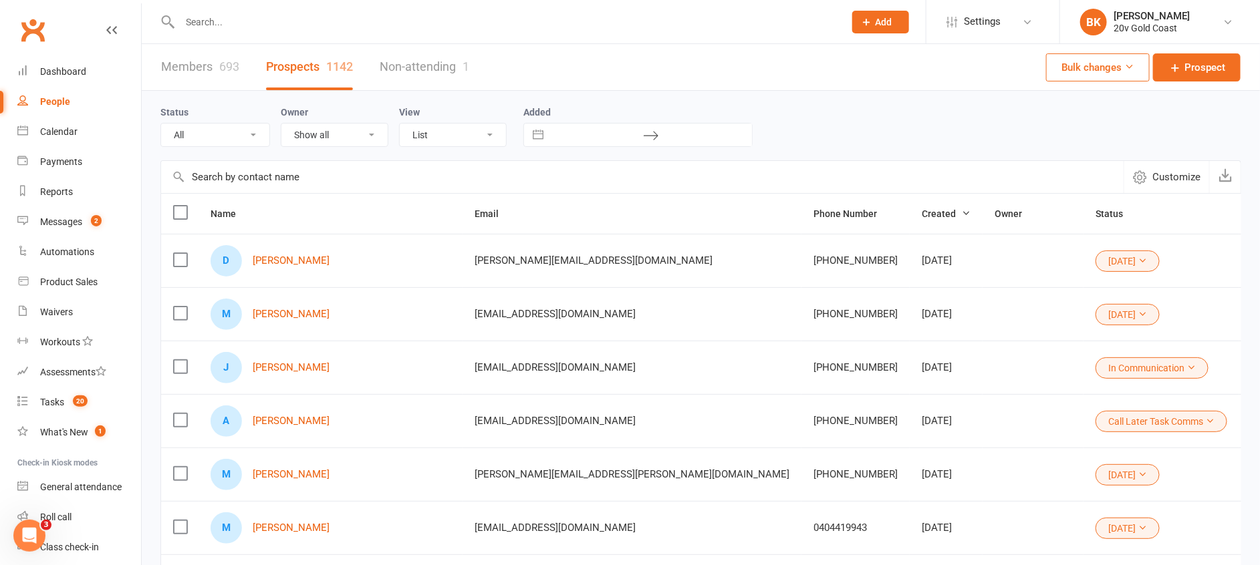
click at [267, 140] on select "All (No status set) (Invalid status) Parachute Referrals In Communication Call …" at bounding box center [215, 135] width 108 height 23
click at [161, 124] on select "All (No status set) (Invalid status) Parachute Referrals In Communication Call …" at bounding box center [215, 135] width 108 height 23
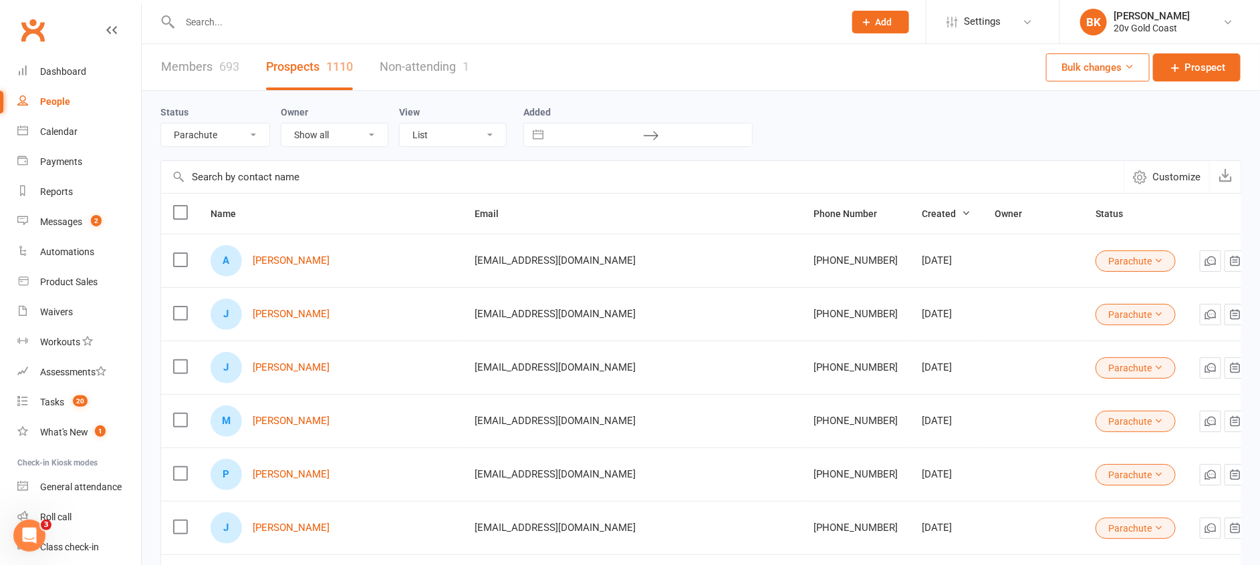
click at [249, 138] on select "All (No status set) (Invalid status) Parachute Referrals In Communication Call …" at bounding box center [215, 135] width 108 height 23
click at [161, 124] on select "All (No status set) (Invalid status) Parachute Referrals In Communication Call …" at bounding box center [215, 135] width 108 height 23
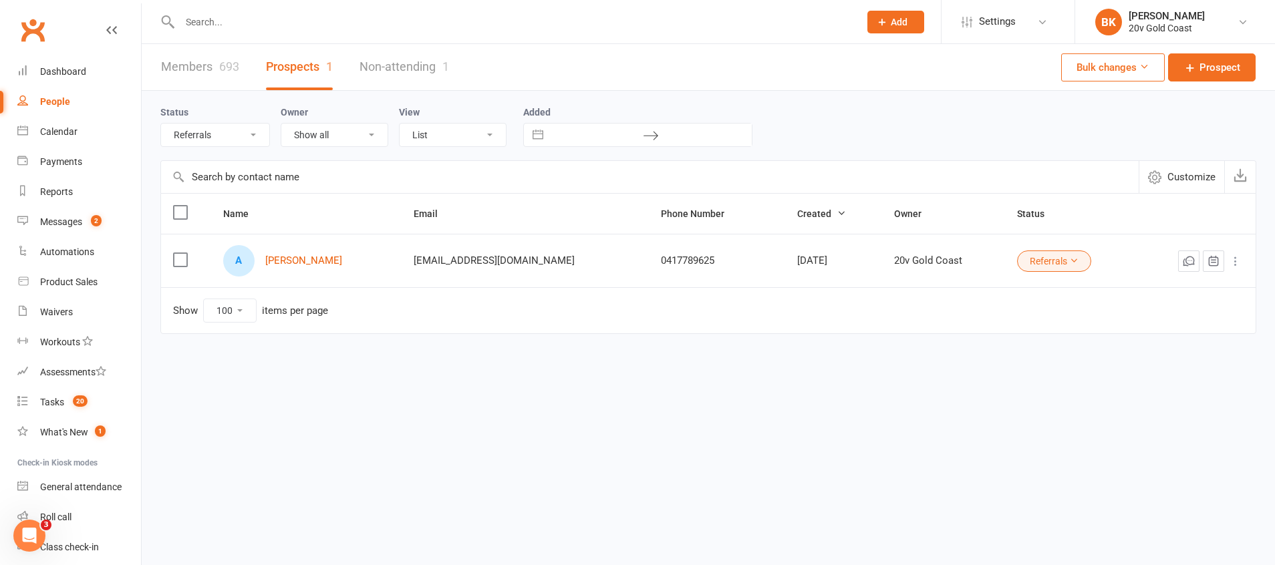
click at [248, 138] on select "All (No status set) (Invalid status) Parachute Referrals In Communication Call …" at bounding box center [215, 135] width 108 height 23
select select "In Communication"
click at [161, 124] on select "All (No status set) (Invalid status) Parachute Referrals In Communication Call …" at bounding box center [215, 135] width 108 height 23
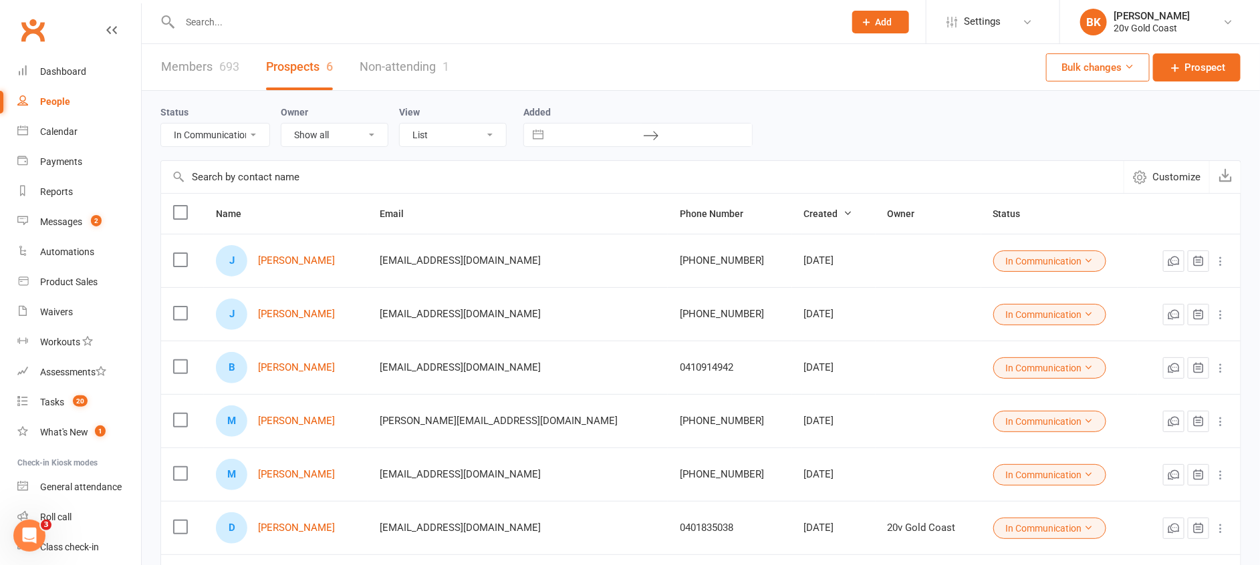
click at [315, 267] on div "J Jodie Robinson" at bounding box center [286, 260] width 140 height 31
click at [304, 256] on link "Jodie Robinson" at bounding box center [296, 260] width 77 height 11
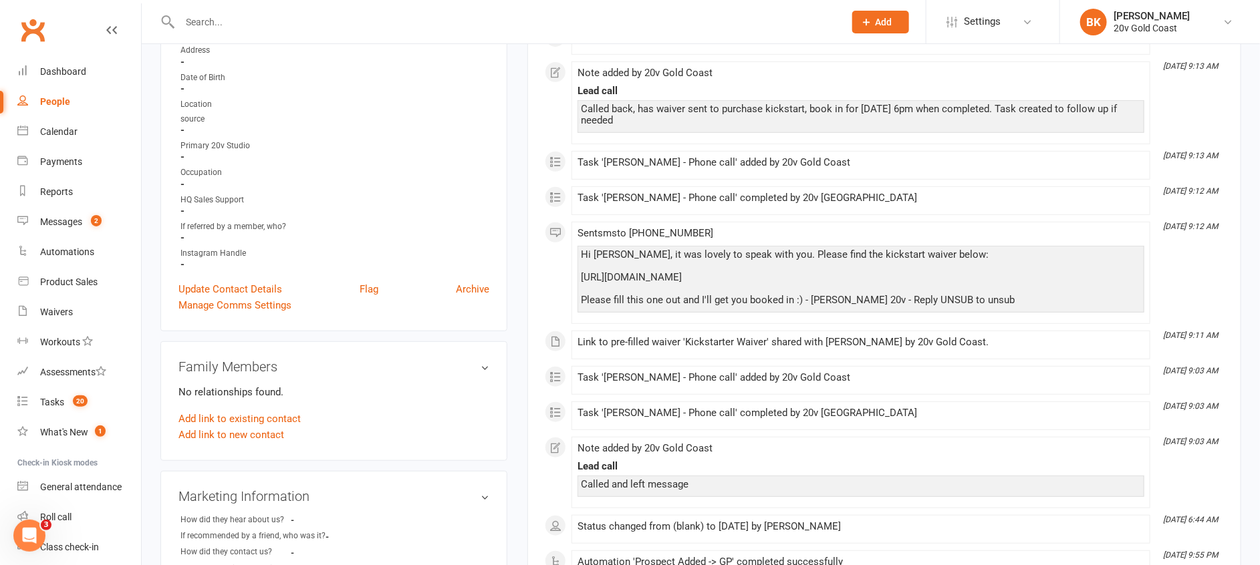
scroll to position [278, 0]
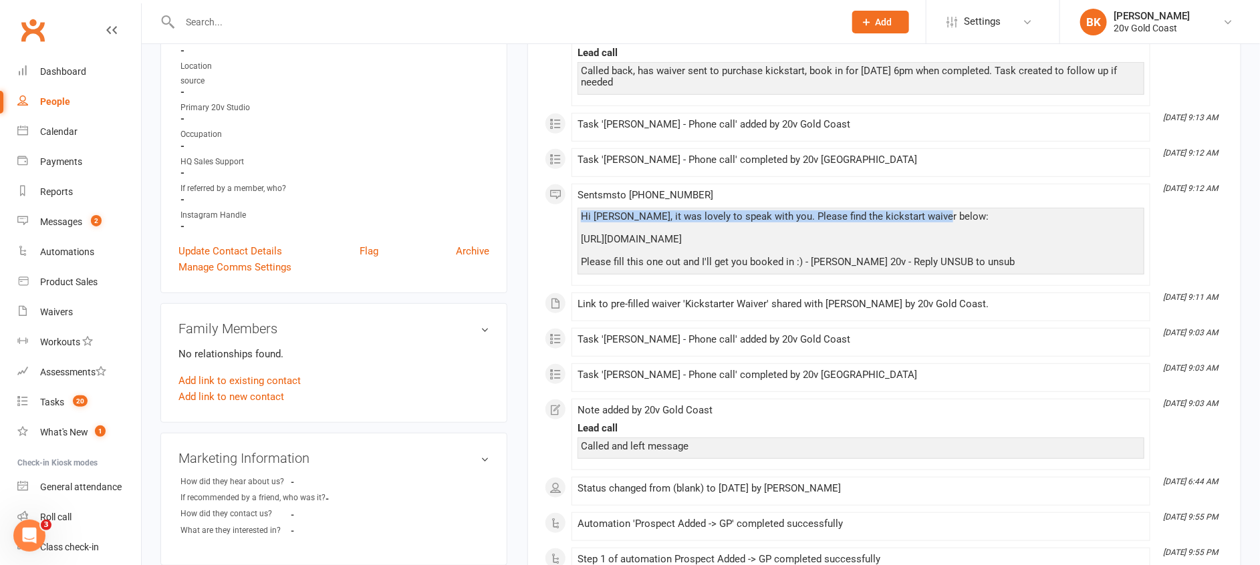
drag, startPoint x: 934, startPoint y: 215, endPoint x: 577, endPoint y: 217, distance: 356.9
click at [577, 217] on li "Sep 16, 9:12 AM Sent sms to +61410008188 Hi Jodie, it was lovely to speak with …" at bounding box center [860, 235] width 579 height 102
drag, startPoint x: 577, startPoint y: 217, endPoint x: 697, endPoint y: 219, distance: 120.3
click at [697, 219] on div "Hi Jodie, it was lovely to speak with you. Please find the kickstart waiver bel…" at bounding box center [861, 239] width 560 height 57
click at [739, 213] on div "Hi Jodie, it was lovely to speak with you. Please find the kickstart waiver bel…" at bounding box center [861, 239] width 560 height 57
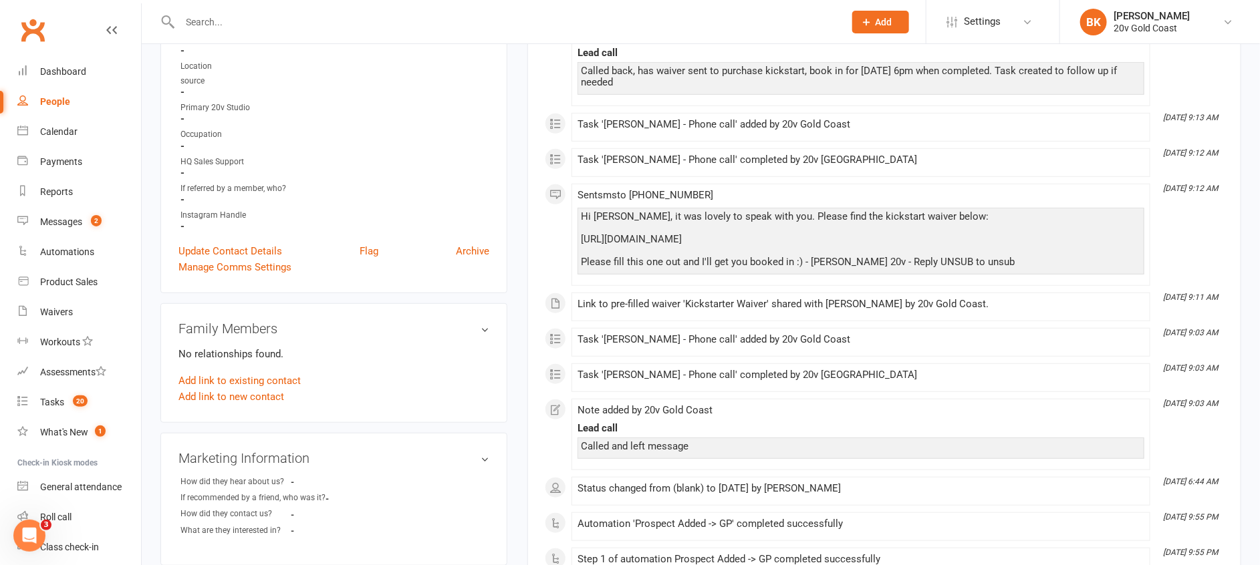
drag, startPoint x: 648, startPoint y: 252, endPoint x: 584, endPoint y: 243, distance: 64.1
click at [584, 243] on div "Hi Jodie, it was lovely to speak with you. Please find the kickstart waiver bel…" at bounding box center [861, 239] width 560 height 57
drag, startPoint x: 584, startPoint y: 243, endPoint x: 561, endPoint y: 239, distance: 23.9
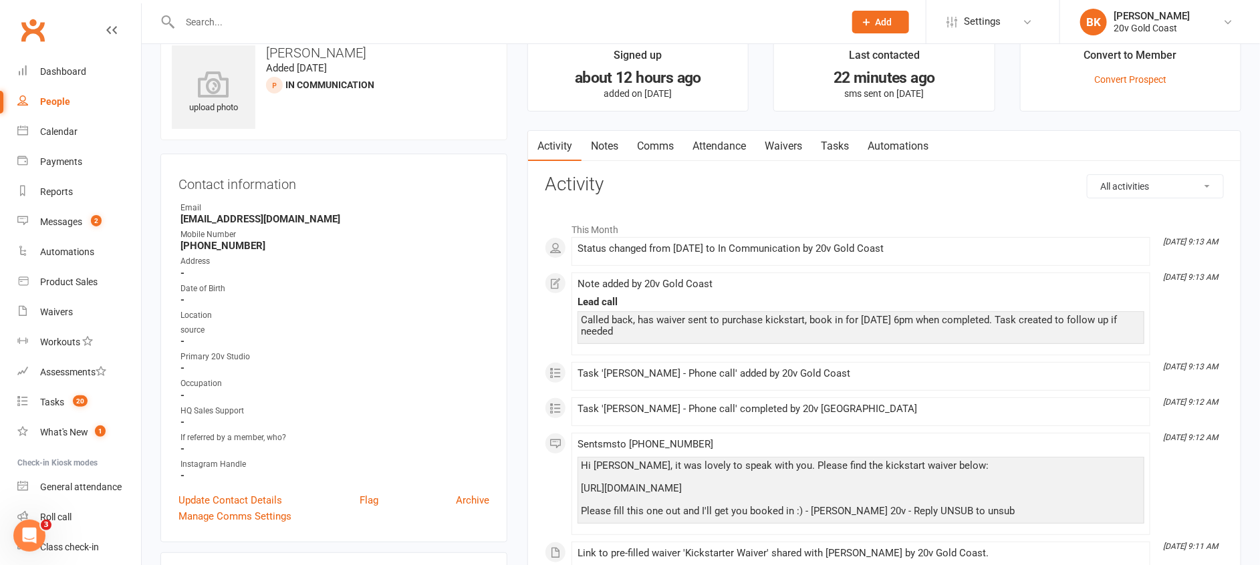
scroll to position [0, 0]
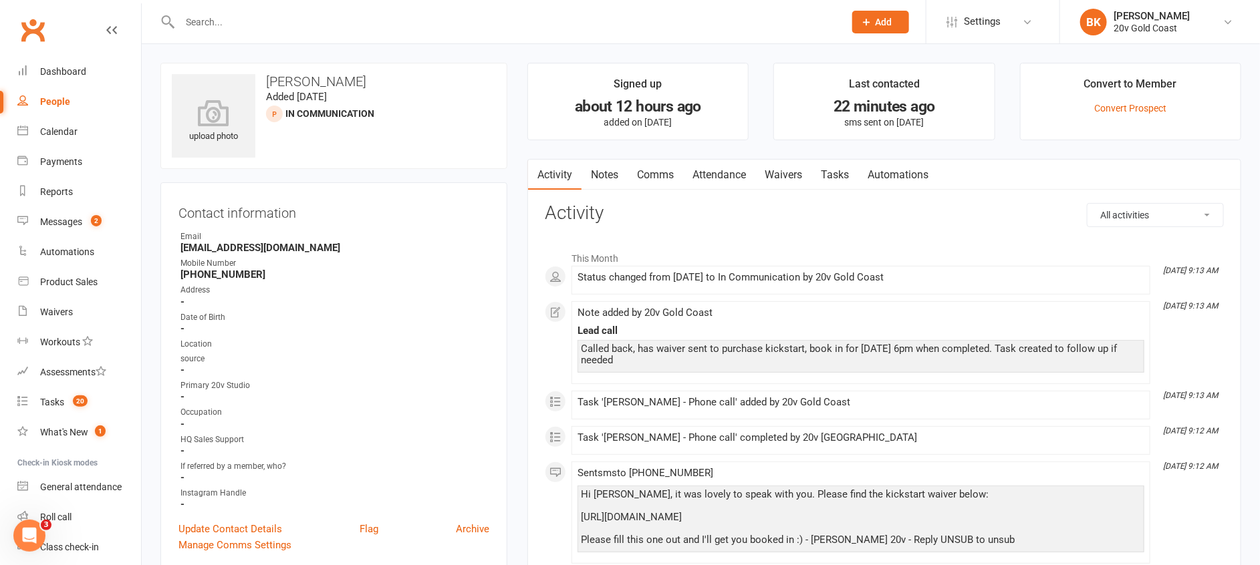
click at [63, 89] on link "People" at bounding box center [79, 102] width 124 height 30
select select "100"
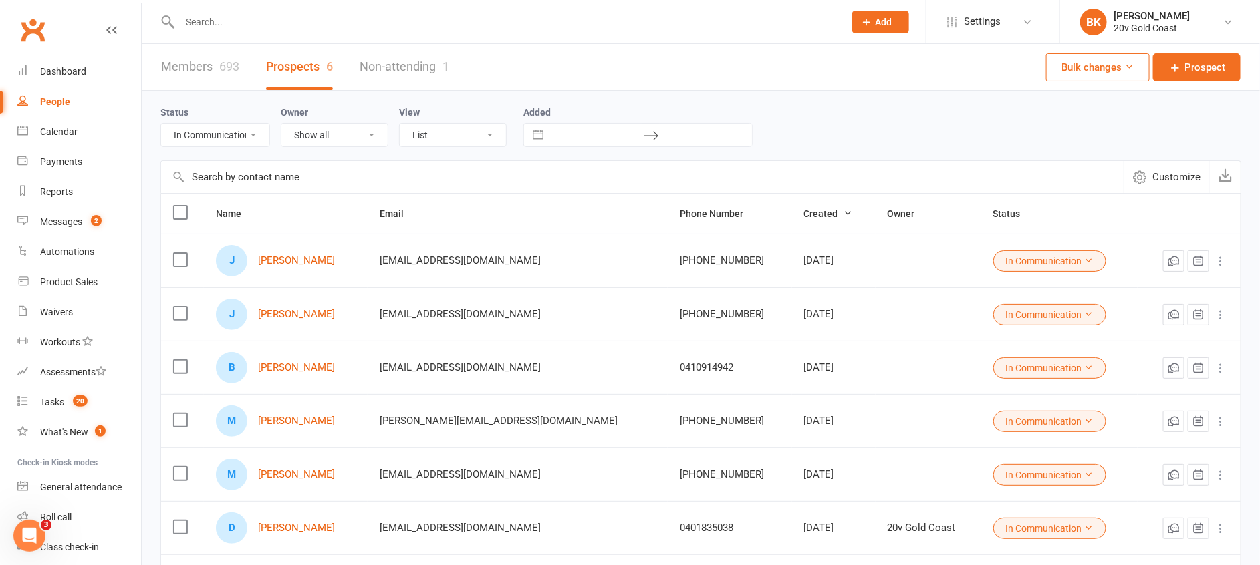
click at [243, 135] on select "All (No status set) (Invalid status) Parachute Referrals In Communication Call …" at bounding box center [215, 135] width 108 height 23
select select "Call Later Task Comms"
click at [161, 124] on select "All (No status set) (Invalid status) Parachute Referrals In Communication Call …" at bounding box center [215, 135] width 108 height 23
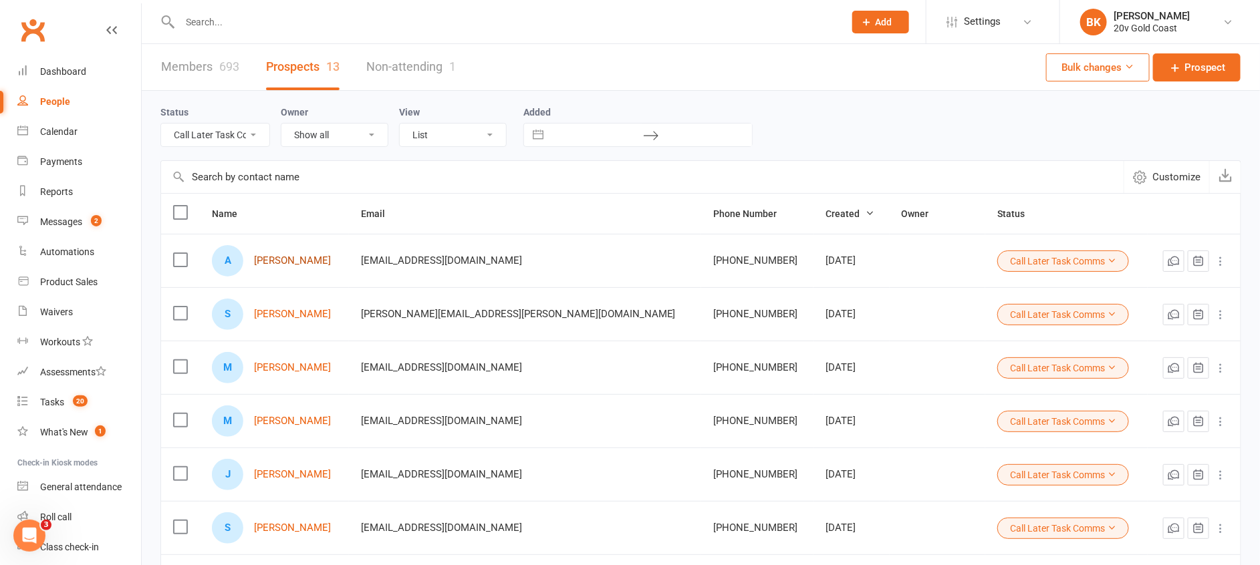
click at [275, 263] on link "Angie Kirby" at bounding box center [292, 260] width 77 height 11
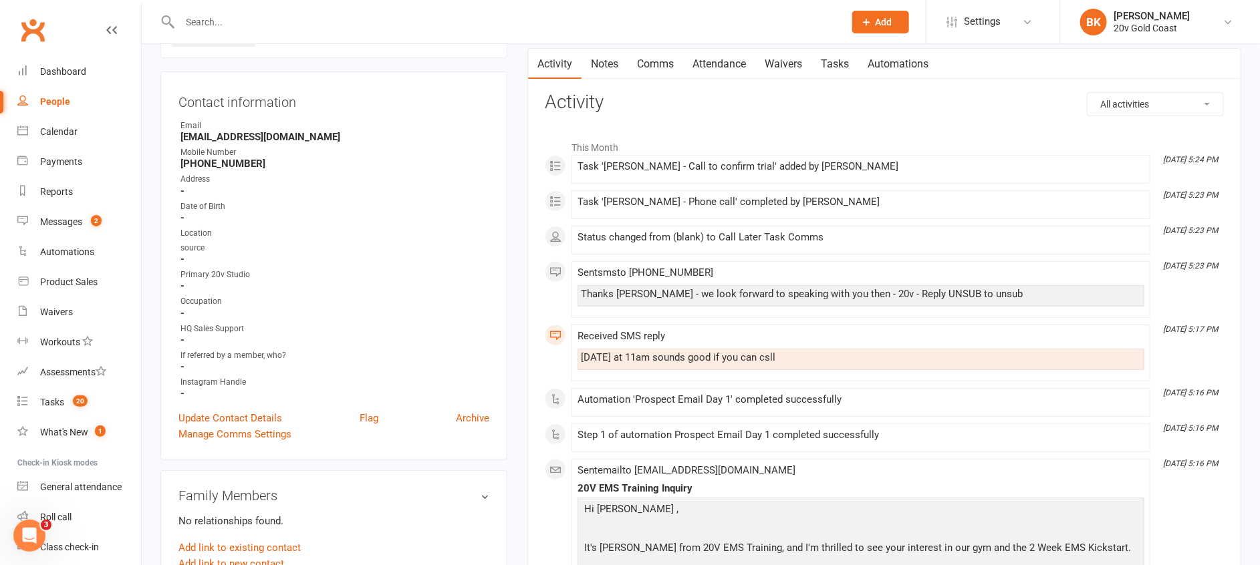
scroll to position [110, 0]
drag, startPoint x: 576, startPoint y: 356, endPoint x: 750, endPoint y: 364, distance: 174.0
click at [750, 364] on li "Sep 15, 5:17 PM Received SMS reply Tomorrow at 11am sounds good if you can csll" at bounding box center [860, 353] width 579 height 57
drag, startPoint x: 750, startPoint y: 364, endPoint x: 692, endPoint y: 367, distance: 57.5
click at [692, 367] on div "Tomorrow at 11am sounds good if you can csll" at bounding box center [860, 360] width 567 height 21
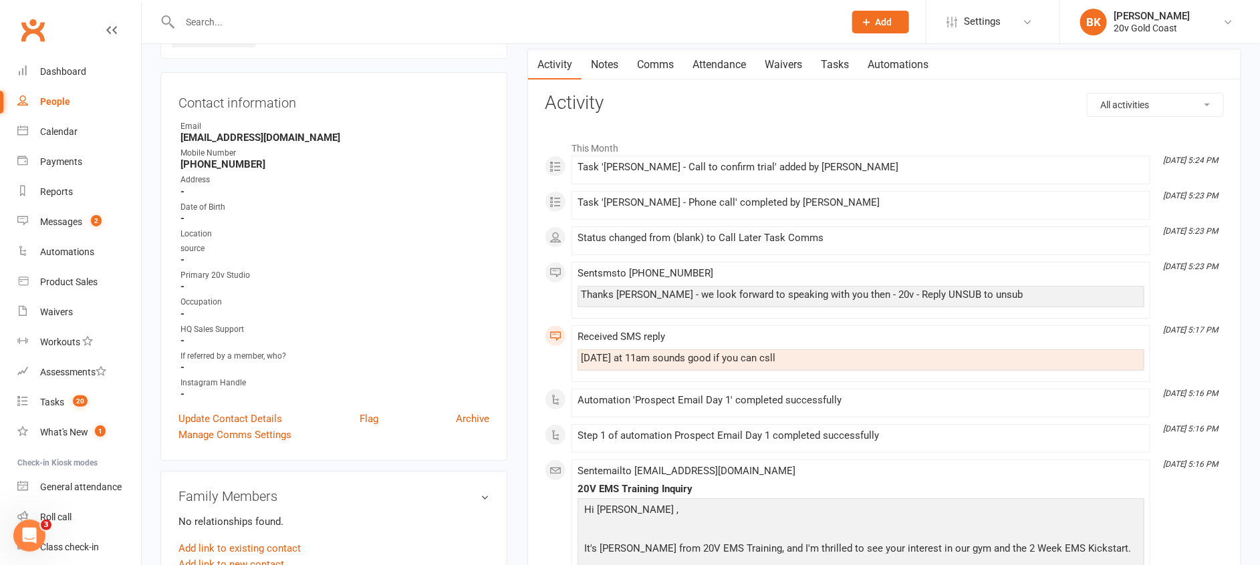
scroll to position [0, 0]
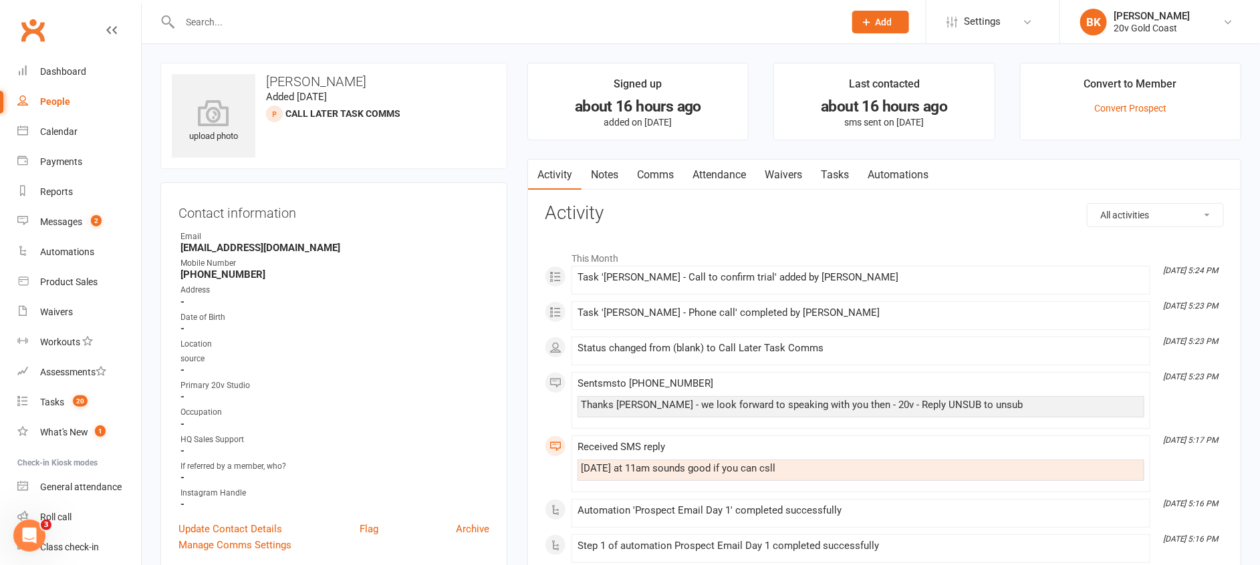
click at [839, 176] on link "Tasks" at bounding box center [834, 175] width 47 height 31
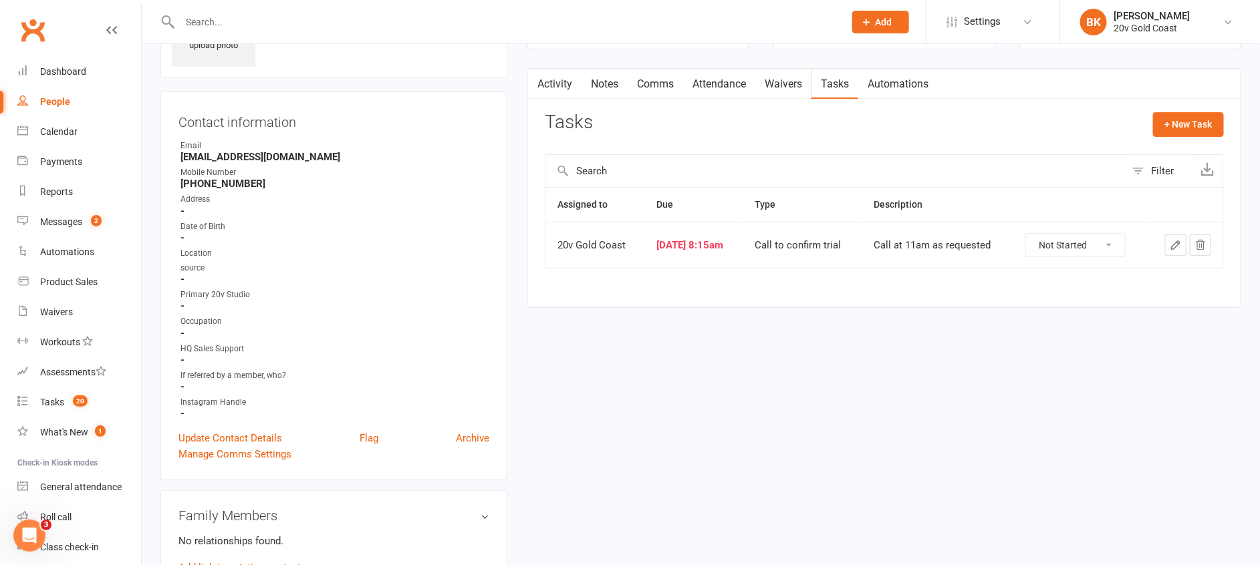
scroll to position [92, 0]
drag, startPoint x: 772, startPoint y: 241, endPoint x: 1012, endPoint y: 249, distance: 240.1
click at [1012, 249] on tr "20v Gold Coast Sep 16, 2025 8:15am Call to confirm trial Call at 11am as reques…" at bounding box center [884, 244] width 678 height 46
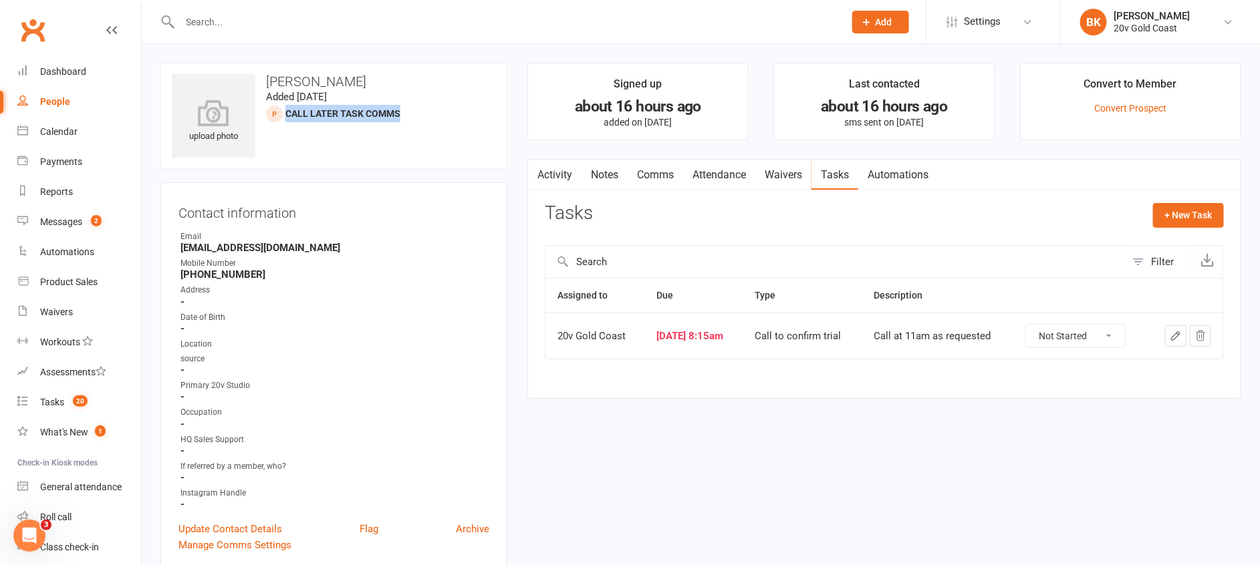
drag, startPoint x: 285, startPoint y: 116, endPoint x: 404, endPoint y: 119, distance: 119.7
click at [404, 119] on div "upload photo Angie Kirby Added 15 September, 2025 Call Later Task Comms prospect" at bounding box center [333, 116] width 347 height 106
click at [72, 102] on link "People" at bounding box center [79, 102] width 124 height 30
select select "100"
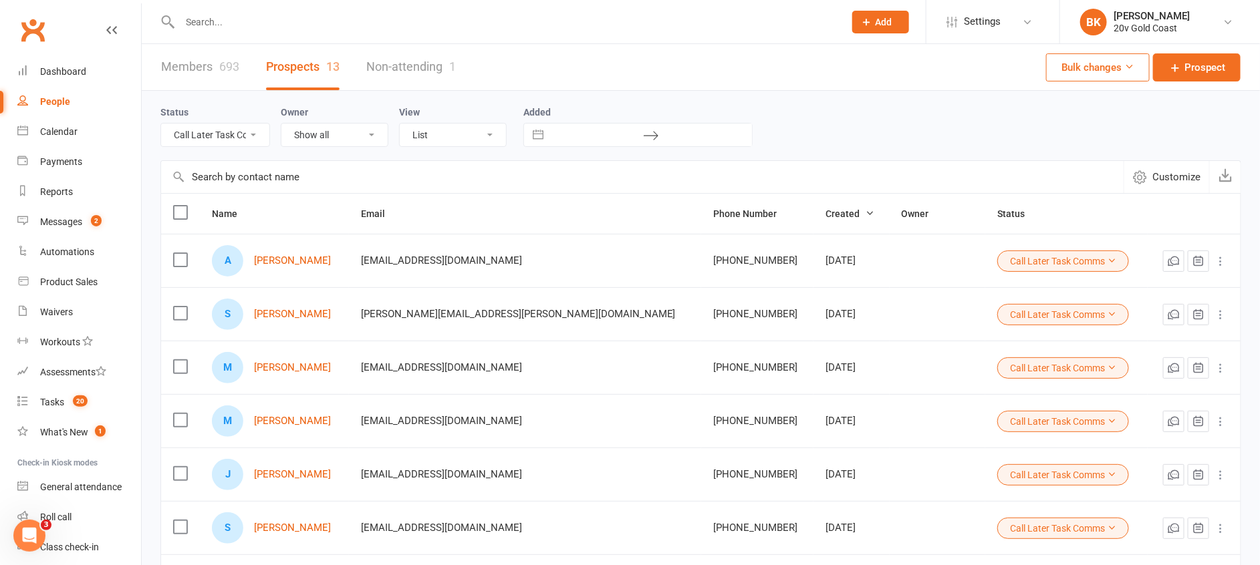
click at [237, 139] on select "All (No status set) (Invalid status) Parachute Referrals In Communication Call …" at bounding box center [215, 135] width 108 height 23
select select "28Aug25"
click at [161, 124] on select "All (No status set) (Invalid status) Parachute Referrals In Communication Call …" at bounding box center [215, 135] width 108 height 23
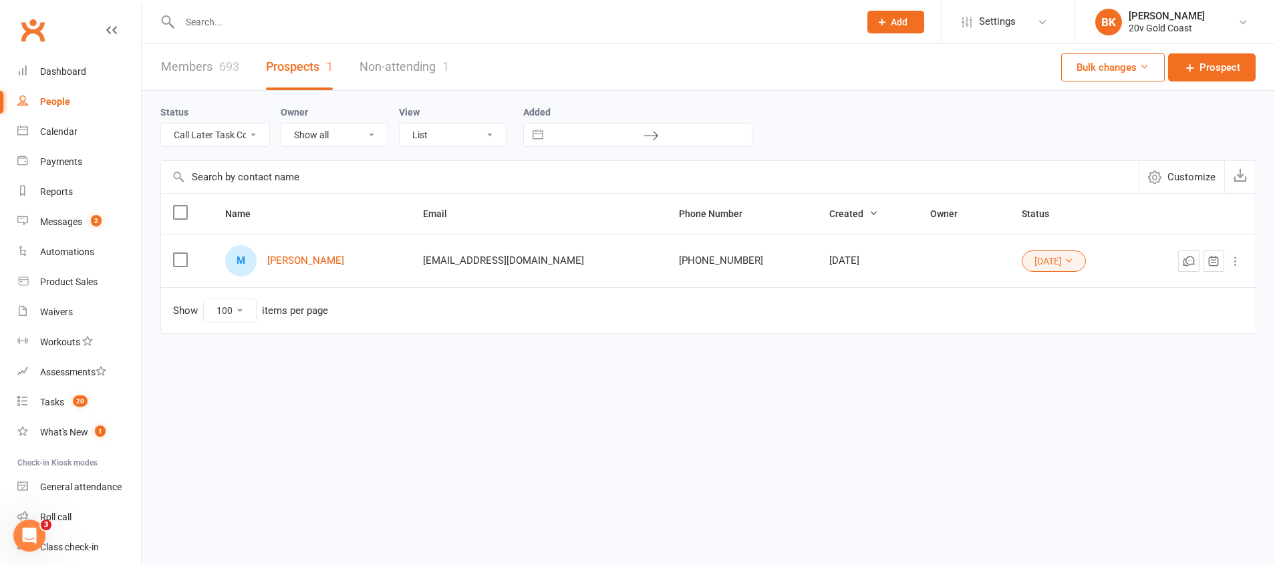
drag, startPoint x: 758, startPoint y: 256, endPoint x: 833, endPoint y: 266, distance: 76.2
click at [833, 266] on td "Aug 25, 2025" at bounding box center [867, 260] width 101 height 53
click at [852, 320] on td "Show 10 25 50 100 items per page" at bounding box center [708, 310] width 1095 height 46
click at [249, 136] on select "All (No status set) (Invalid status) Parachute Referrals In Communication Call …" at bounding box center [215, 135] width 108 height 23
click at [161, 124] on select "All (No status set) (Invalid status) Parachute Referrals In Communication Call …" at bounding box center [215, 135] width 108 height 23
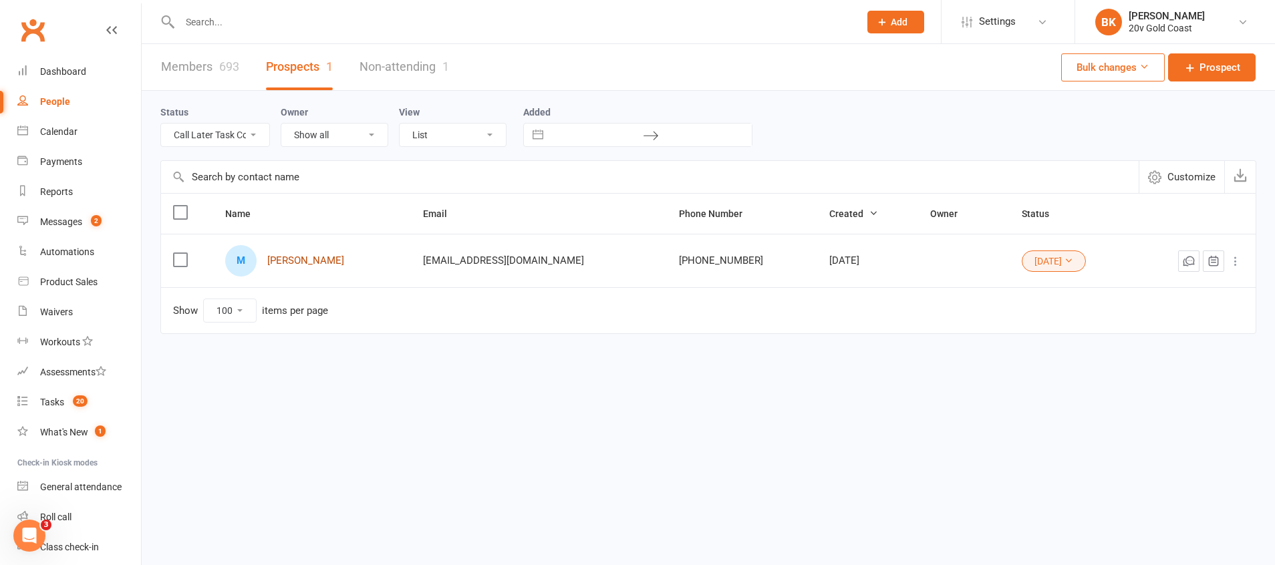
click at [298, 257] on link "Michelle Lavin" at bounding box center [305, 260] width 77 height 11
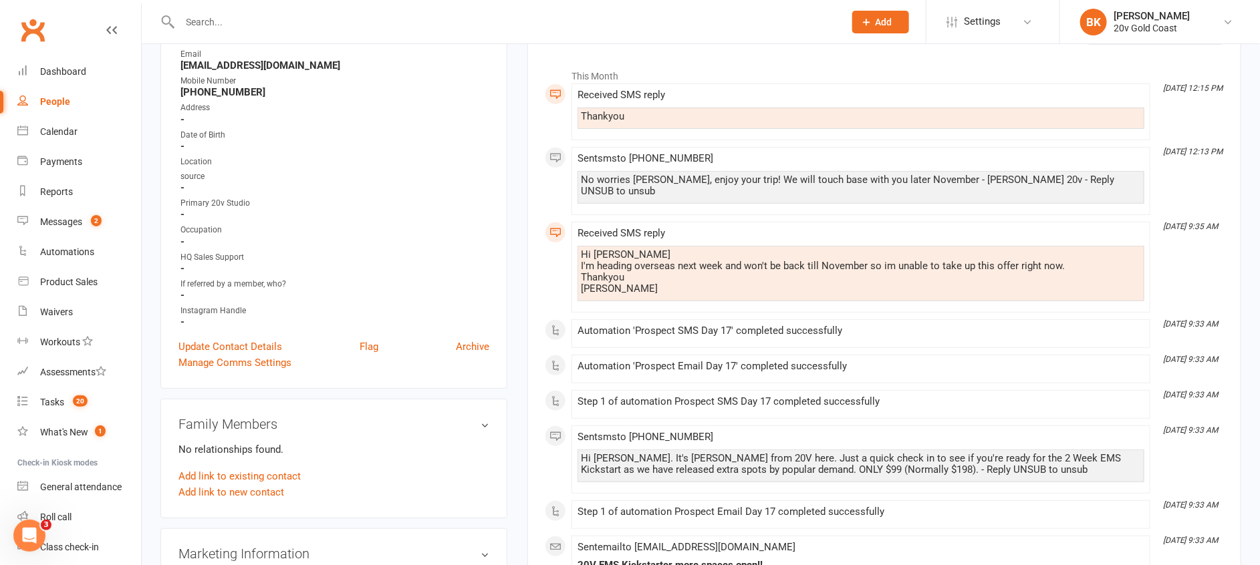
scroll to position [183, 0]
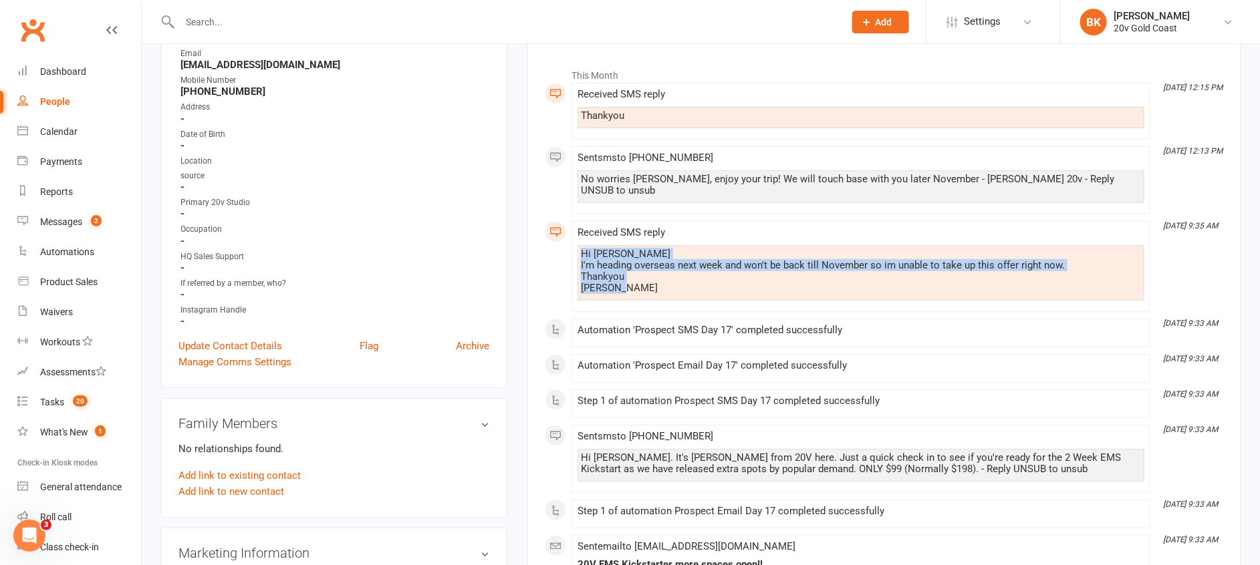
drag, startPoint x: 627, startPoint y: 277, endPoint x: 573, endPoint y: 235, distance: 68.2
click at [573, 235] on li "Sep 10, 9:35 AM Received SMS reply Hi Nadine I'm heading overseas next week and…" at bounding box center [860, 266] width 579 height 91
drag, startPoint x: 573, startPoint y: 235, endPoint x: 661, endPoint y: 285, distance: 101.5
click at [661, 285] on div "Hi Nadine I'm heading overseas next week and won't be back till November so im …" at bounding box center [860, 272] width 567 height 55
click at [634, 269] on div "Hi Nadine I'm heading overseas next week and won't be back till November so im …" at bounding box center [861, 271] width 560 height 45
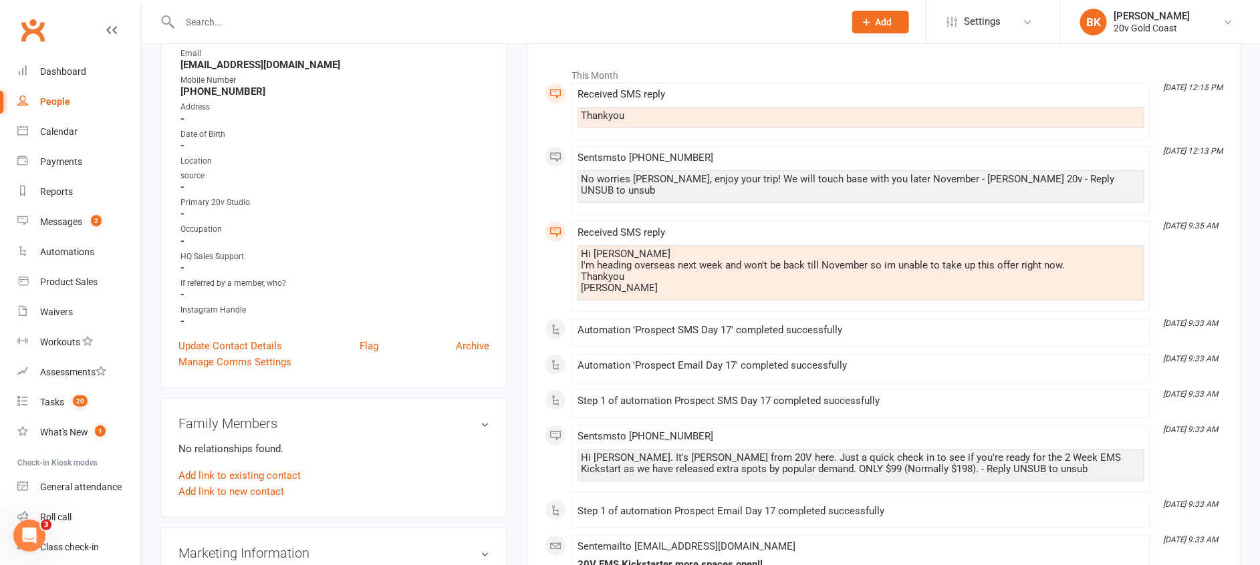
scroll to position [0, 0]
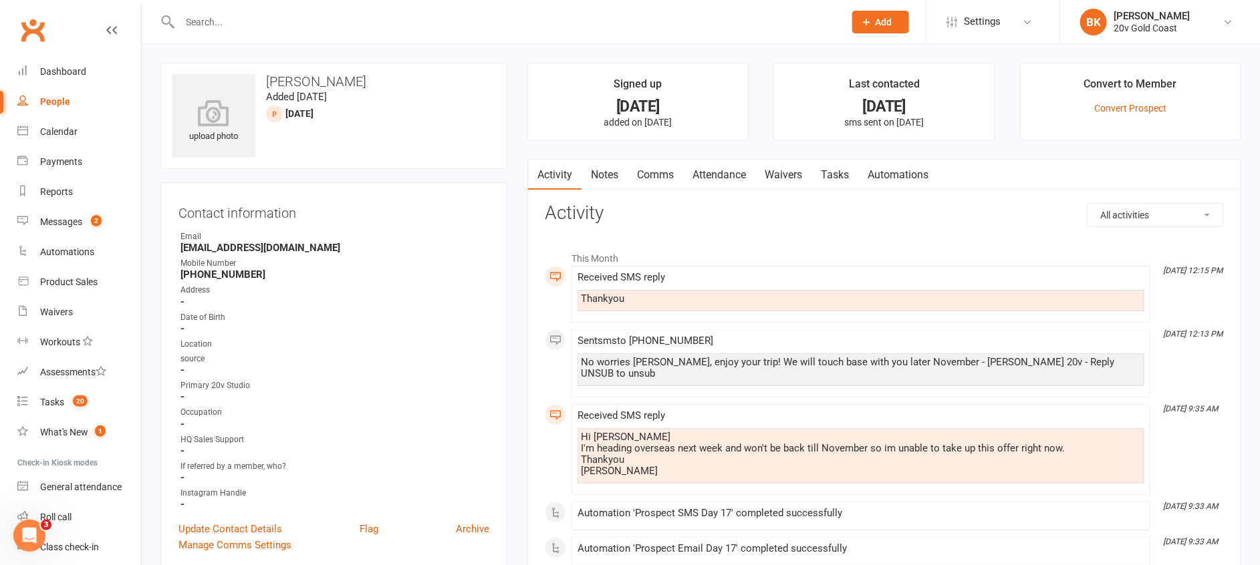
click at [826, 179] on link "Tasks" at bounding box center [834, 175] width 47 height 31
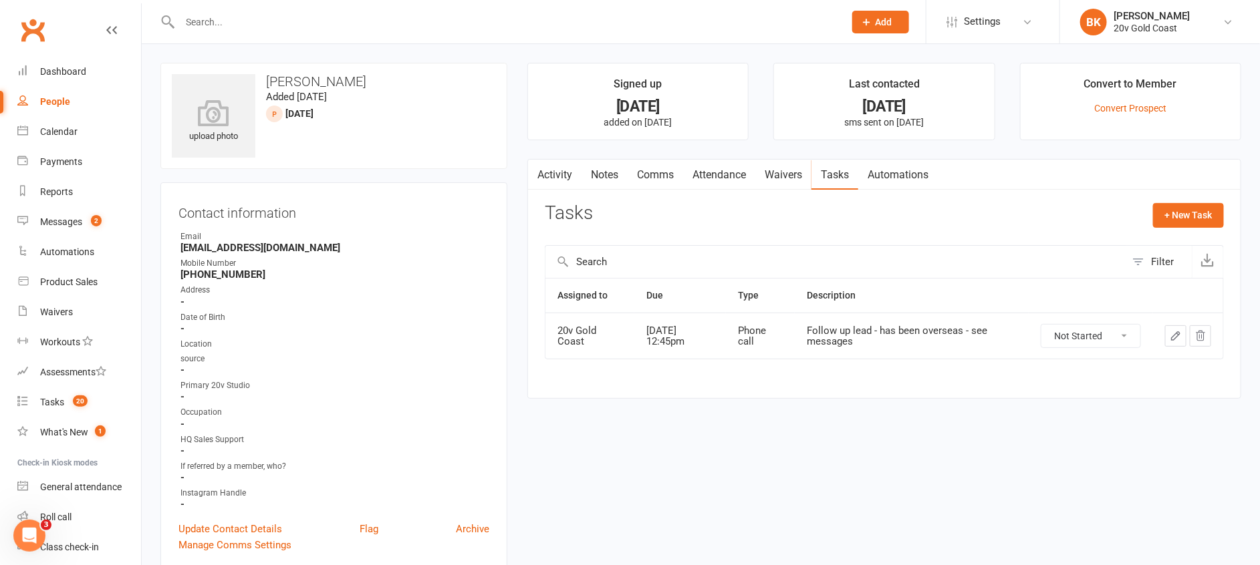
drag, startPoint x: 693, startPoint y: 346, endPoint x: 640, endPoint y: 319, distance: 58.9
click at [640, 319] on td "Nov 24, 2025 12:45pm" at bounding box center [680, 336] width 92 height 46
drag, startPoint x: 640, startPoint y: 319, endPoint x: 656, endPoint y: 382, distance: 64.8
click at [656, 382] on div "Activity Notes Comms Attendance Waivers Tasks Automations Tasks + New Task Filt…" at bounding box center [884, 279] width 714 height 241
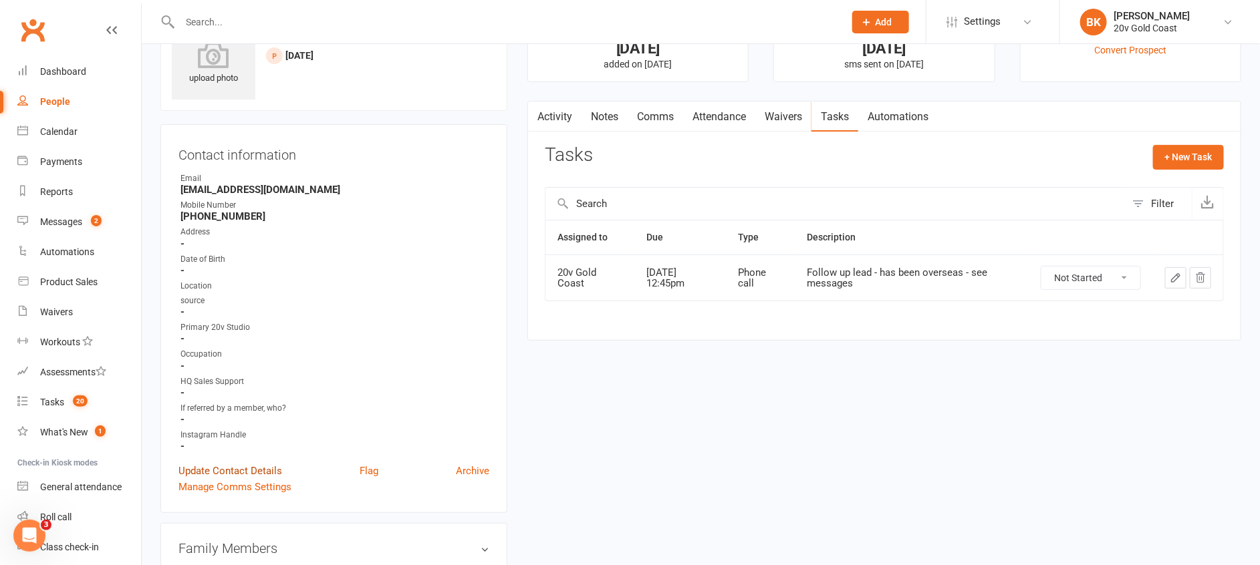
click at [241, 474] on link "Update Contact Details" at bounding box center [230, 471] width 104 height 16
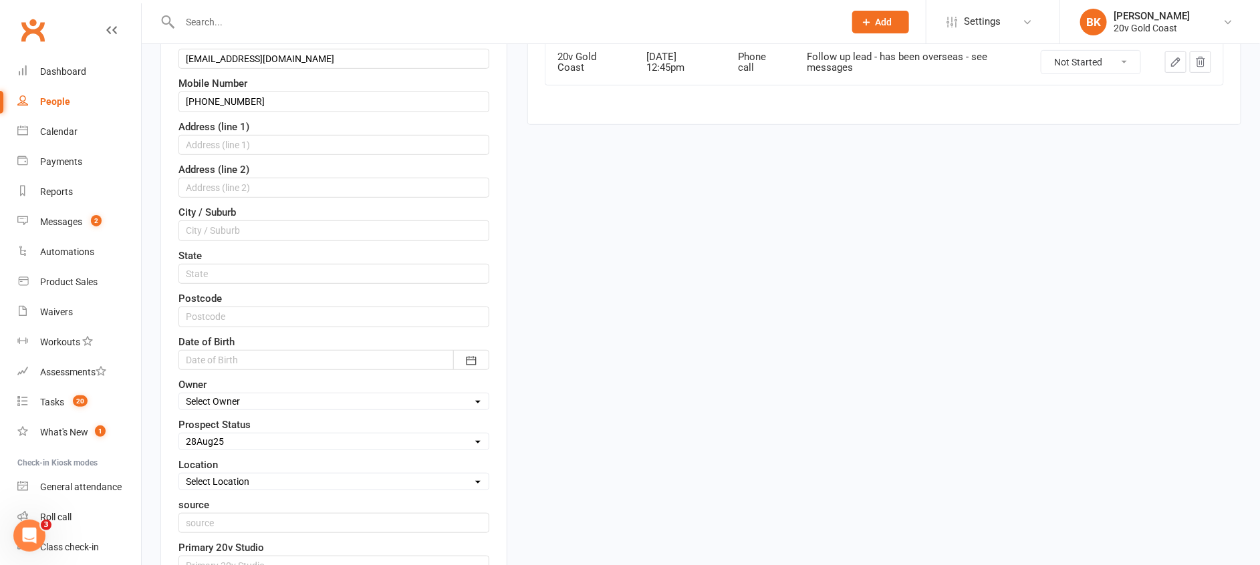
scroll to position [279, 0]
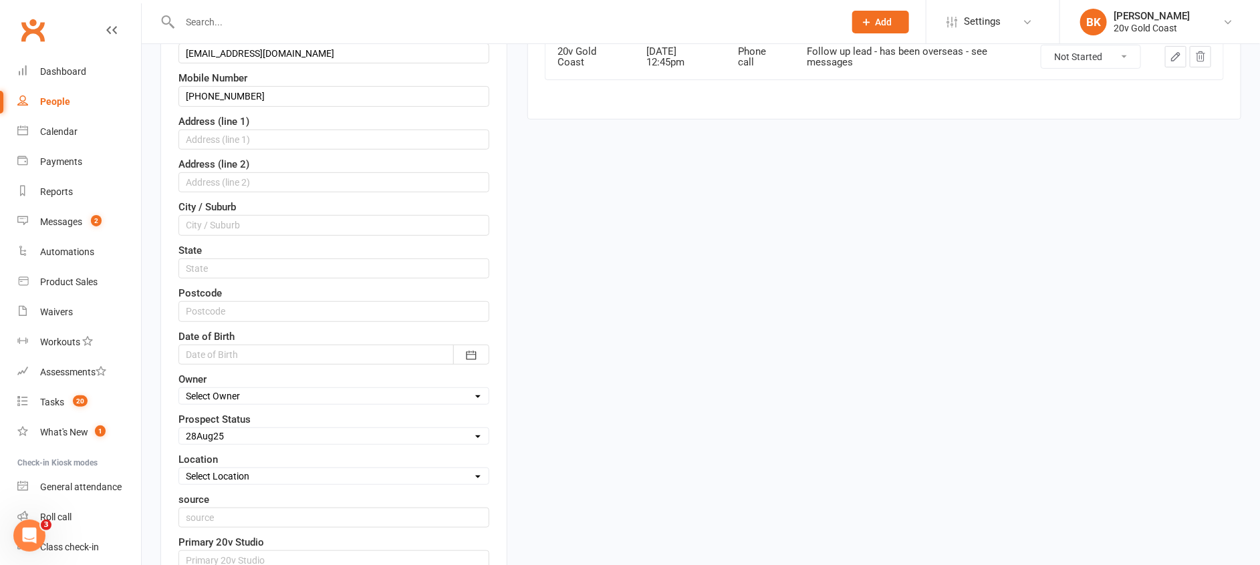
click at [263, 438] on select "Select Parachute Referrals In Communication Call Later Task Comms 28Aug25 4Sep2…" at bounding box center [333, 436] width 309 height 15
select select "Call Later Task Comms"
click at [179, 429] on select "Select Parachute Referrals In Communication Call Later Task Comms 28Aug25 4Sep2…" at bounding box center [333, 436] width 309 height 15
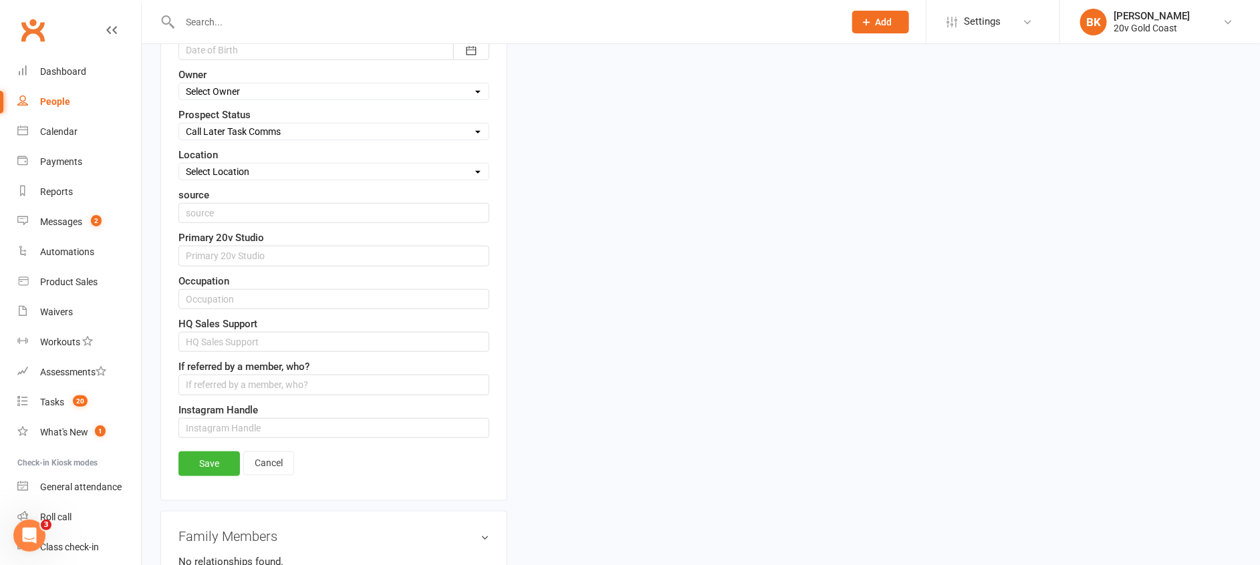
scroll to position [611, 0]
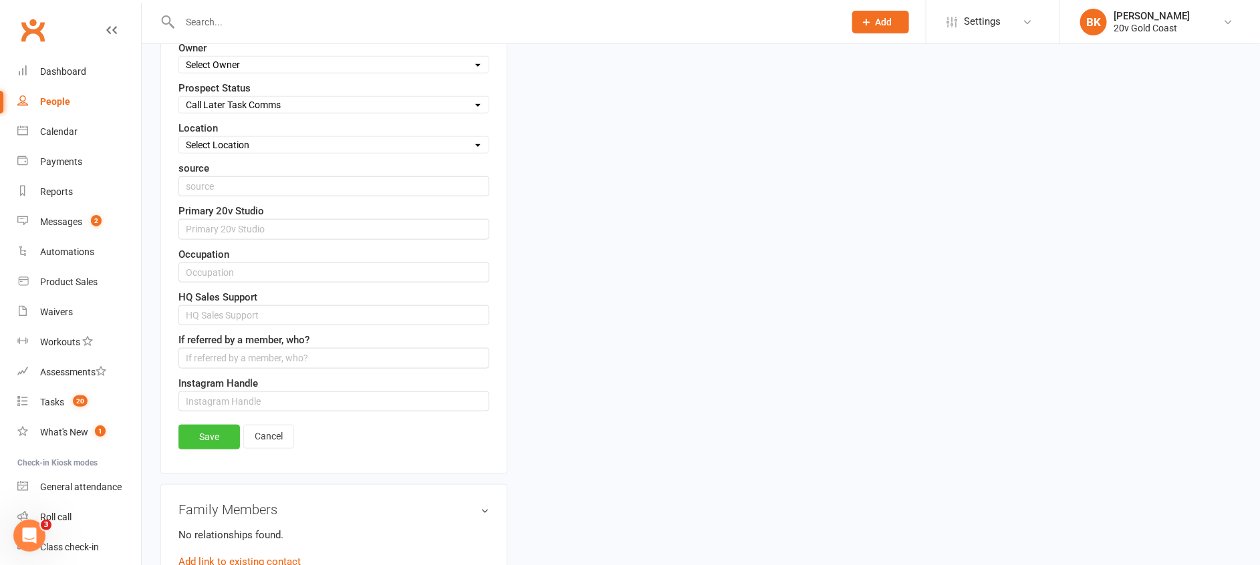
click at [214, 434] on link "Save" at bounding box center [208, 437] width 61 height 24
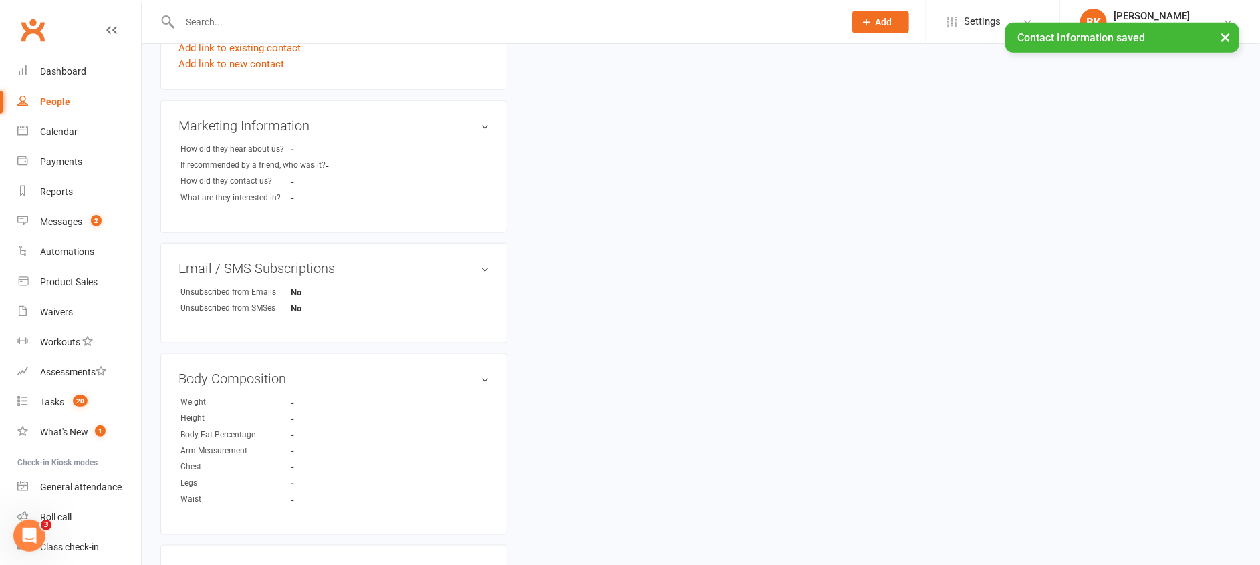
scroll to position [0, 0]
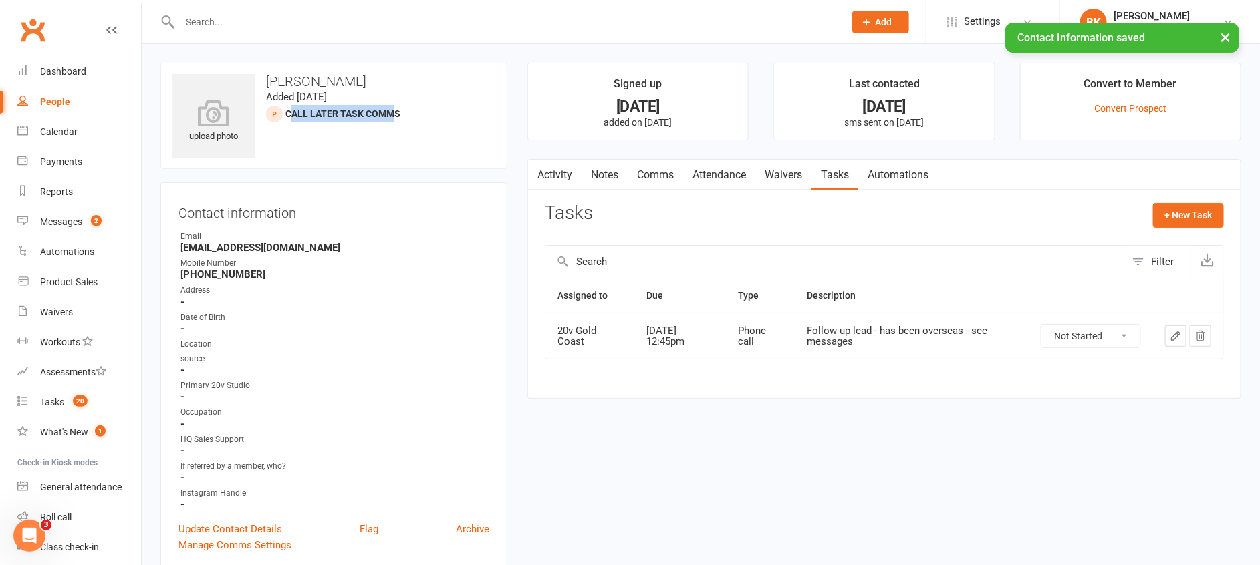
drag, startPoint x: 289, startPoint y: 117, endPoint x: 396, endPoint y: 115, distance: 107.0
click at [396, 115] on span "Call Later Task Comms prospect" at bounding box center [342, 113] width 115 height 11
drag, startPoint x: 396, startPoint y: 115, endPoint x: 507, endPoint y: 196, distance: 137.2
click at [507, 196] on div "Contact information Owner Email comiclavin@gmail.com Mobile Number +61423132949…" at bounding box center [333, 376] width 347 height 389
click at [557, 172] on link "Activity" at bounding box center [554, 175] width 53 height 31
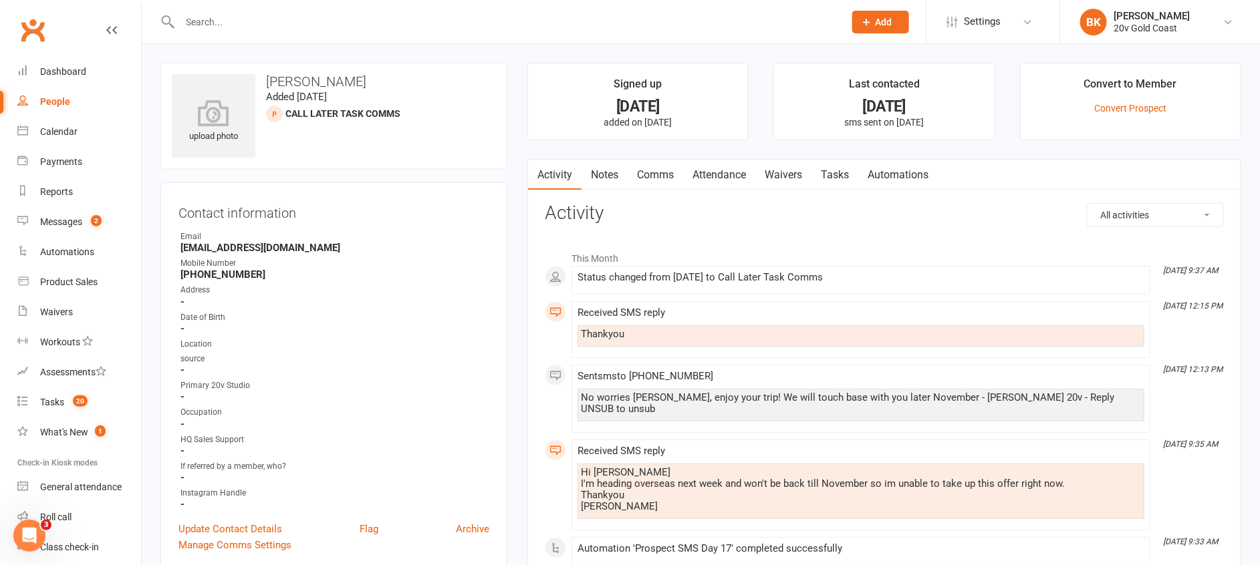
click at [832, 175] on link "Tasks" at bounding box center [834, 175] width 47 height 31
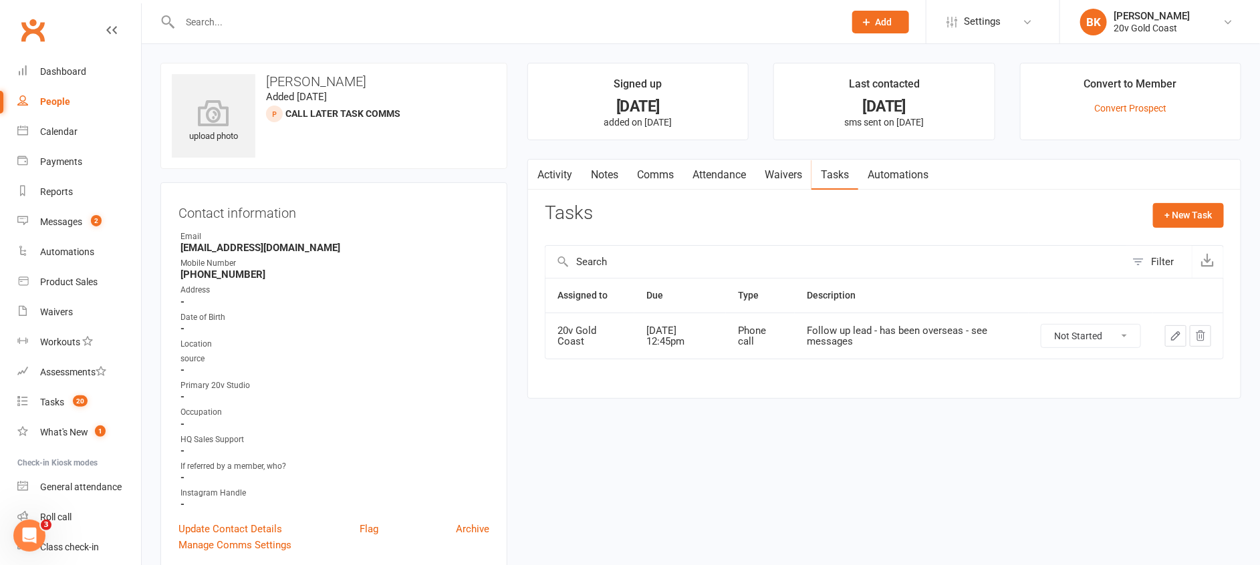
drag, startPoint x: 680, startPoint y: 340, endPoint x: 631, endPoint y: 324, distance: 51.2
click at [631, 324] on tr "20v Gold Coast Nov 24, 2025 12:45pm Phone call Follow up lead - has been overse…" at bounding box center [884, 336] width 678 height 46
drag, startPoint x: 631, startPoint y: 324, endPoint x: 668, endPoint y: 345, distance: 42.2
click at [668, 345] on div "Nov 24, 2025 12:45pm" at bounding box center [680, 336] width 68 height 22
click at [63, 107] on div "People" at bounding box center [55, 101] width 30 height 11
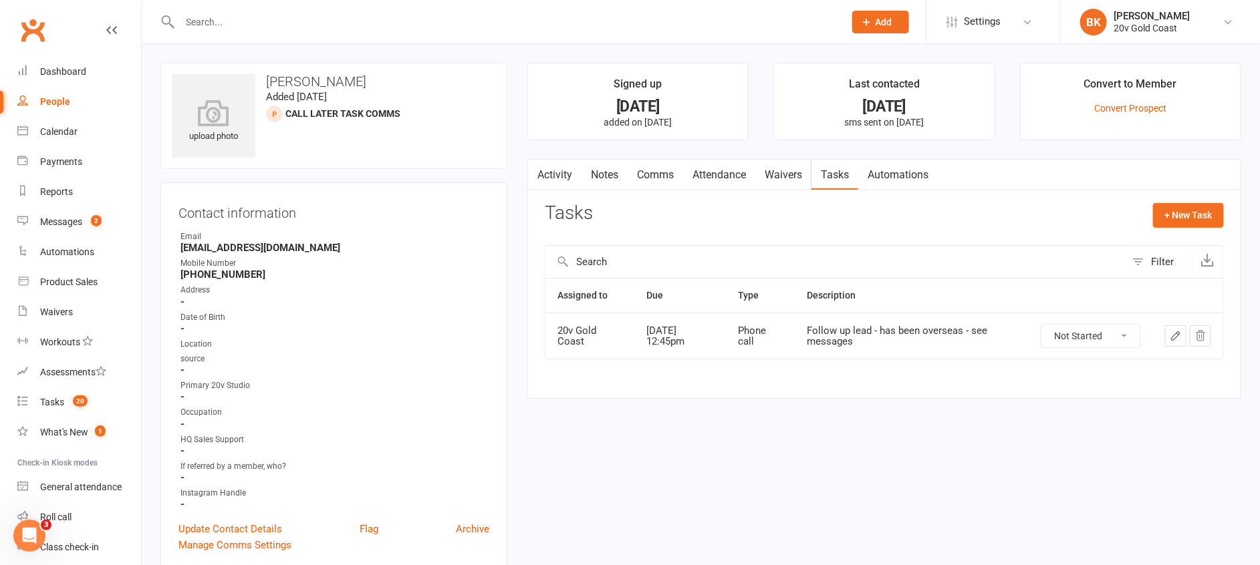
select select "100"
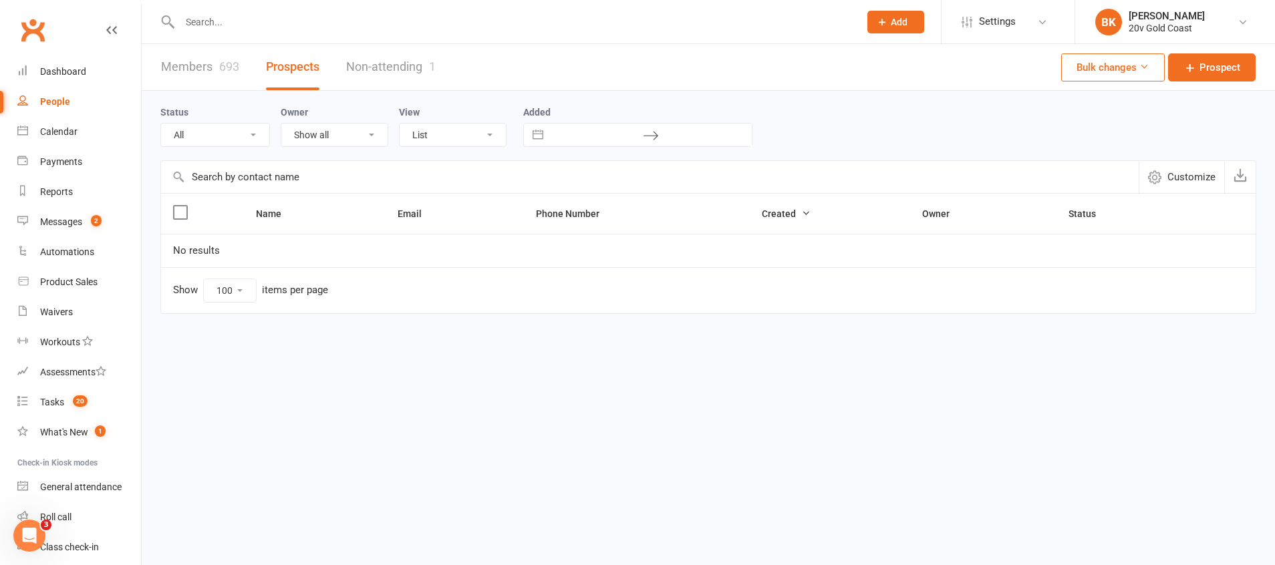
click at [247, 139] on select "All (No status set) (Invalid status) Parachute Referrals In Communication Call …" at bounding box center [215, 135] width 108 height 23
select select "4Sep25"
click at [161, 124] on select "All (No status set) (Invalid status) Parachute Referrals In Communication Call …" at bounding box center [215, 135] width 108 height 23
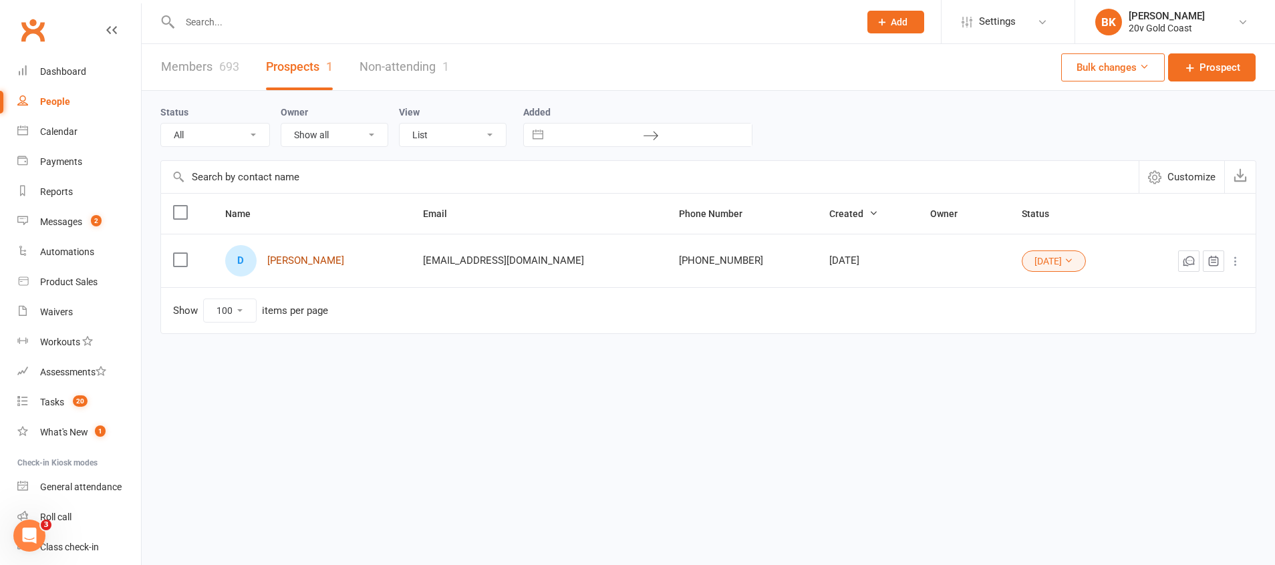
click at [287, 259] on link "Danielle Williams" at bounding box center [305, 260] width 77 height 11
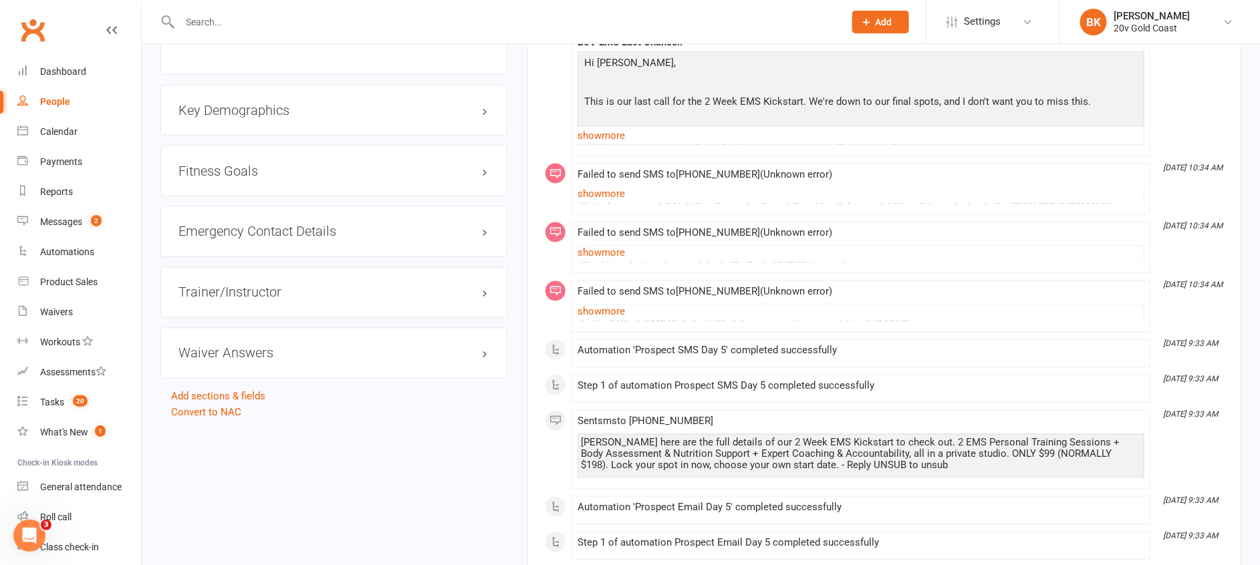
scroll to position [1069, 0]
click at [585, 315] on link "show more" at bounding box center [860, 314] width 567 height 19
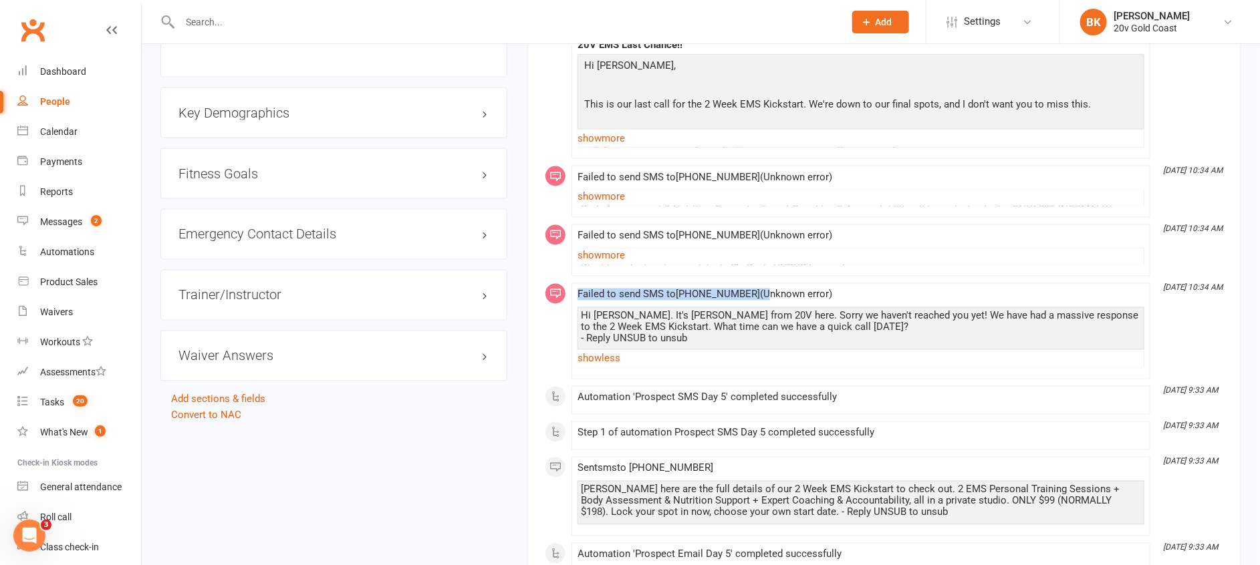
drag, startPoint x: 574, startPoint y: 295, endPoint x: 754, endPoint y: 300, distance: 179.9
click at [754, 300] on li "Sep 7, 10:34 AM Failed to send SMS to +61431961009 ( Unknown error ) Hi Daniell…" at bounding box center [860, 331] width 579 height 96
drag, startPoint x: 754, startPoint y: 300, endPoint x: 815, endPoint y: 291, distance: 61.4
click at [815, 291] on span "Failed to send SMS to +61431961009 ( Unknown error ) Hi Danielle. It's Juan fro…" at bounding box center [860, 329] width 567 height 80
drag, startPoint x: 745, startPoint y: 295, endPoint x: 680, endPoint y: 295, distance: 64.8
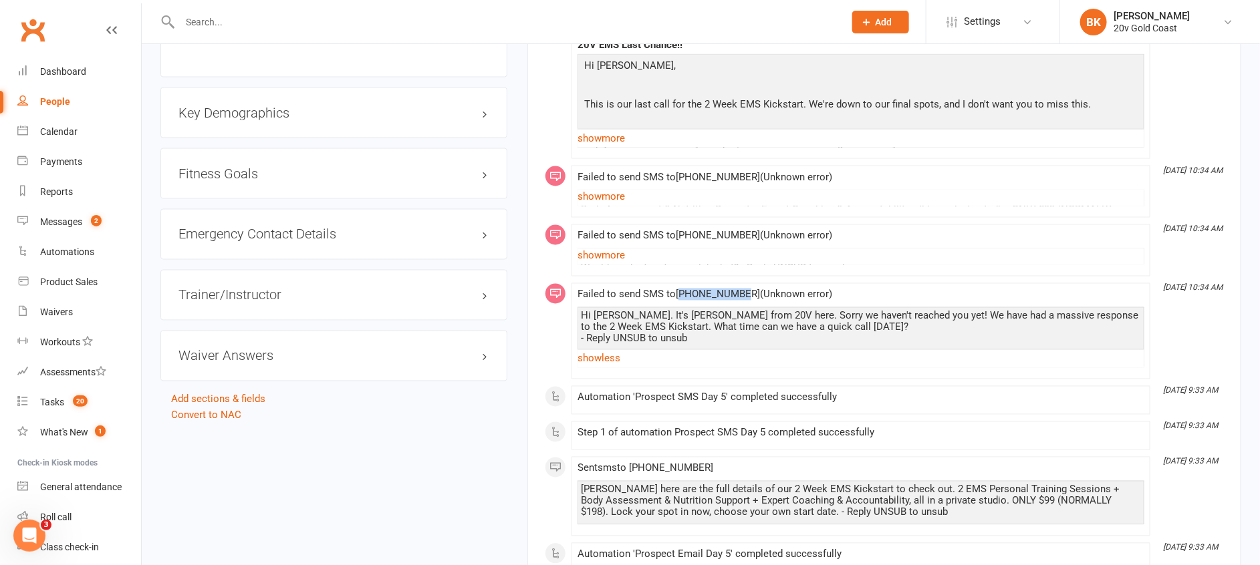
click at [680, 295] on span "Failed to send SMS to +61431961009 ( Unknown error ) Hi Danielle. It's Juan fro…" at bounding box center [860, 329] width 567 height 80
drag, startPoint x: 680, startPoint y: 295, endPoint x: 567, endPoint y: 354, distance: 127.1
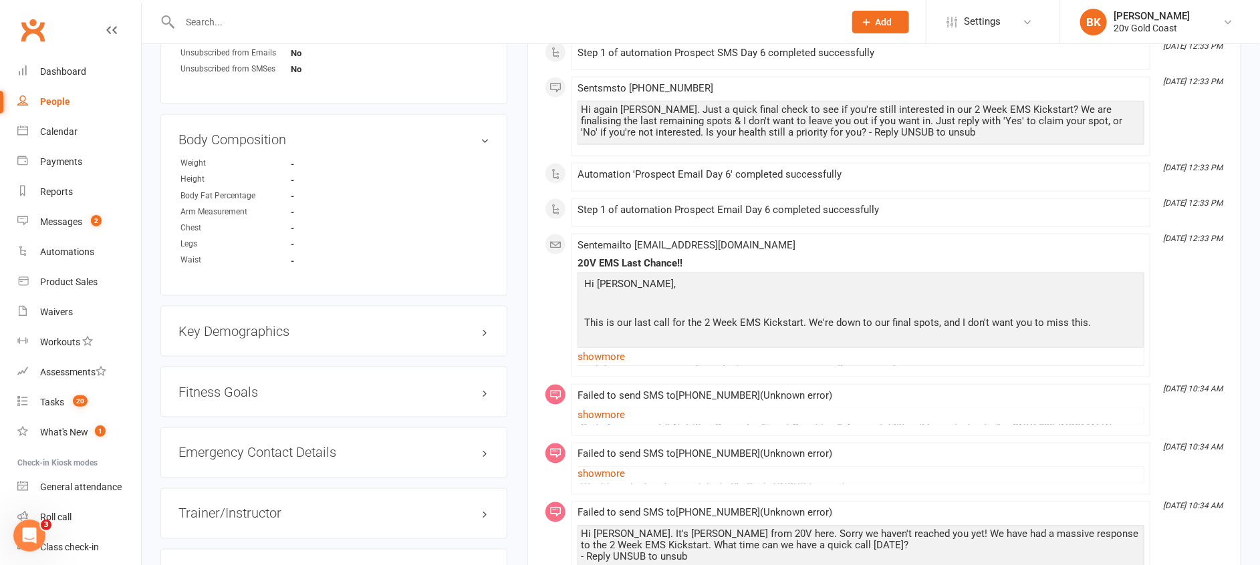
scroll to position [848, 0]
click at [617, 360] on link "show more" at bounding box center [860, 359] width 567 height 19
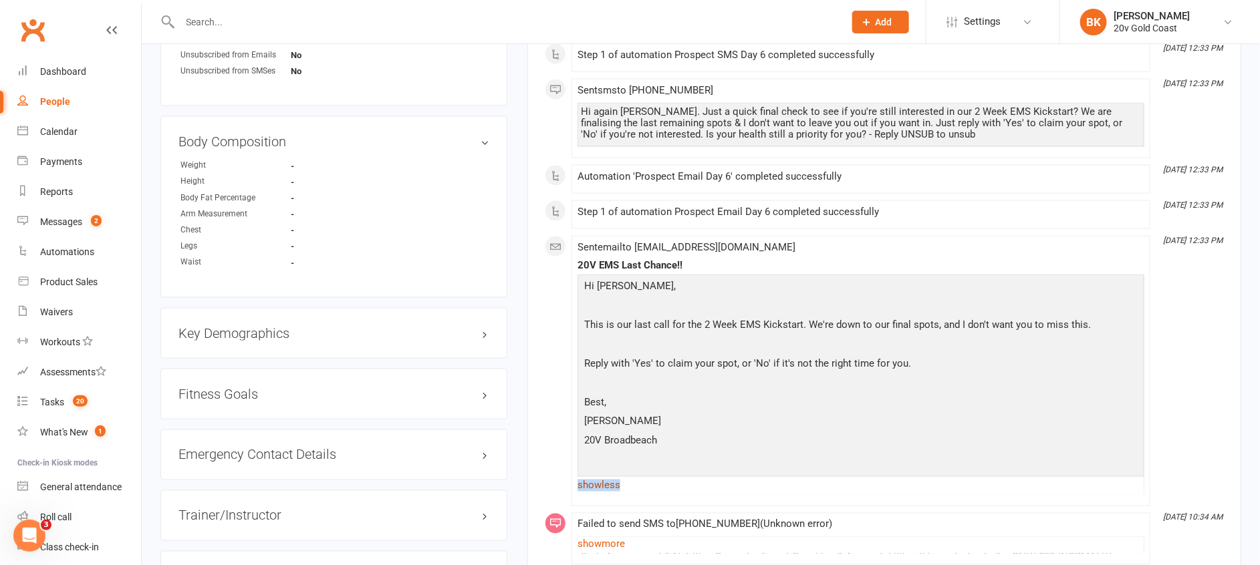
drag, startPoint x: 1049, startPoint y: 495, endPoint x: 1011, endPoint y: 479, distance: 40.7
click at [1011, 479] on div "Sent email to danielle_w_19@hotmail.com 20V EMS Last Chance!! Hi Danielle, This…" at bounding box center [860, 371] width 567 height 259
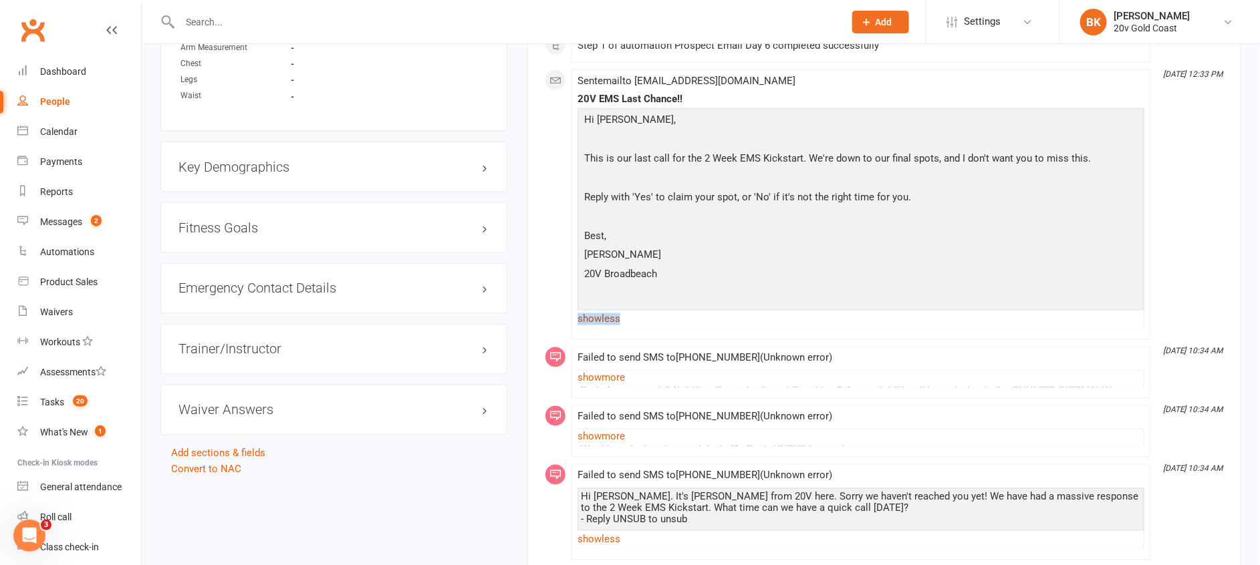
click at [1132, 319] on link "show less" at bounding box center [860, 319] width 567 height 19
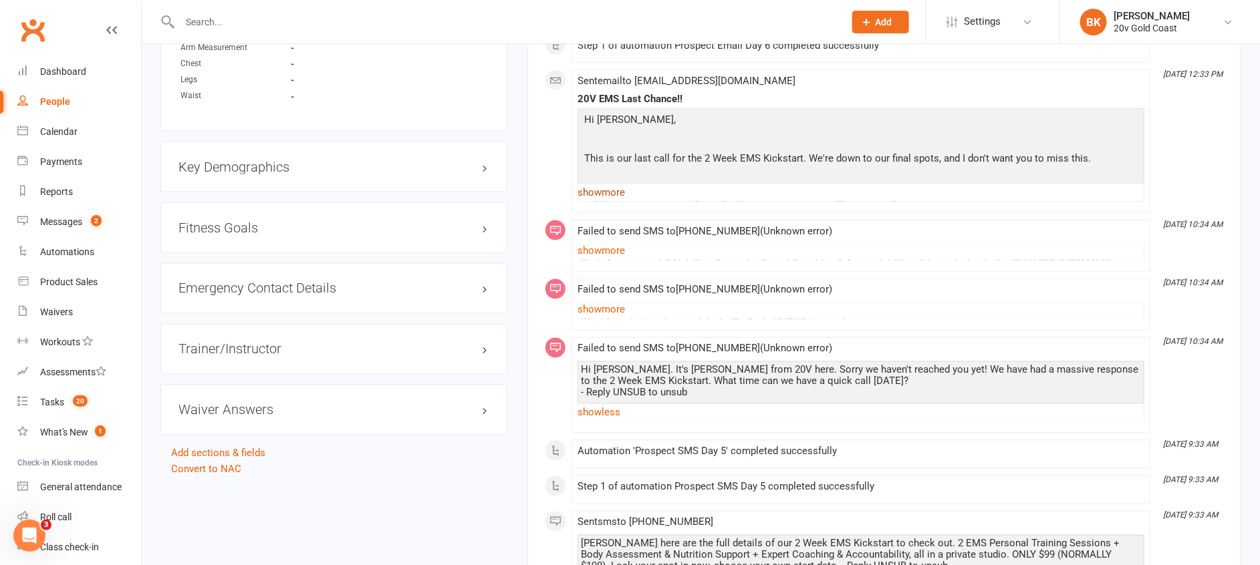
click at [1063, 192] on link "show more" at bounding box center [860, 192] width 567 height 19
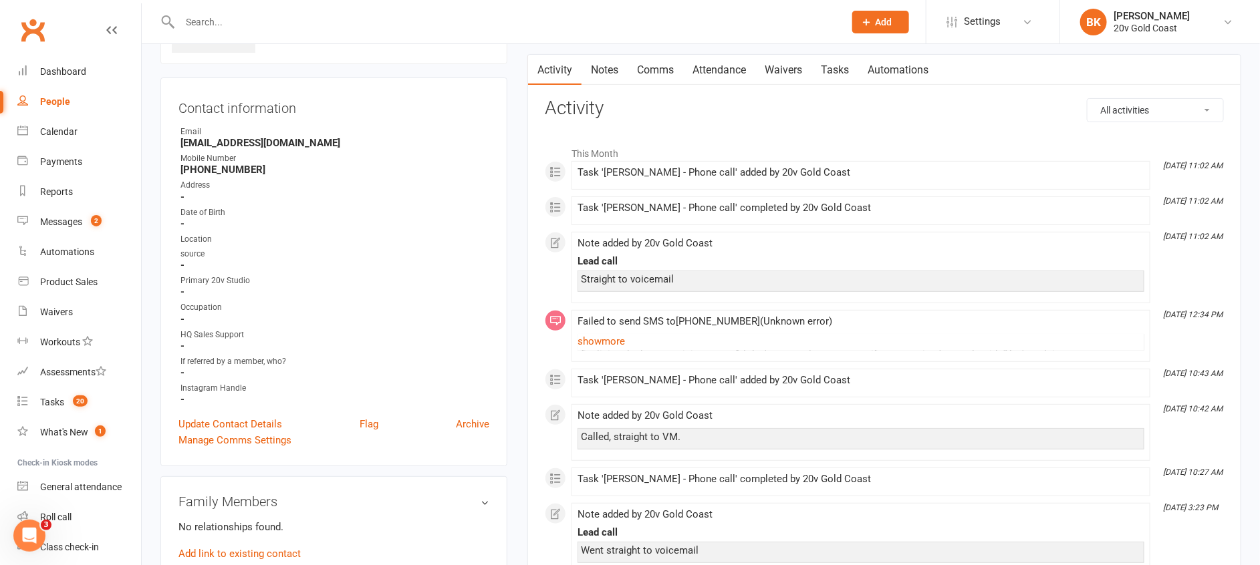
scroll to position [136, 0]
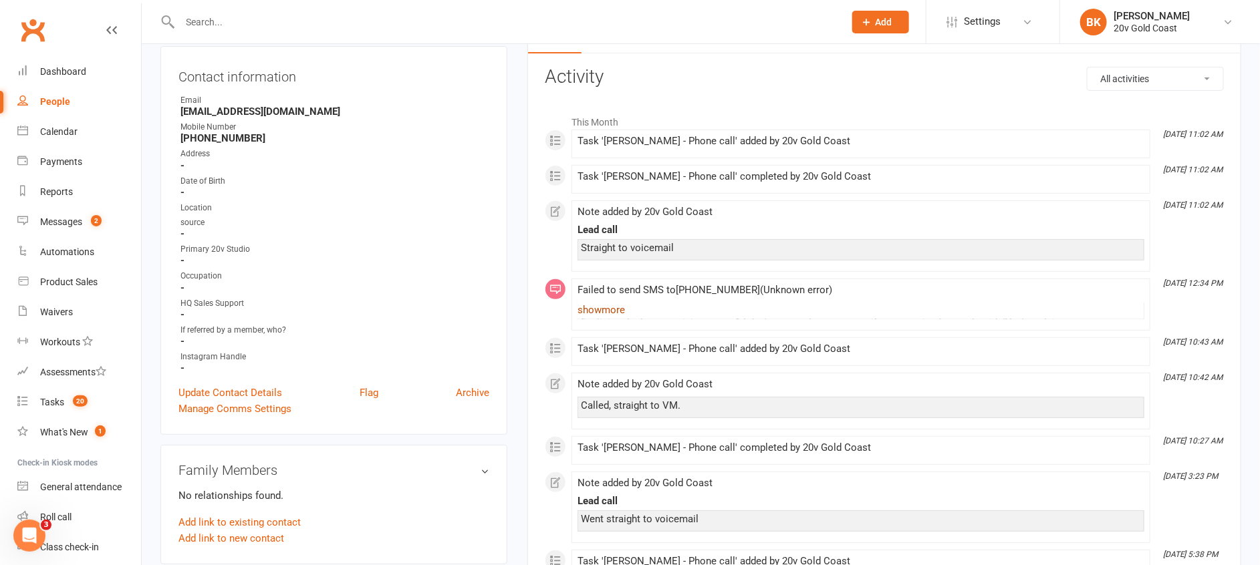
click at [608, 317] on link "show more" at bounding box center [860, 310] width 567 height 19
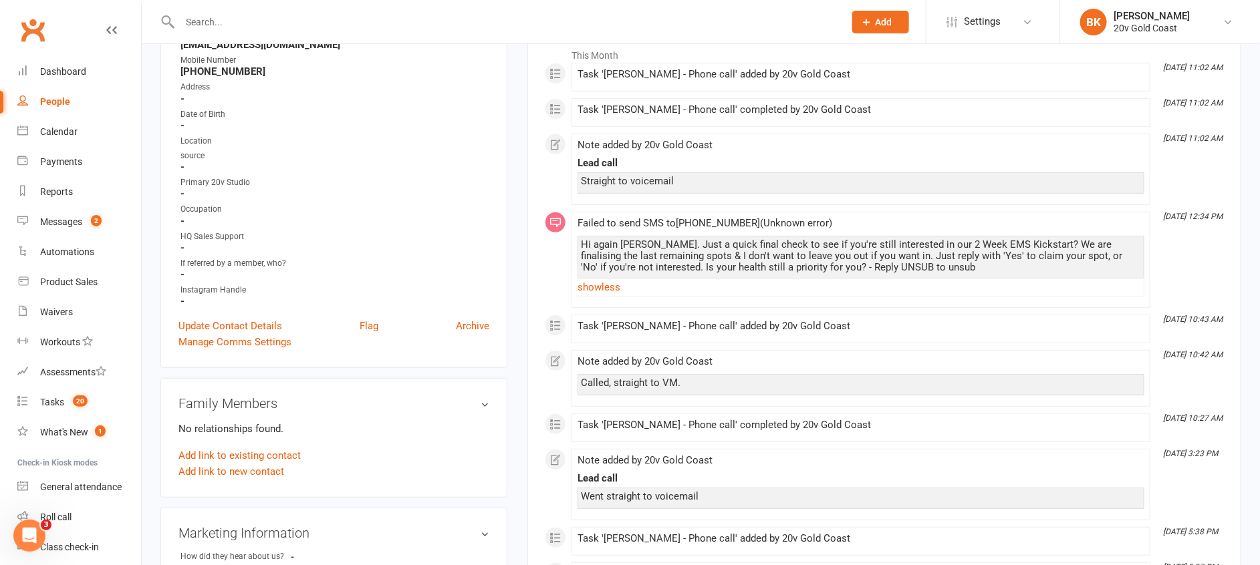
scroll to position [0, 0]
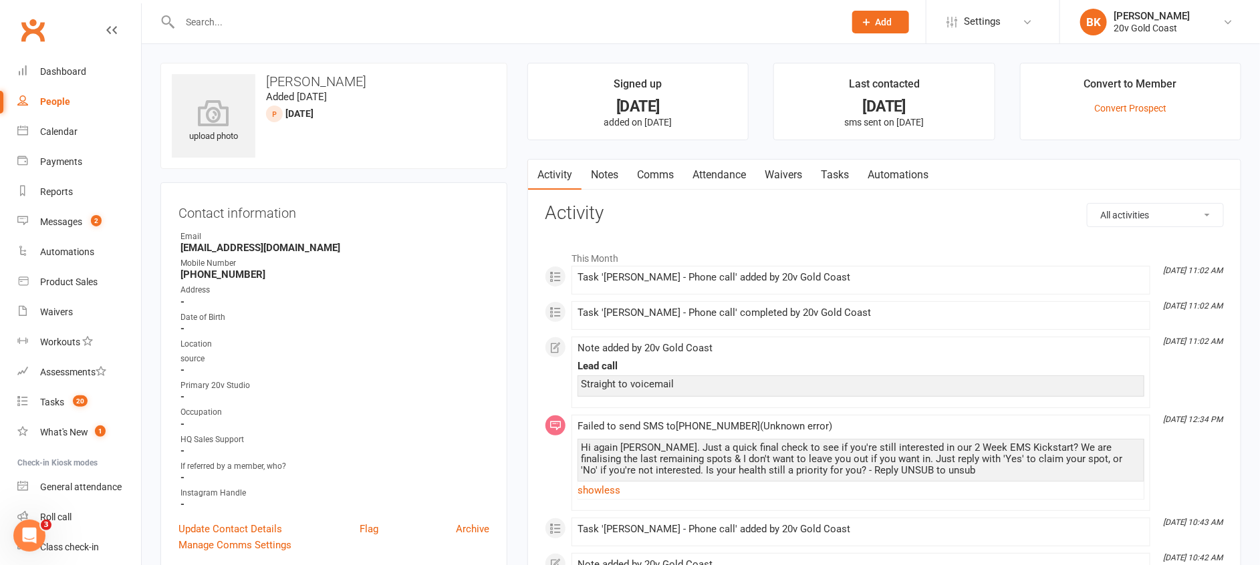
click at [839, 180] on link "Tasks" at bounding box center [834, 175] width 47 height 31
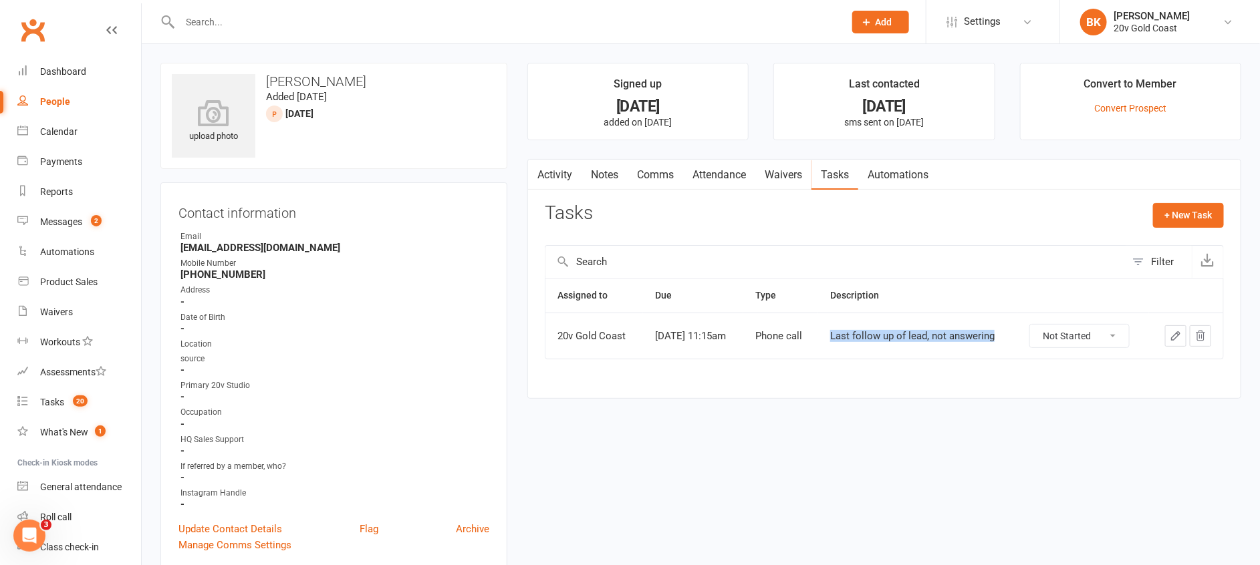
drag, startPoint x: 845, startPoint y: 336, endPoint x: 1016, endPoint y: 343, distance: 170.6
click at [1016, 343] on td "Last follow up of lead, not answering" at bounding box center [917, 336] width 199 height 46
click at [806, 376] on div "Assigned to Due Type Description 20v Gold Coast Sep 18, 2025 11:15am Phone call…" at bounding box center [884, 328] width 679 height 100
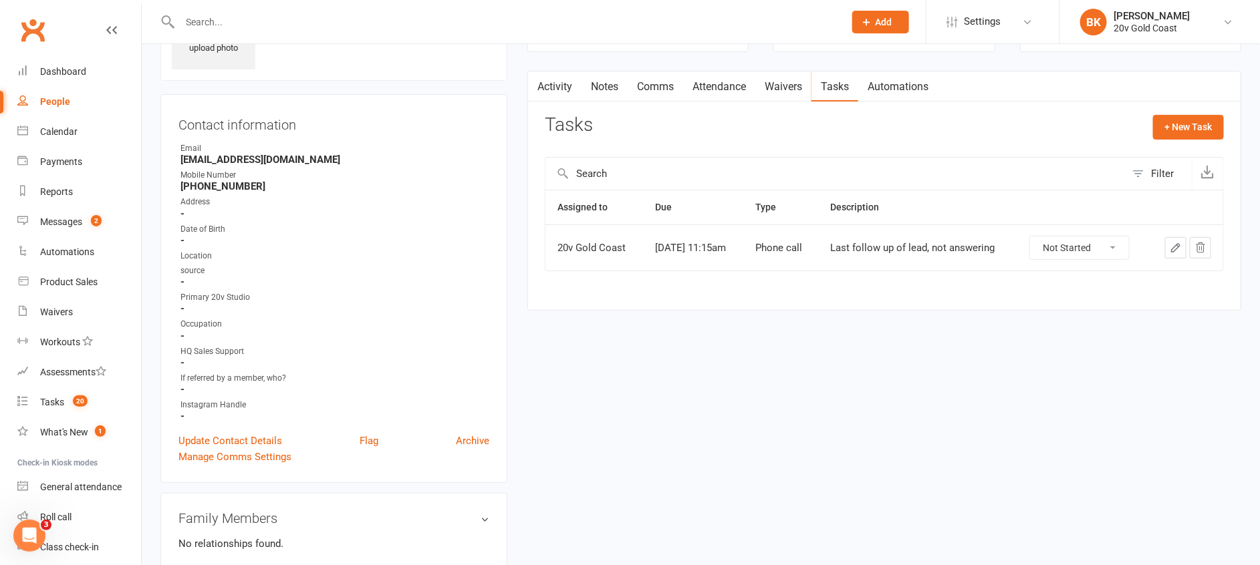
scroll to position [96, 0]
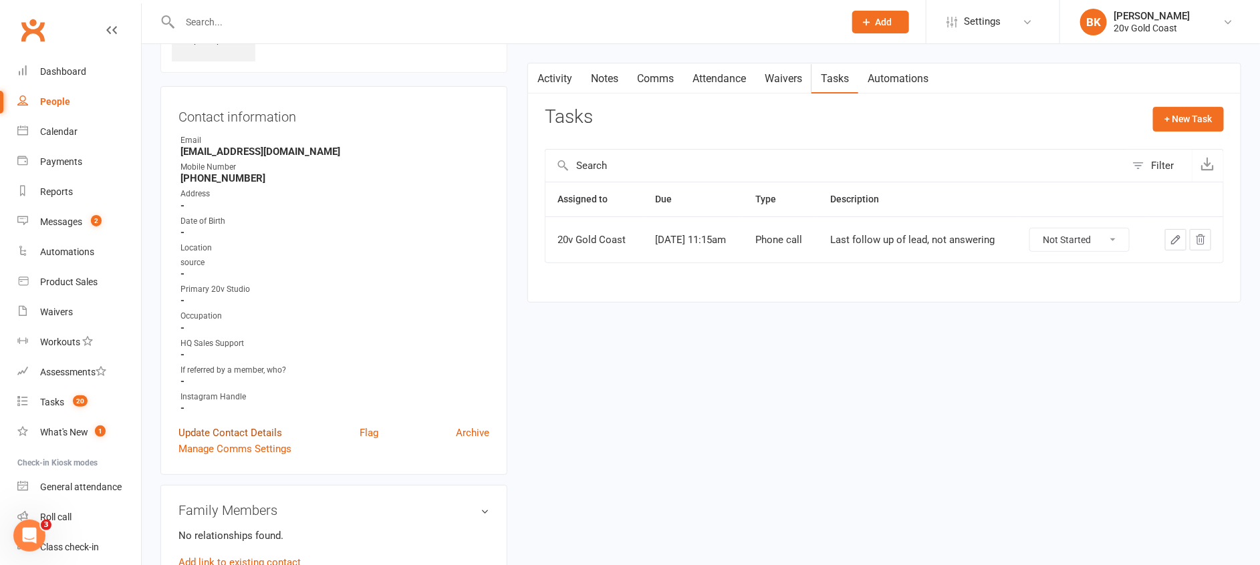
click at [198, 431] on link "Update Contact Details" at bounding box center [230, 433] width 104 height 16
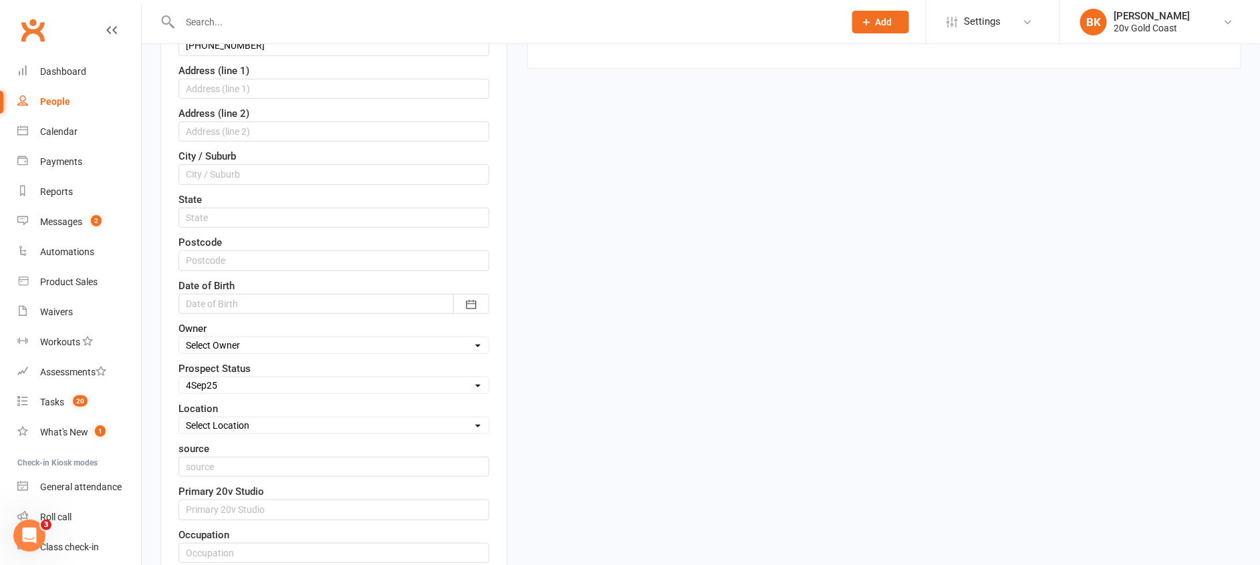
scroll to position [344, 0]
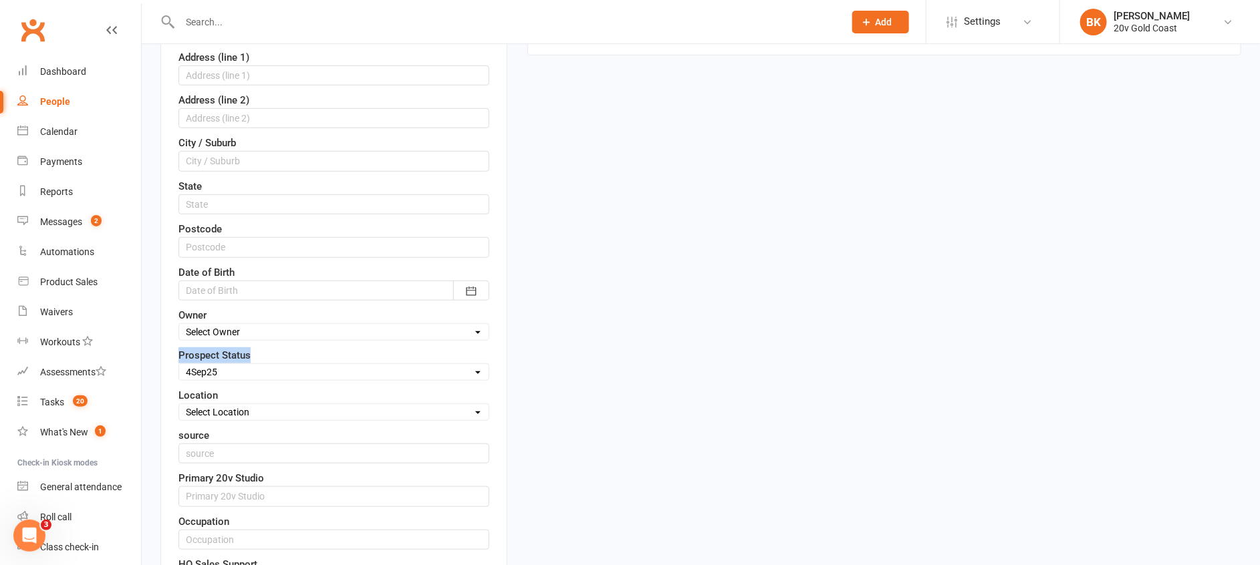
drag, startPoint x: 168, startPoint y: 352, endPoint x: 261, endPoint y: 358, distance: 93.1
click at [261, 358] on div "Contact information First Name Danielle Last Name Williams Email danielle_w_19@…" at bounding box center [333, 290] width 347 height 903
drag, startPoint x: 261, startPoint y: 358, endPoint x: 282, endPoint y: 370, distance: 24.9
click at [282, 370] on select "Select Parachute Referrals In Communication Call Later Task Comms 28Aug25 4Sep2…" at bounding box center [333, 372] width 309 height 15
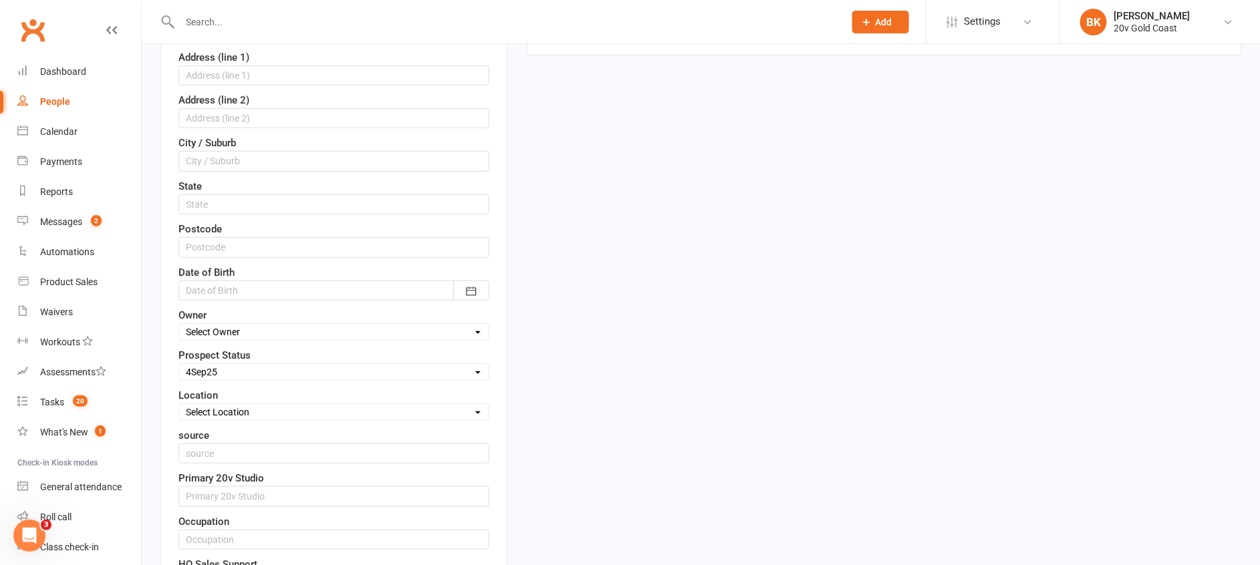
scroll to position [0, 0]
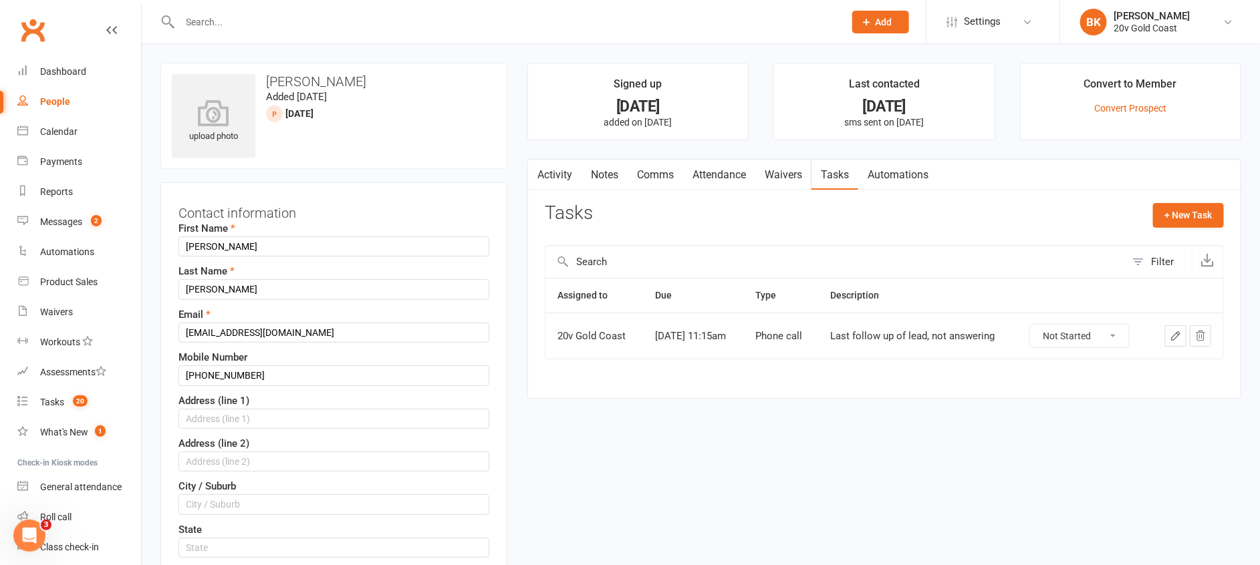
click at [600, 168] on link "Notes" at bounding box center [604, 175] width 46 height 31
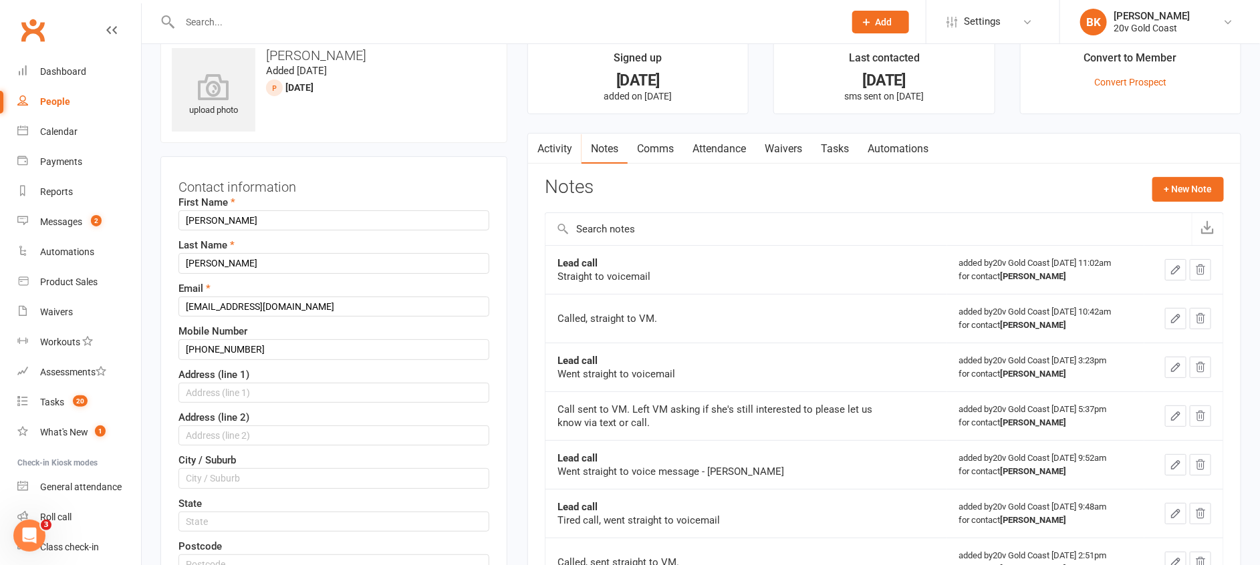
scroll to position [78, 0]
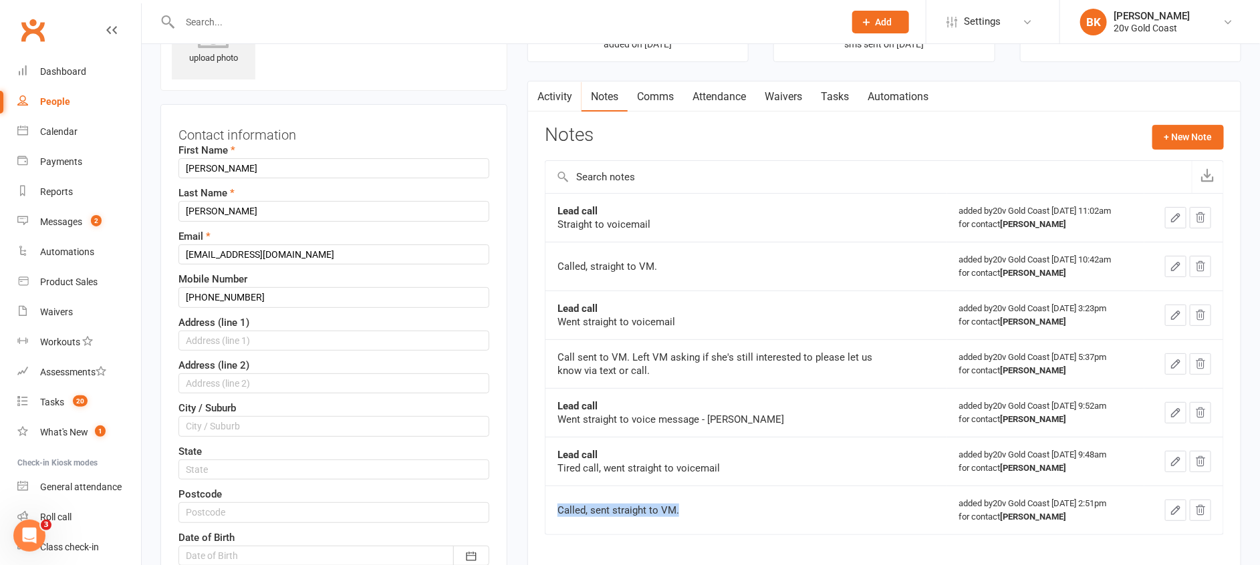
drag, startPoint x: 547, startPoint y: 508, endPoint x: 695, endPoint y: 513, distance: 147.8
click at [695, 513] on td "Called, sent straight to VM." at bounding box center [746, 510] width 402 height 49
drag, startPoint x: 695, startPoint y: 513, endPoint x: 714, endPoint y: 468, distance: 49.4
click at [714, 468] on td "Lead call Tired call, went straight to voicemail" at bounding box center [746, 461] width 402 height 49
click at [1050, 449] on div "added by 20v Gold Coast Sep 5, 2025 9:48am for contact Danielle Williams" at bounding box center [1046, 461] width 174 height 27
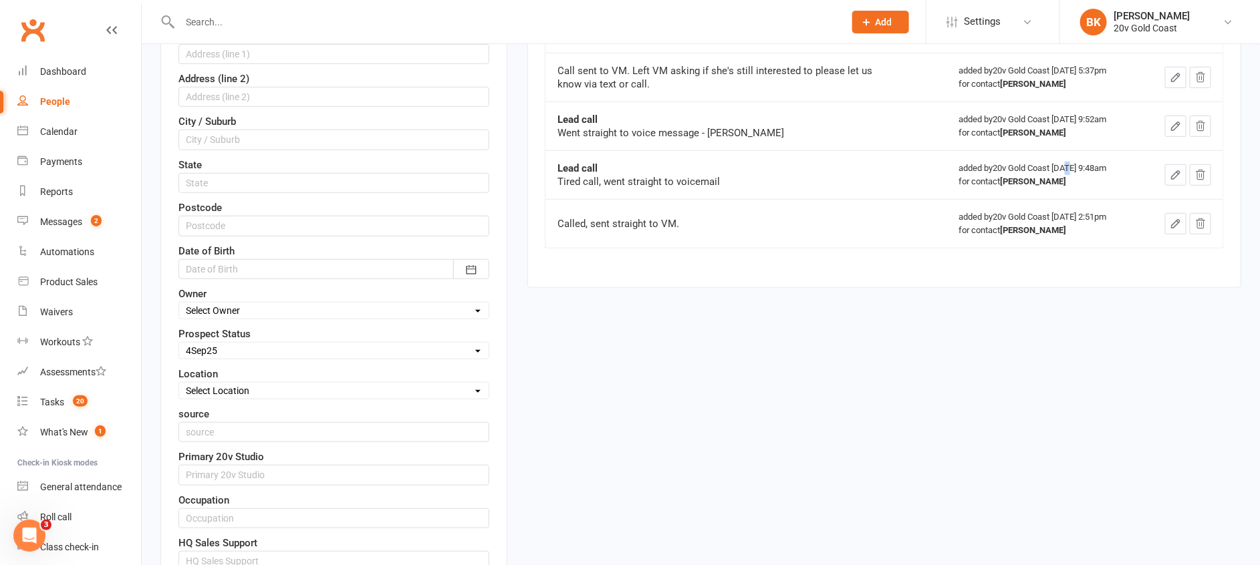
scroll to position [548, 0]
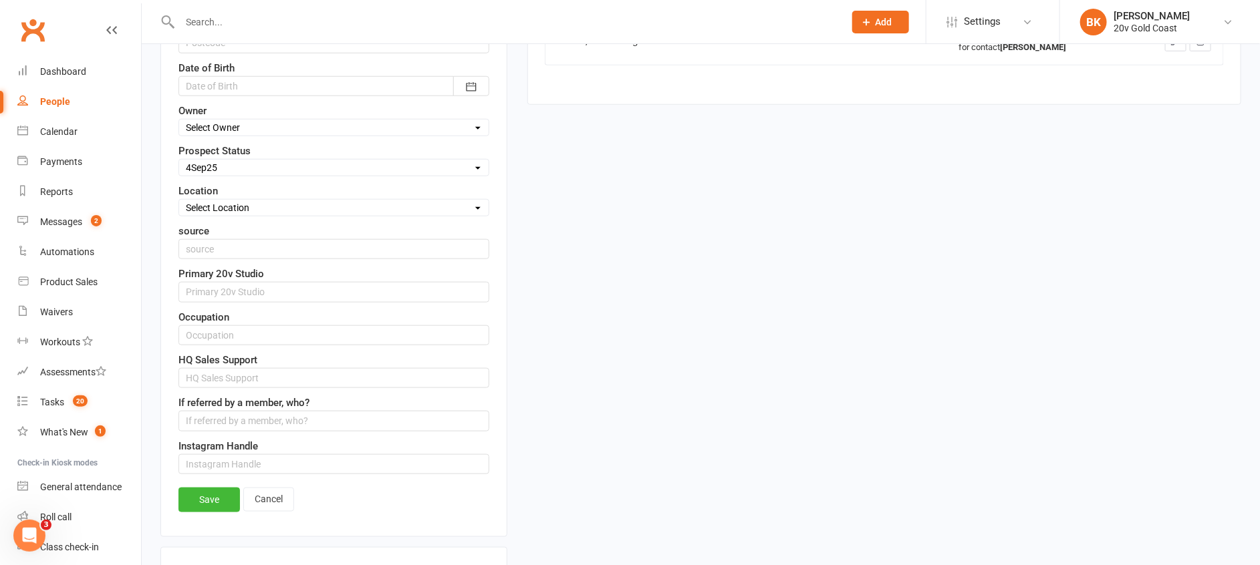
click at [254, 513] on div "Save Cancel" at bounding box center [333, 503] width 311 height 31
click at [270, 501] on link "Cancel" at bounding box center [268, 500] width 51 height 24
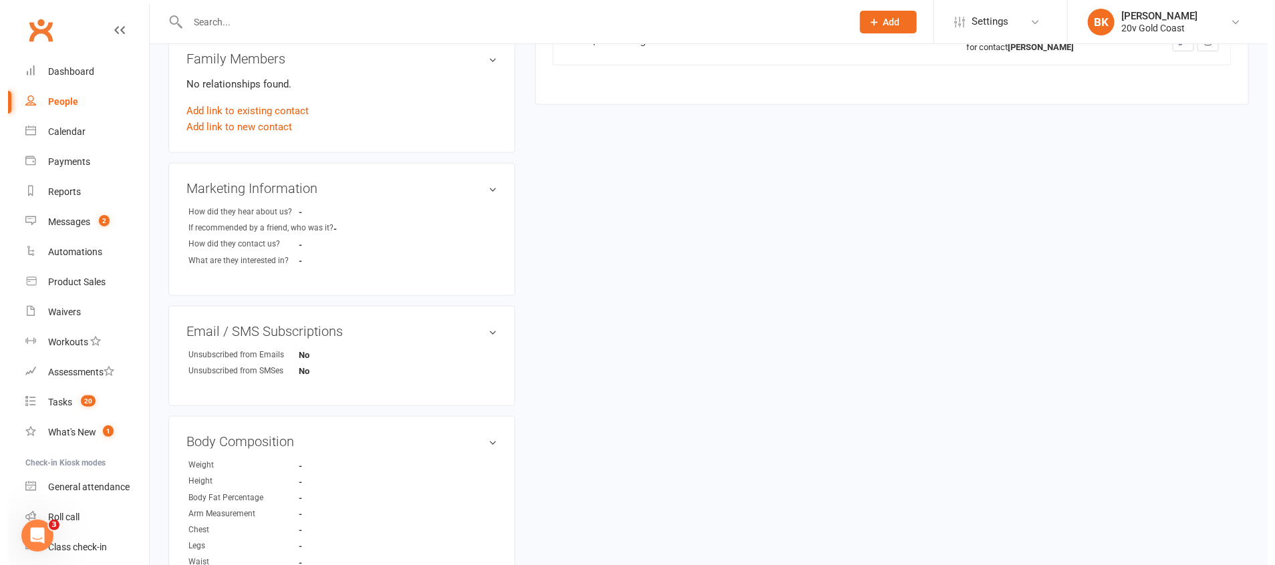
scroll to position [0, 0]
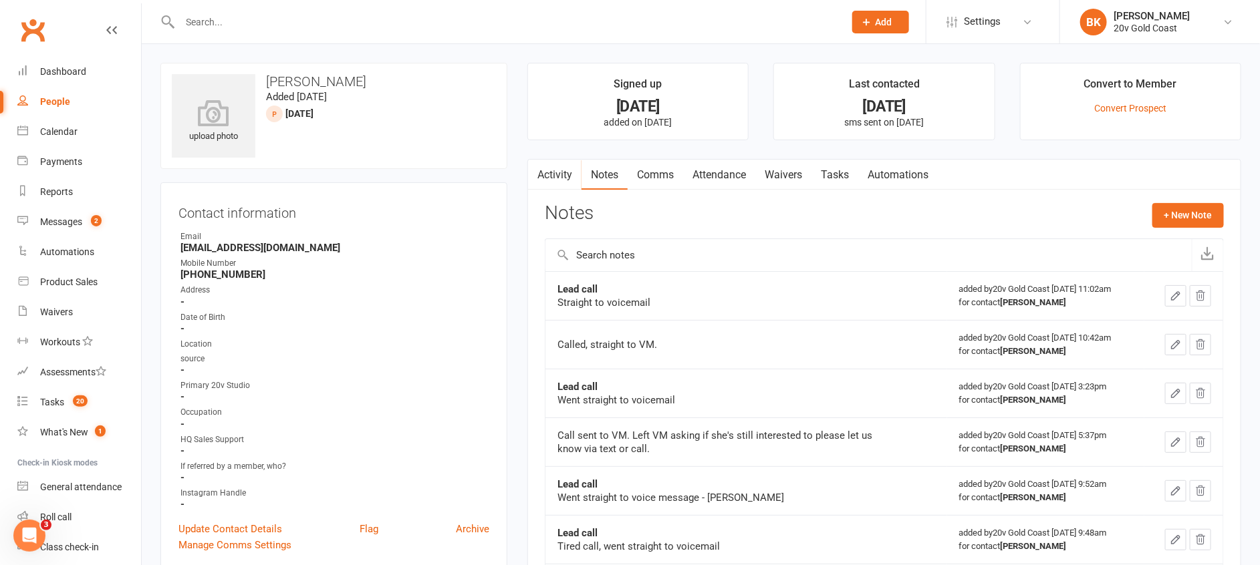
click at [47, 94] on link "People" at bounding box center [79, 102] width 124 height 30
select select "100"
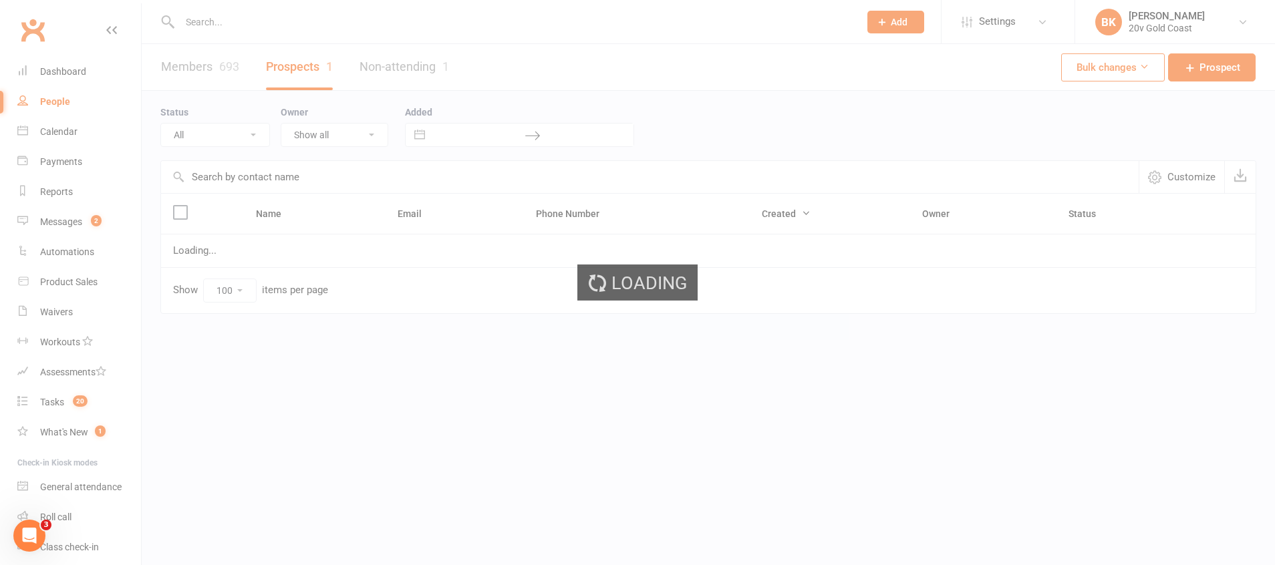
select select "4Sep25"
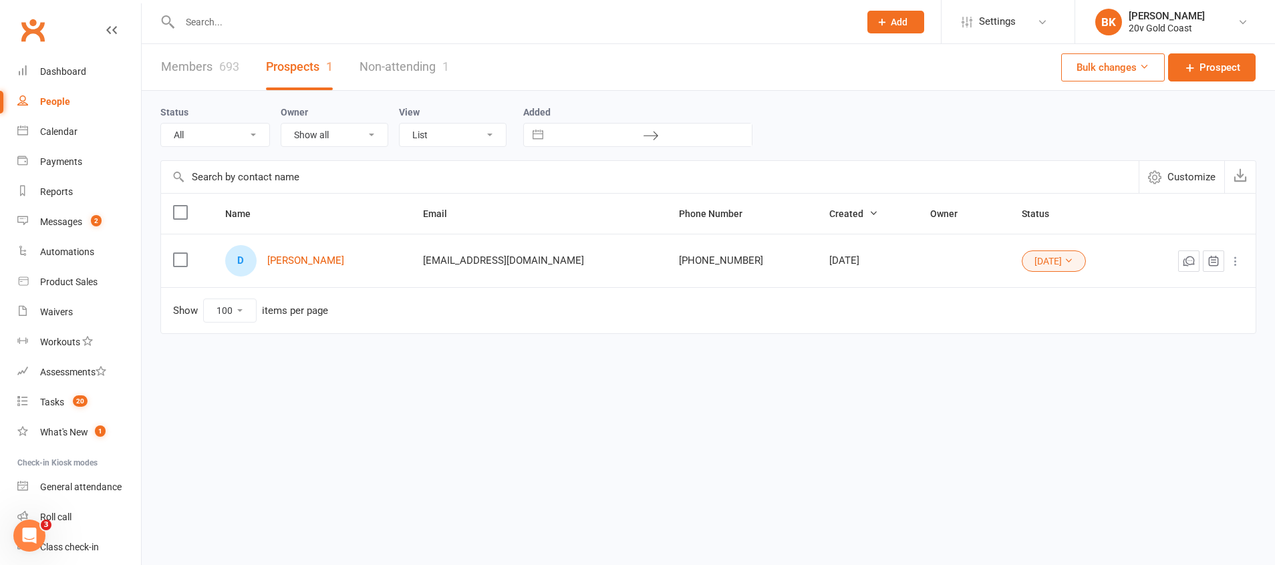
click at [893, 124] on div "Status All (No status set) (Invalid status) Parachute Referrals In Communicatio…" at bounding box center [708, 125] width 1096 height 43
click at [1151, 25] on div "20v Gold Coast" at bounding box center [1167, 28] width 76 height 12
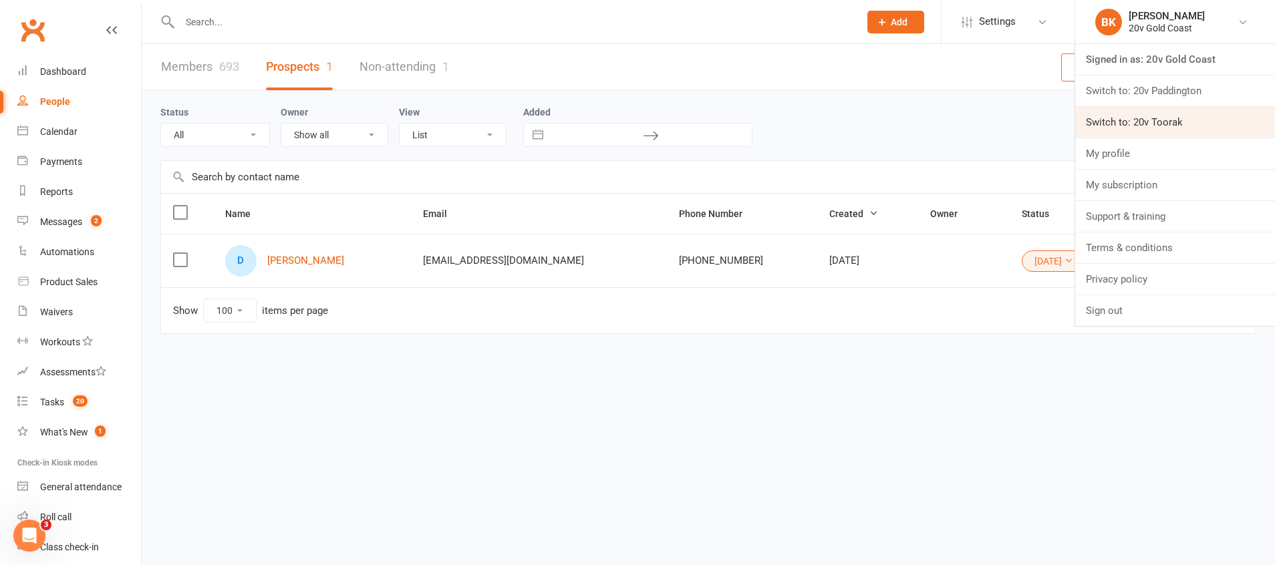
click at [1137, 123] on link "Switch to: 20v Toorak" at bounding box center [1175, 122] width 200 height 31
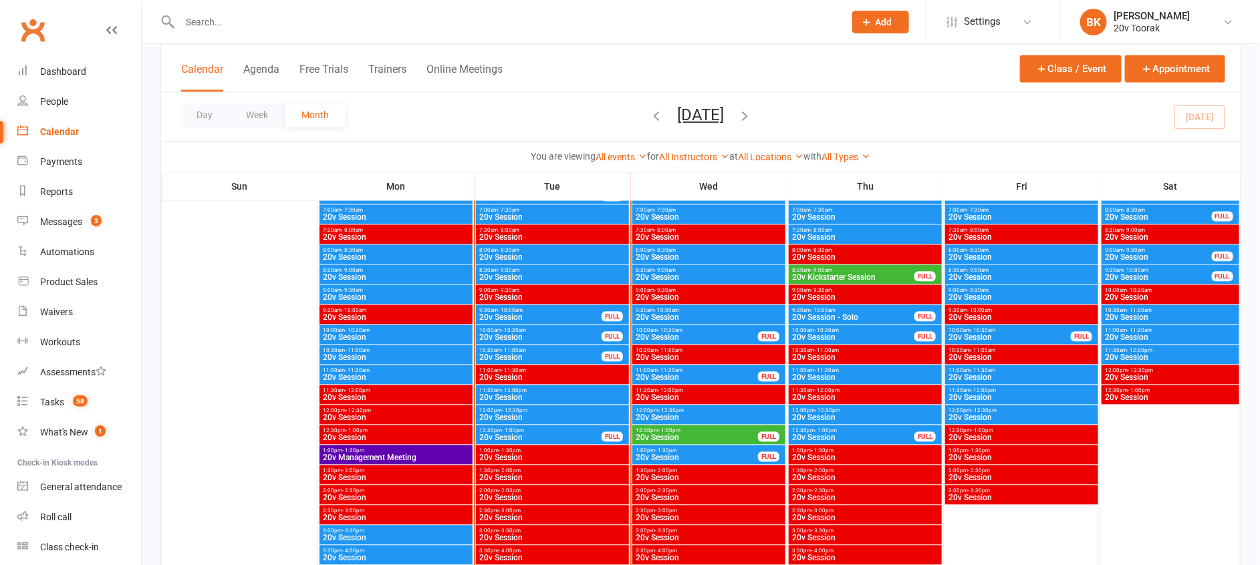
click at [537, 311] on span "9:30am - 10:00am" at bounding box center [541, 310] width 124 height 6
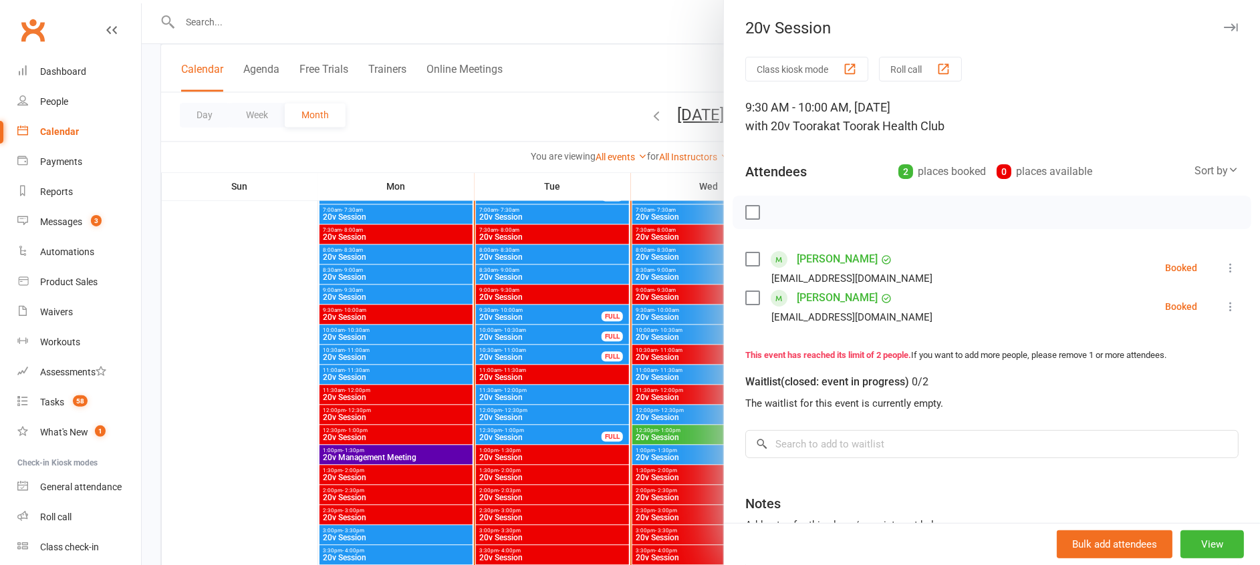
click at [537, 311] on div at bounding box center [701, 282] width 1118 height 565
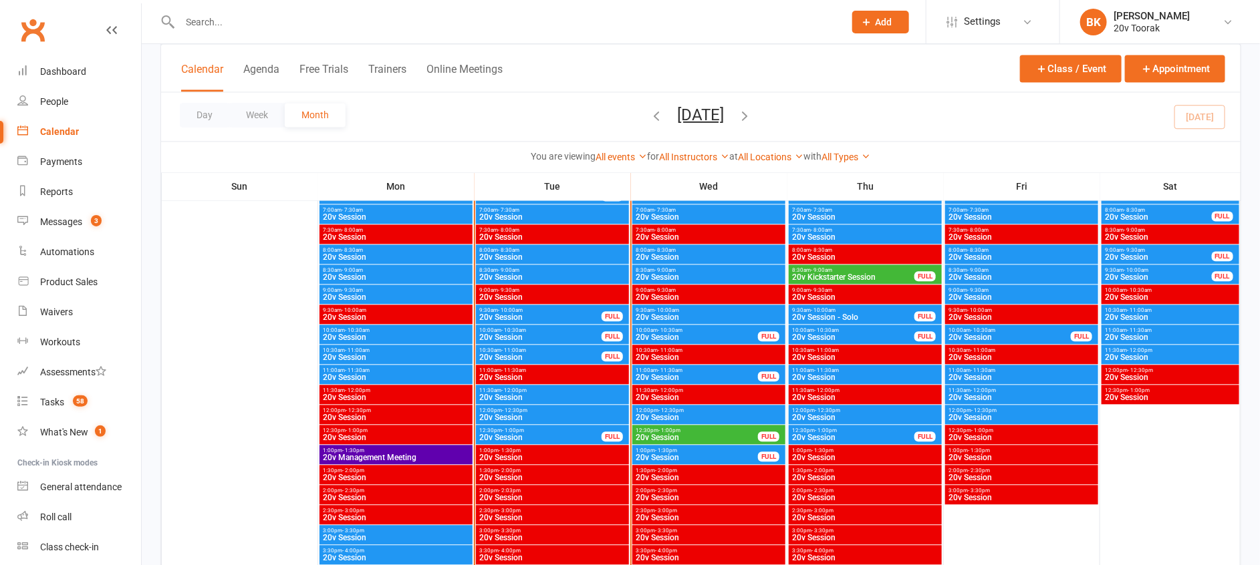
click at [517, 334] on span "20v Session" at bounding box center [541, 338] width 124 height 8
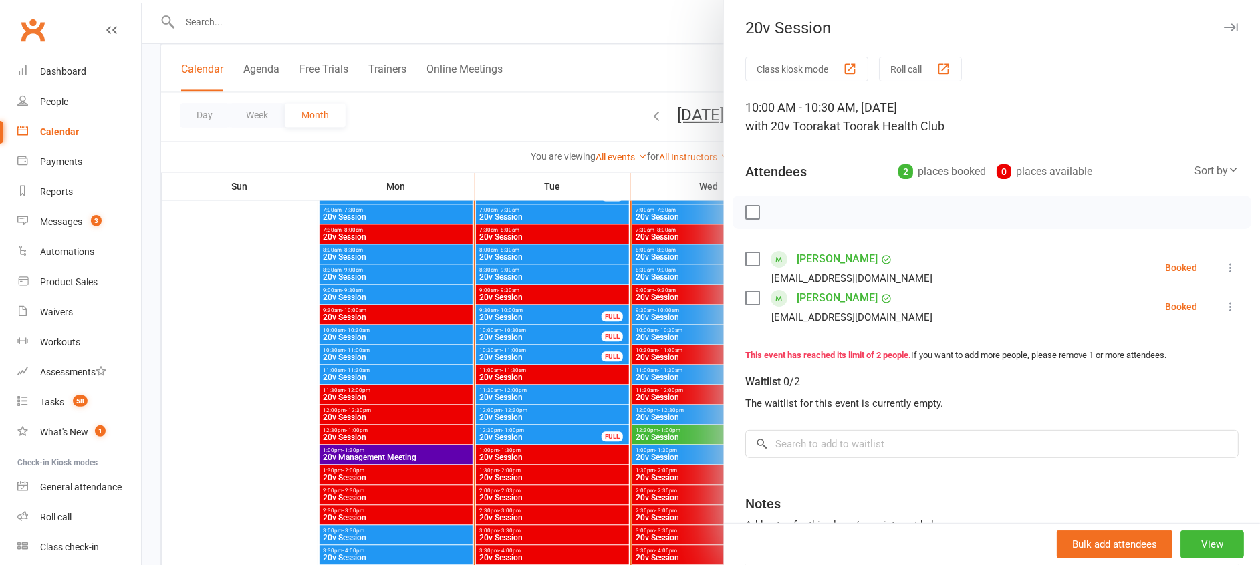
click at [517, 332] on div at bounding box center [701, 282] width 1118 height 565
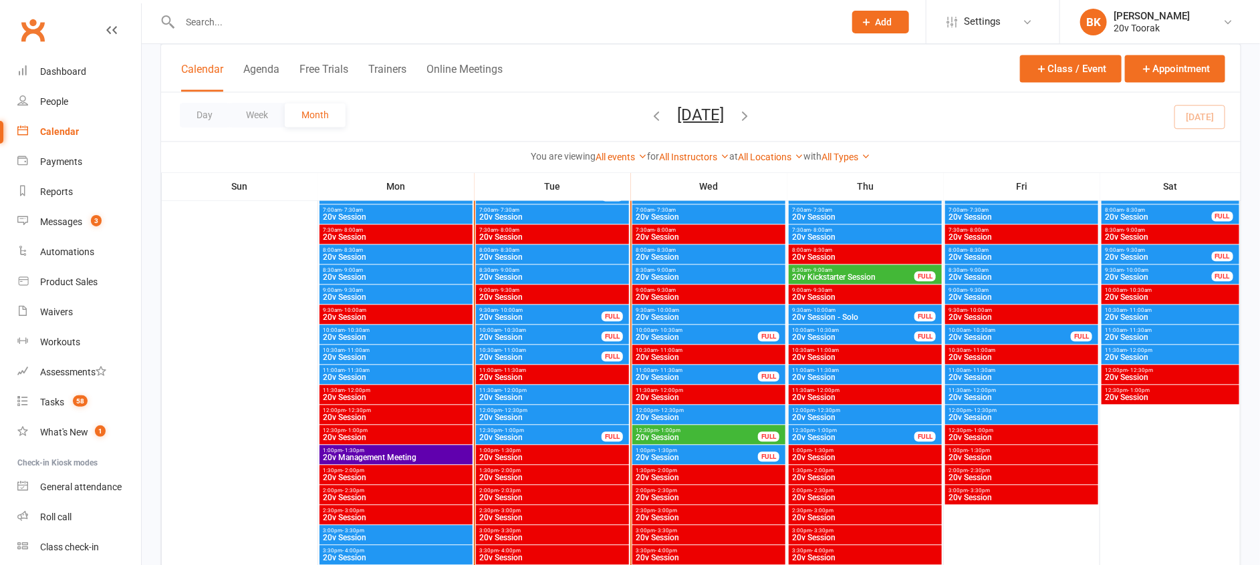
click at [527, 350] on span "10:30am - 11:00am" at bounding box center [541, 351] width 124 height 6
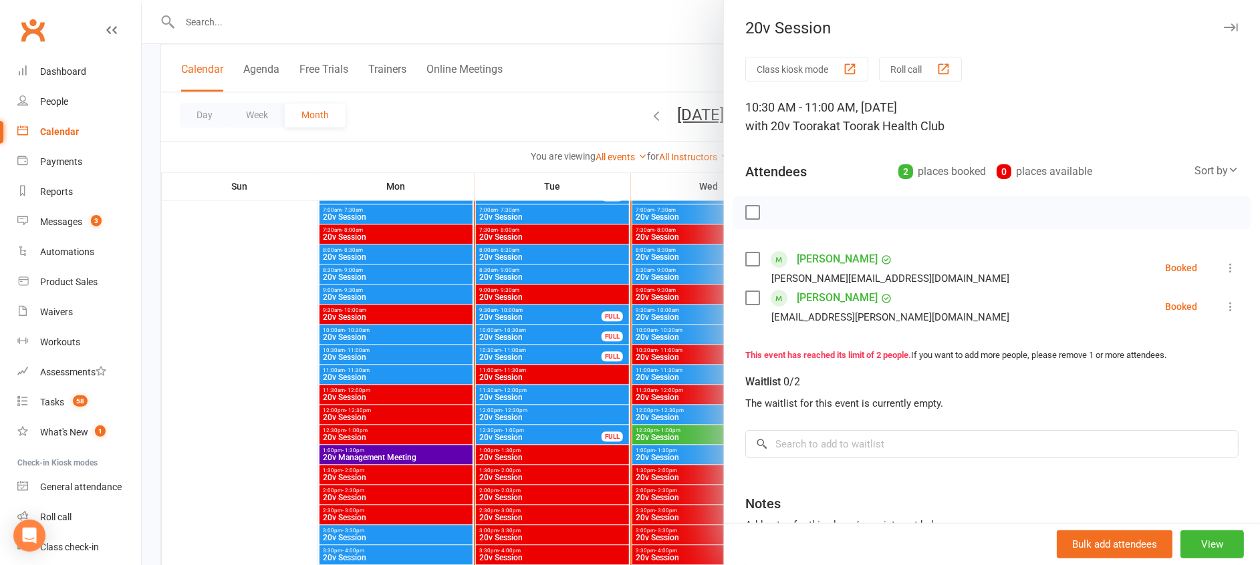
click at [527, 350] on div at bounding box center [701, 282] width 1118 height 565
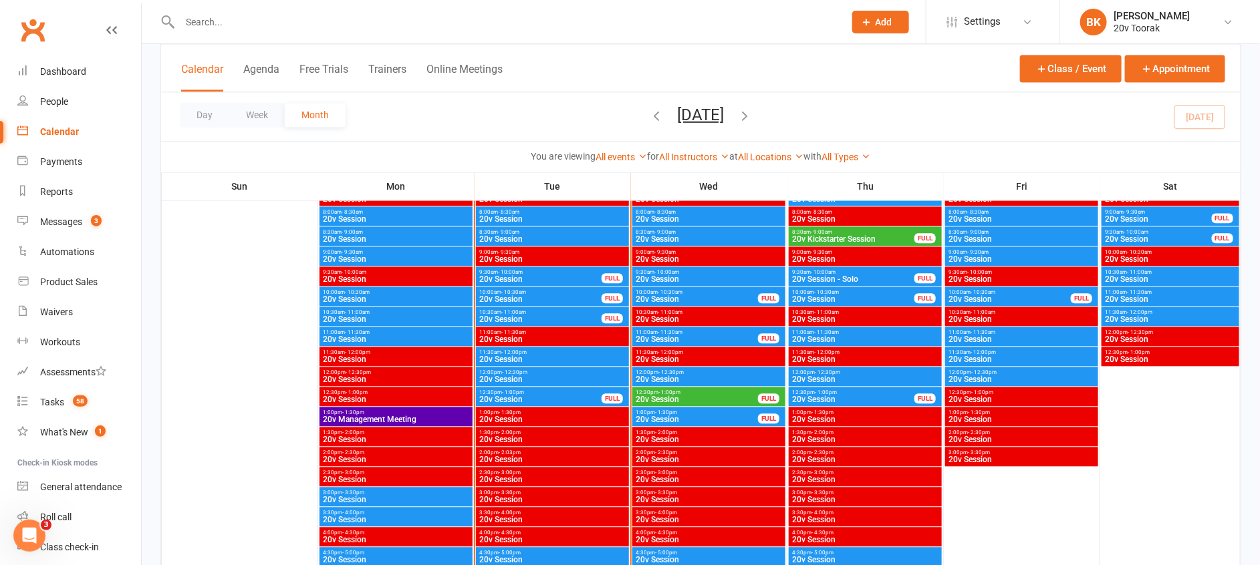
scroll to position [1355, 0]
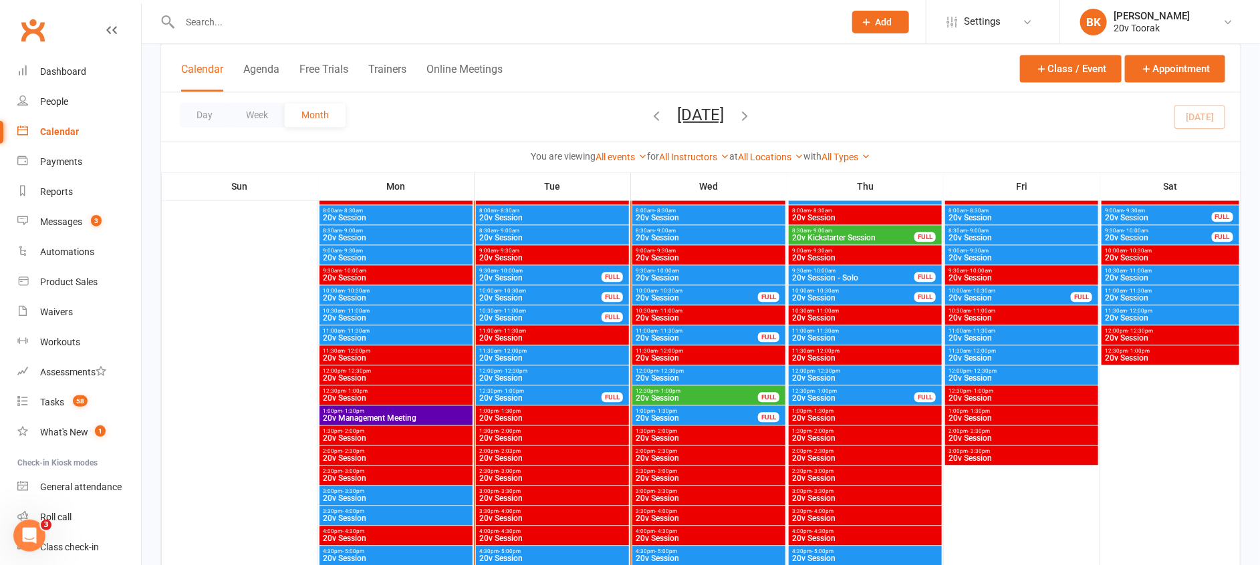
click at [509, 346] on div "11:30am - 12:00pm 20v Session" at bounding box center [552, 355] width 153 height 19
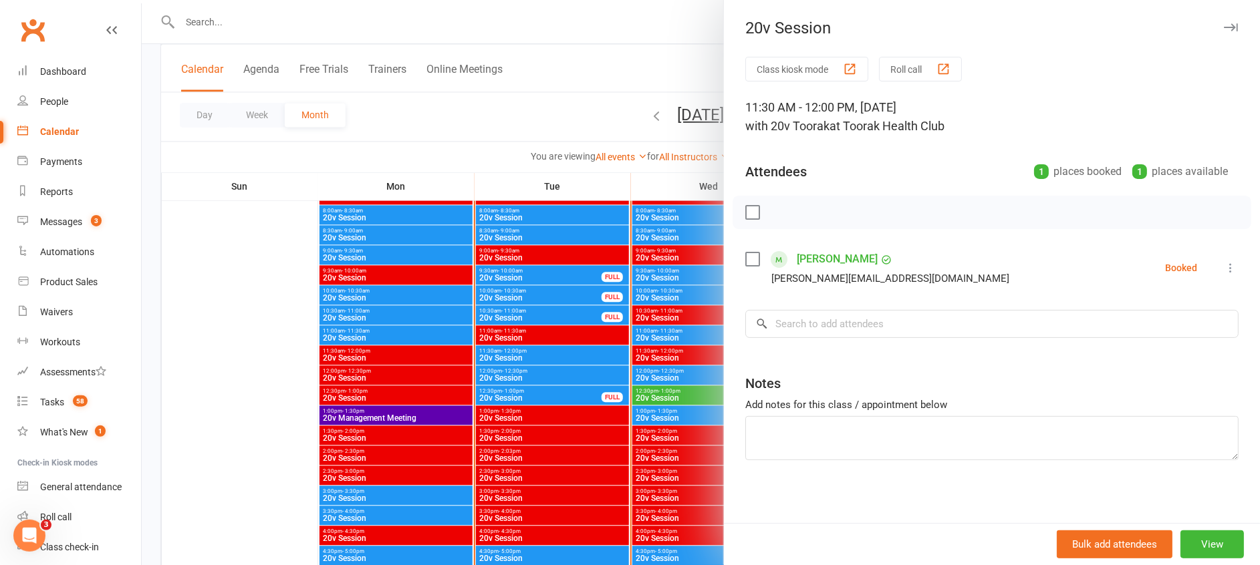
click at [505, 332] on div at bounding box center [701, 282] width 1118 height 565
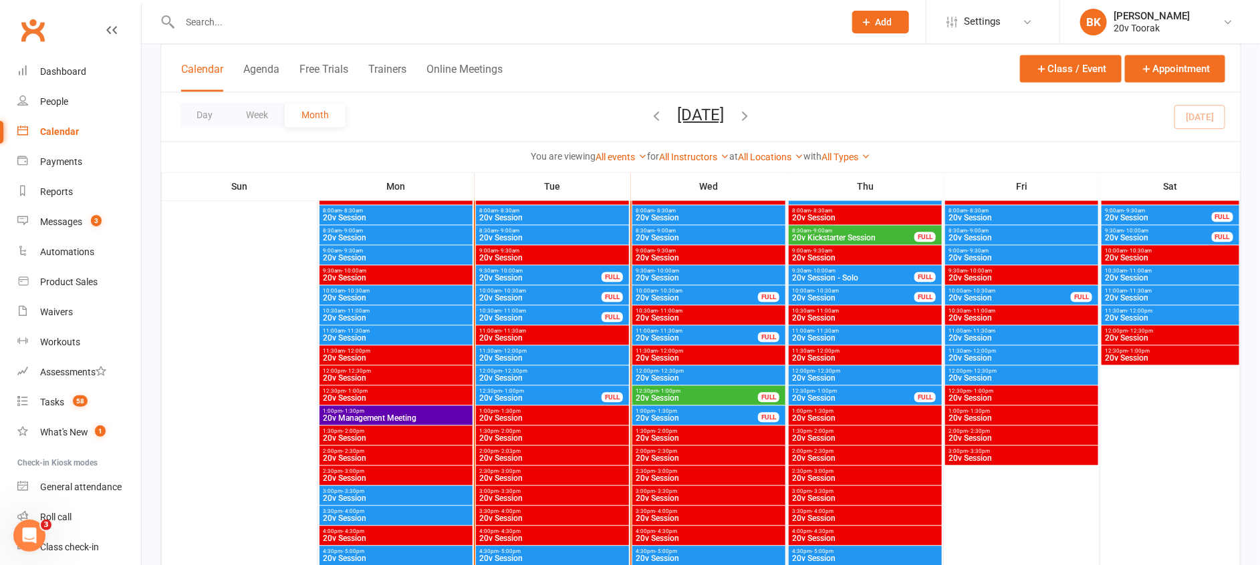
click at [529, 370] on span "12:00pm - 12:30pm" at bounding box center [553, 371] width 148 height 6
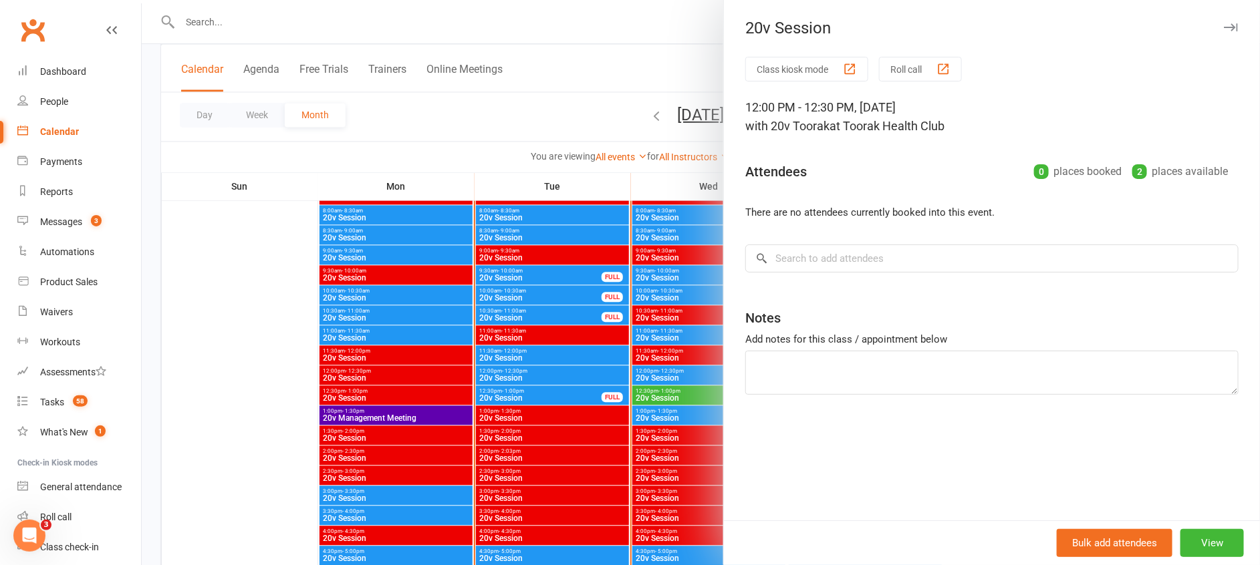
click at [529, 370] on div at bounding box center [701, 282] width 1118 height 565
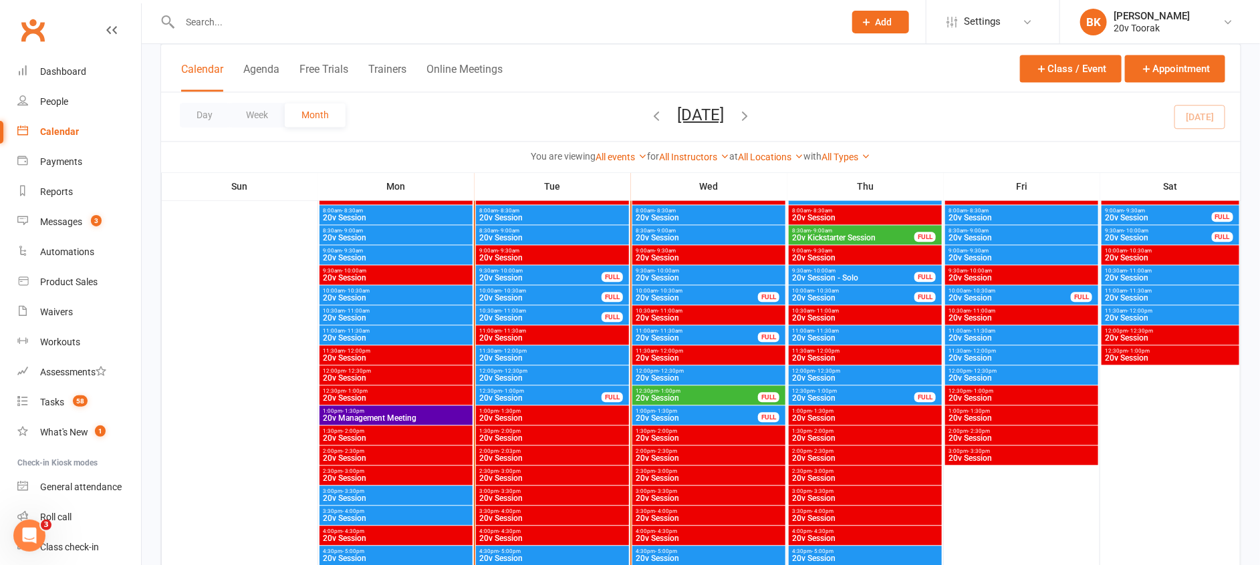
click at [542, 387] on div "12:30pm - 1:00pm 20v Session FULL" at bounding box center [552, 395] width 153 height 19
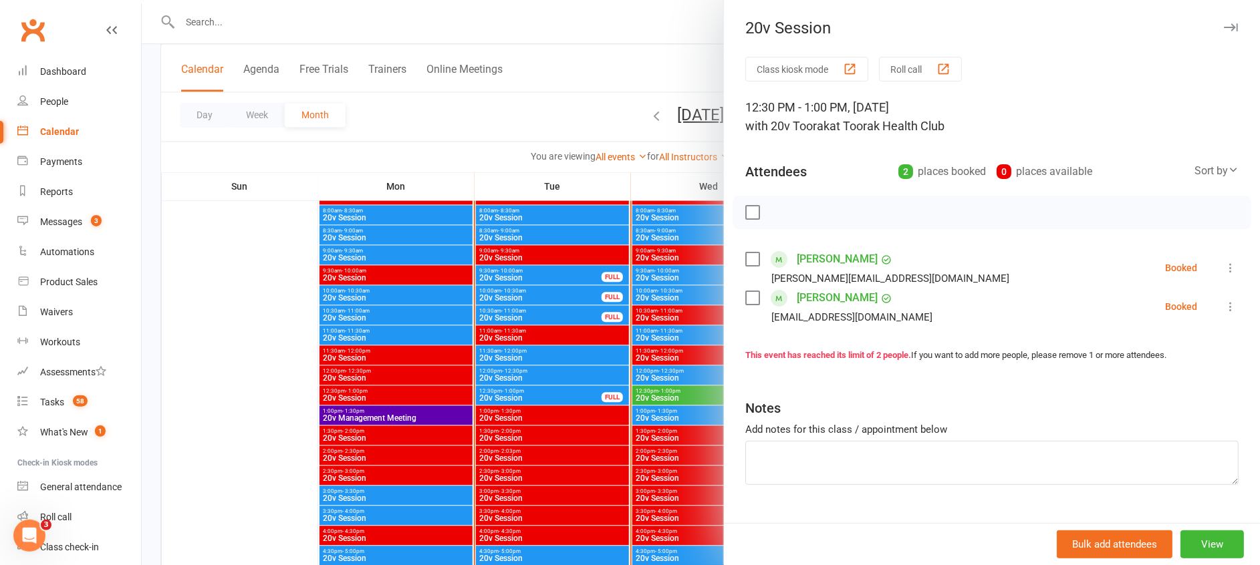
click at [542, 387] on div at bounding box center [701, 282] width 1118 height 565
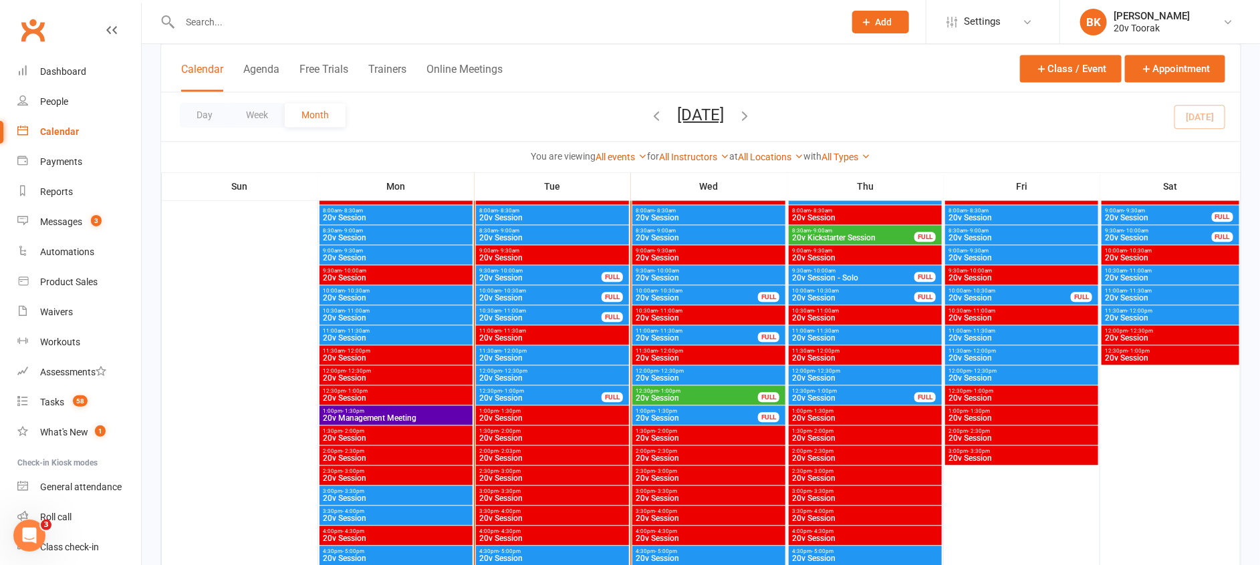
scroll to position [1290, 0]
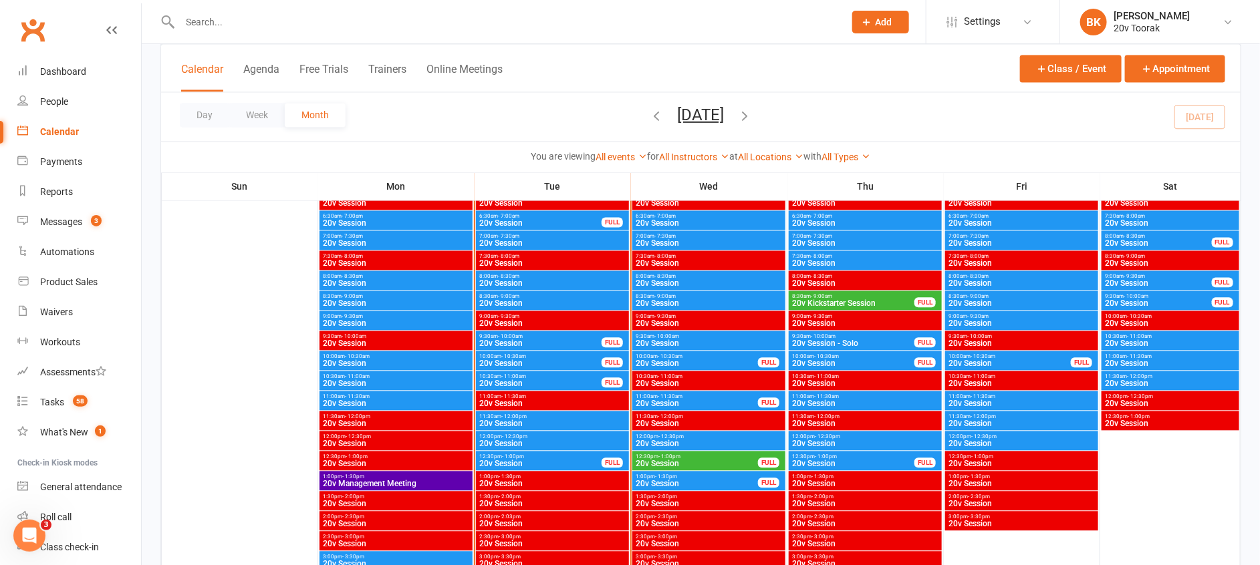
click at [525, 294] on span "8:30am - 9:00am" at bounding box center [553, 296] width 148 height 6
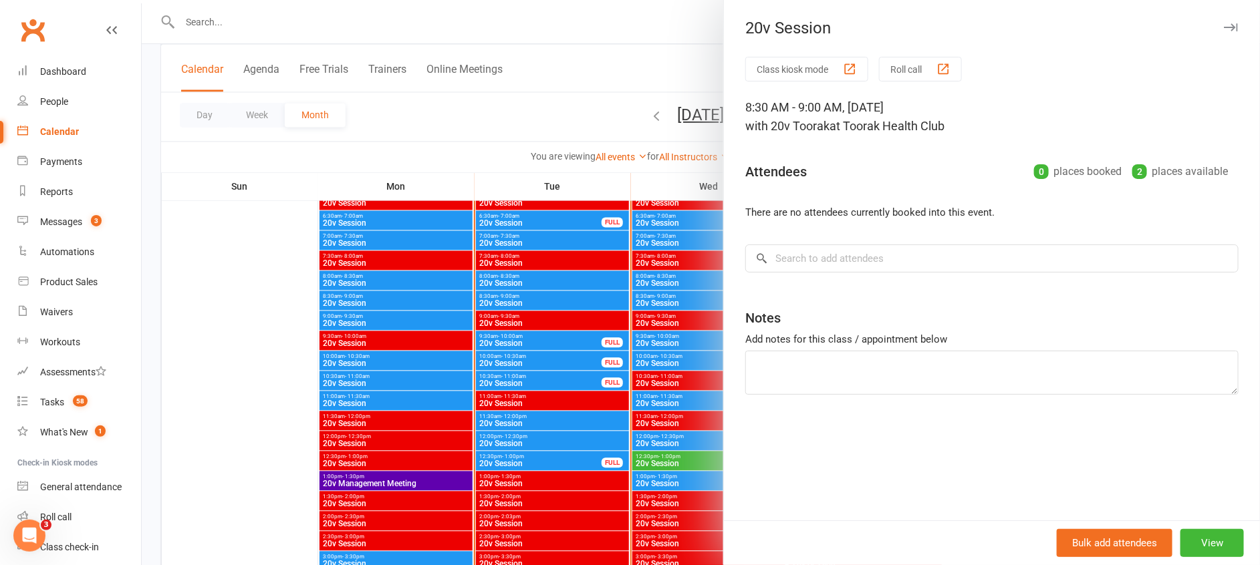
click at [525, 294] on div at bounding box center [701, 282] width 1118 height 565
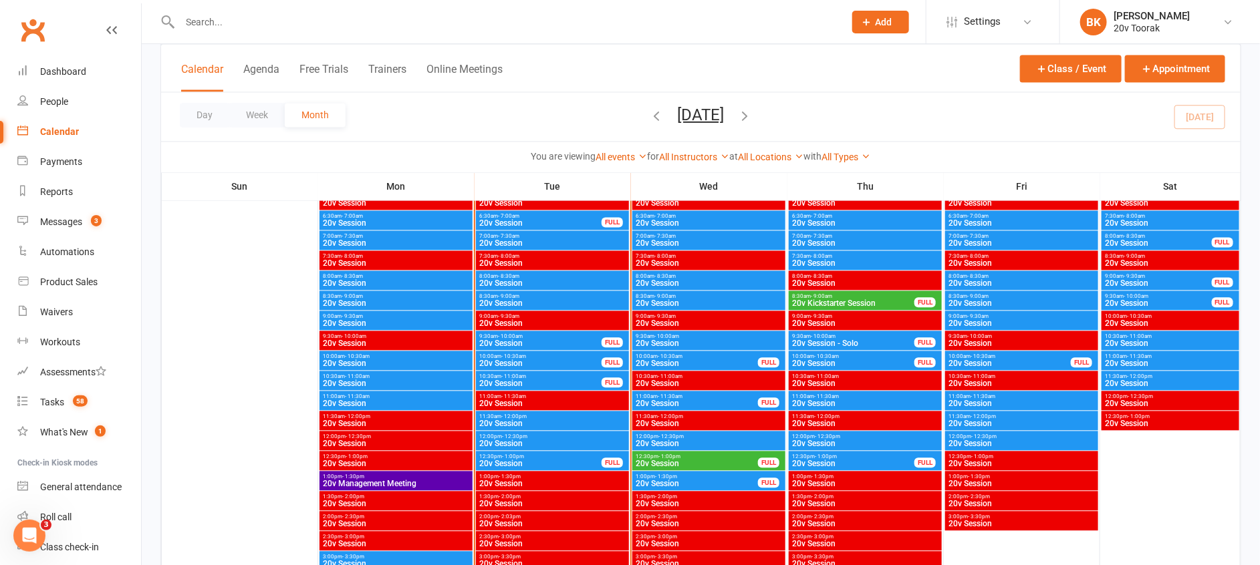
click at [549, 278] on span "8:00am - 8:30am" at bounding box center [553, 276] width 148 height 6
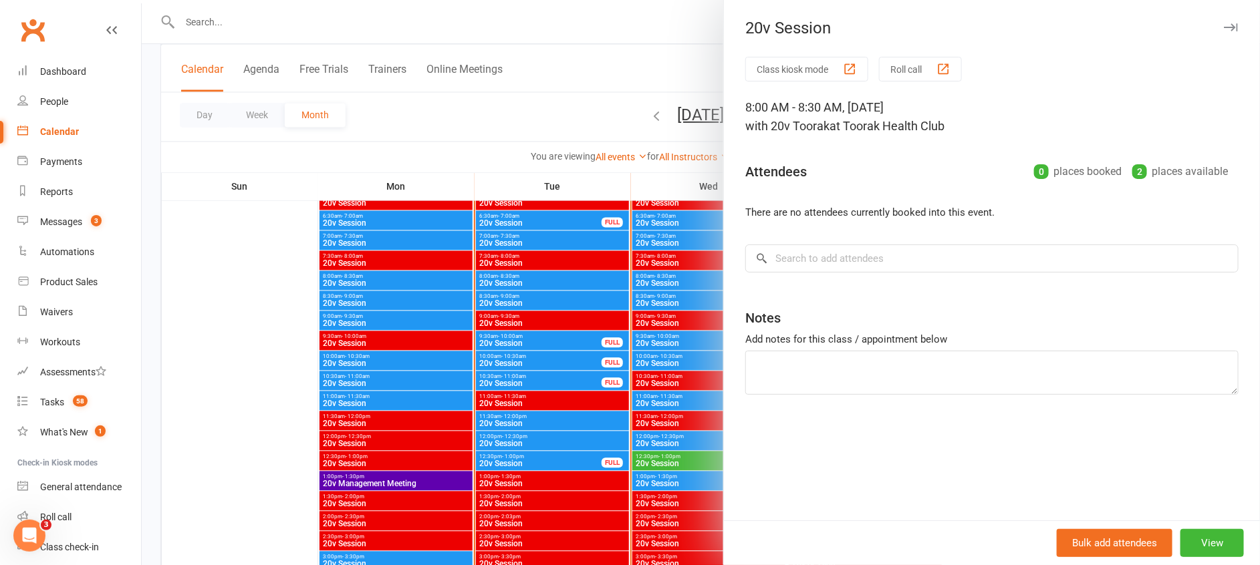
click at [549, 278] on div at bounding box center [701, 282] width 1118 height 565
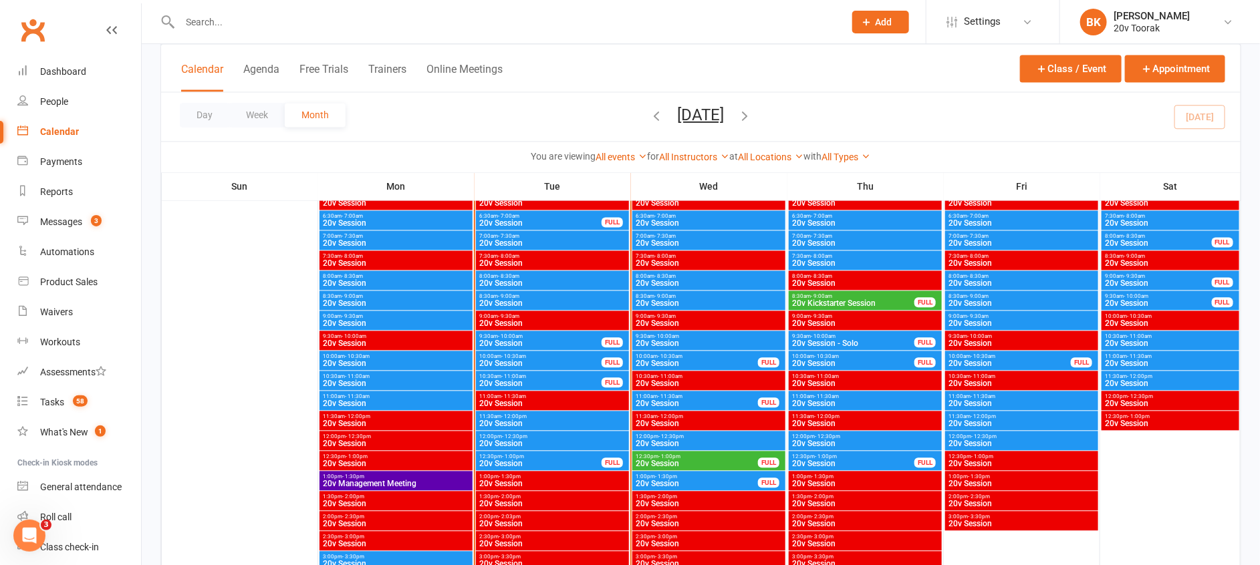
click at [517, 239] on span "20v Session" at bounding box center [553, 243] width 148 height 8
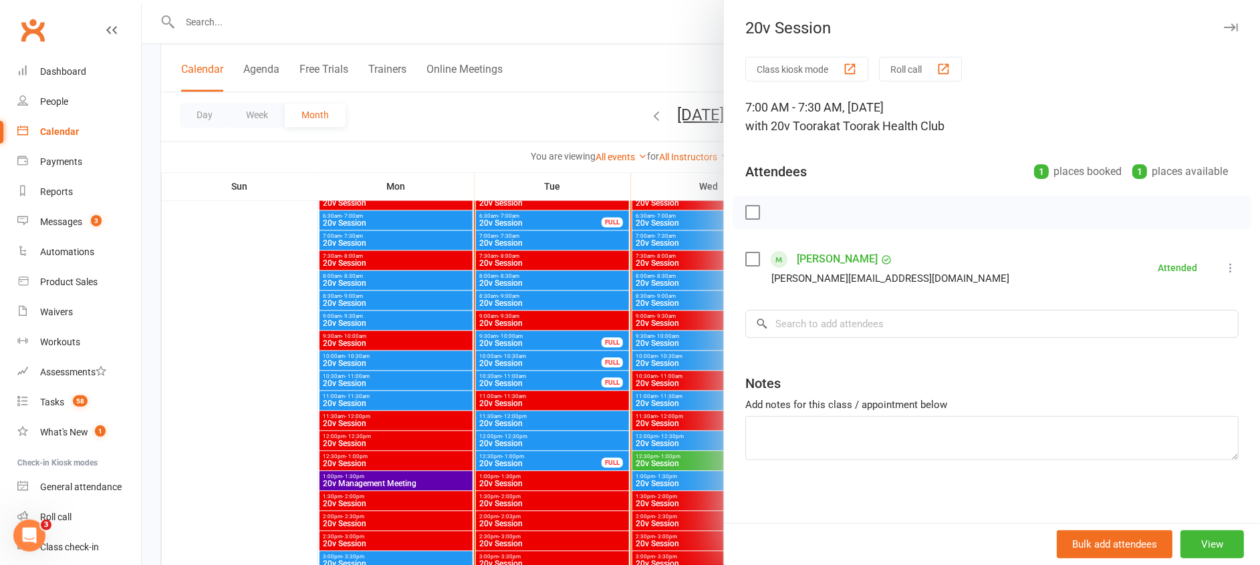
click at [517, 239] on div at bounding box center [701, 282] width 1118 height 565
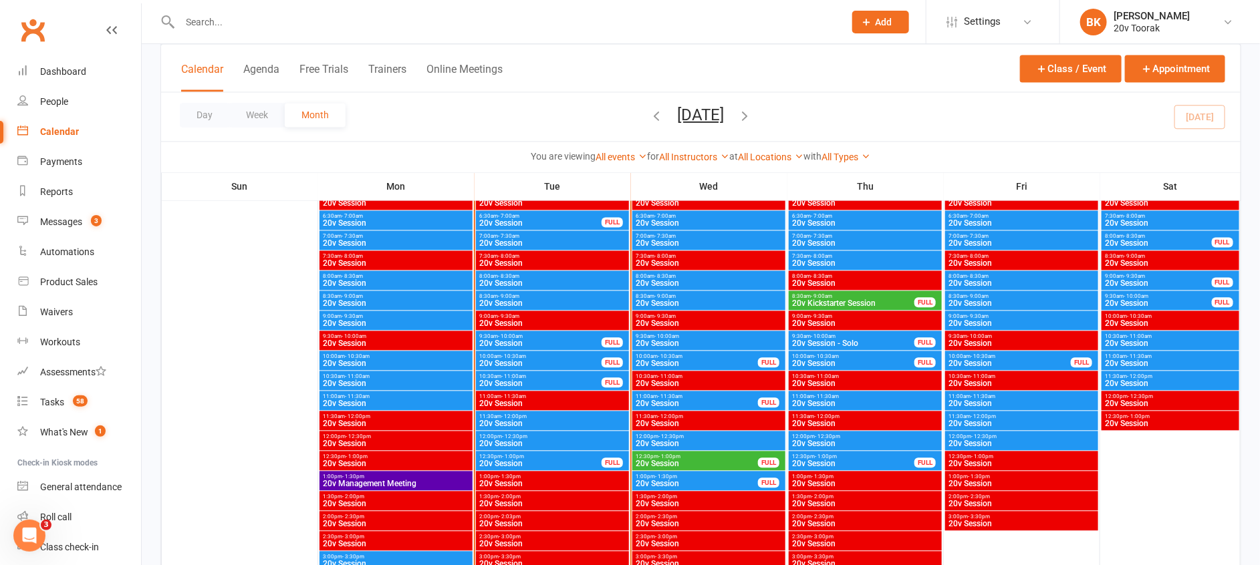
click at [542, 221] on span "20v Session" at bounding box center [541, 223] width 124 height 8
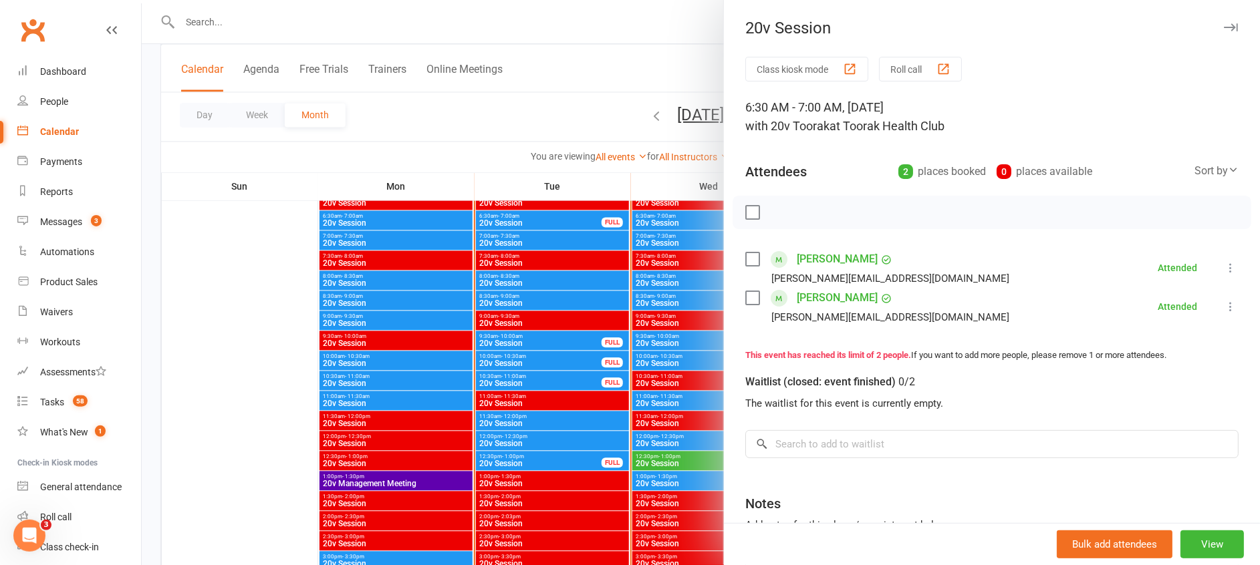
click at [542, 221] on div at bounding box center [701, 282] width 1118 height 565
